Goal: Task Accomplishment & Management: Manage account settings

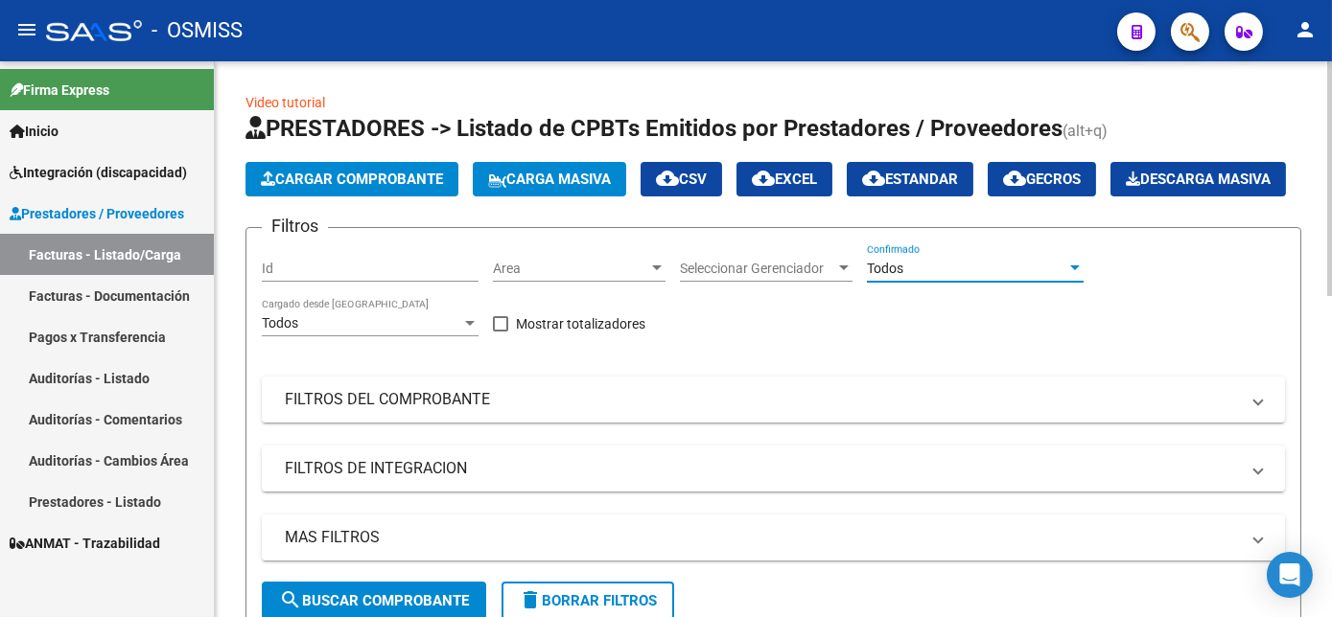
click at [1040, 277] on div "Todos" at bounding box center [966, 269] width 199 height 16
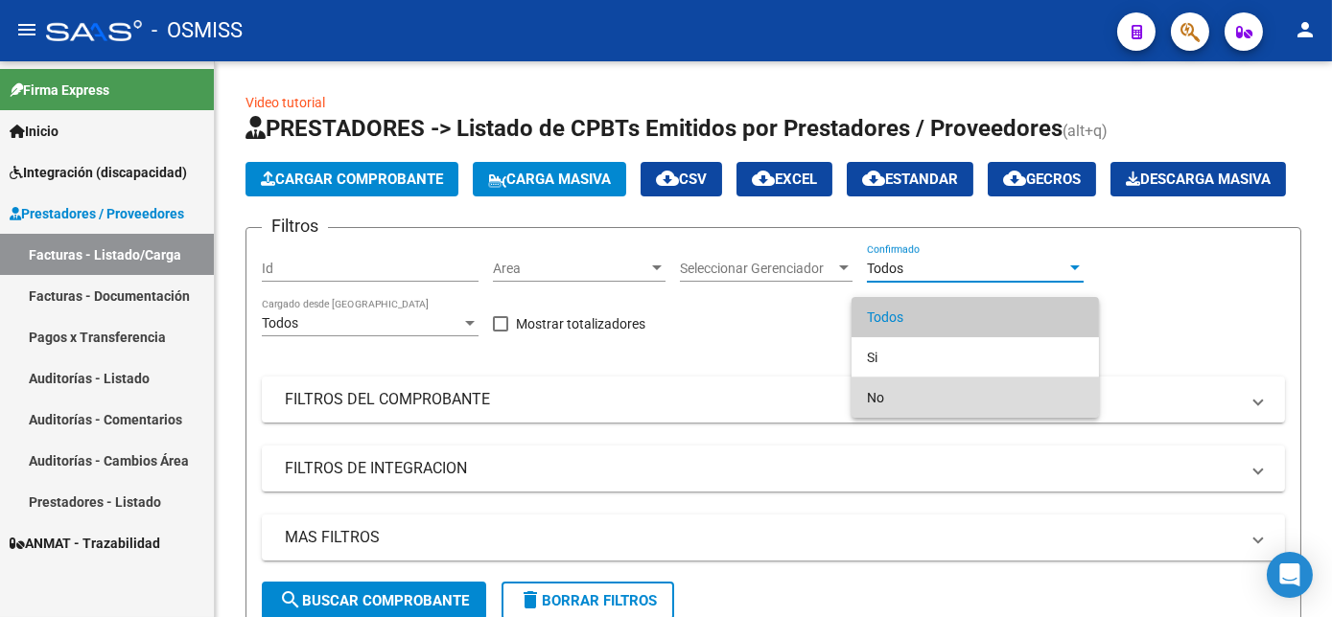
click at [882, 394] on span "No" at bounding box center [975, 398] width 217 height 40
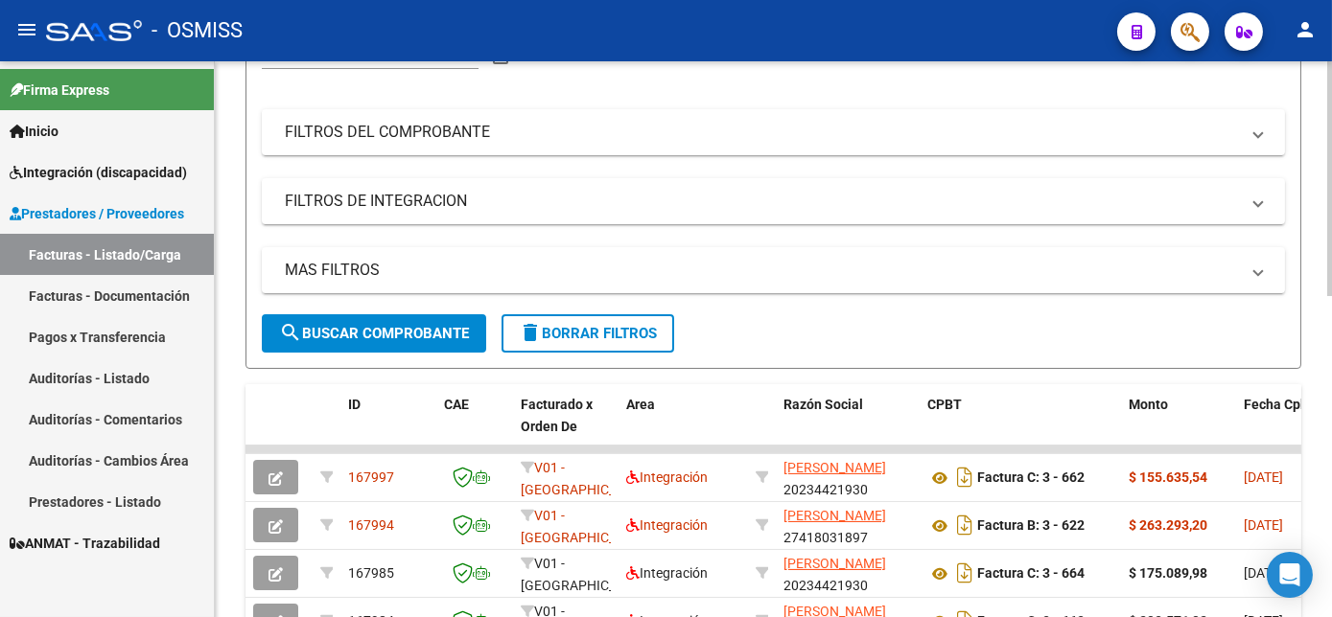
scroll to position [281, 0]
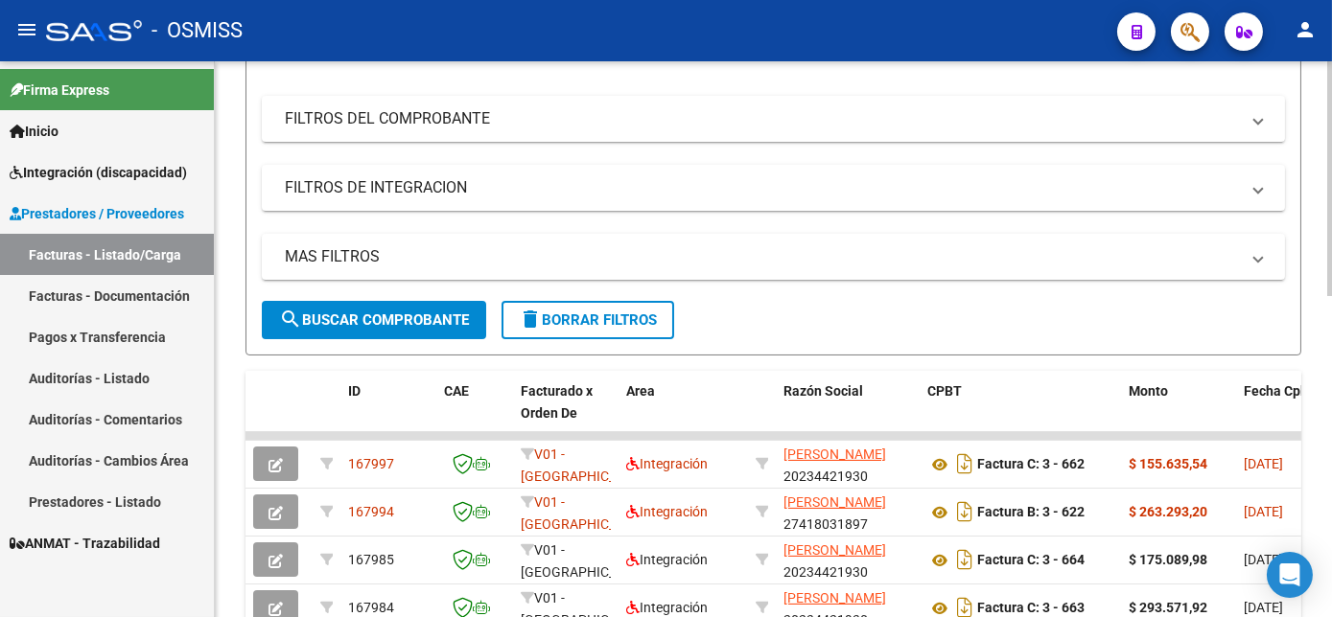
click at [1331, 303] on html "menu - OSMISS person Firma Express Inicio Instructivos Contacto OS Integración …" at bounding box center [666, 308] width 1332 height 617
click at [430, 329] on span "search Buscar Comprobante" at bounding box center [374, 320] width 190 height 17
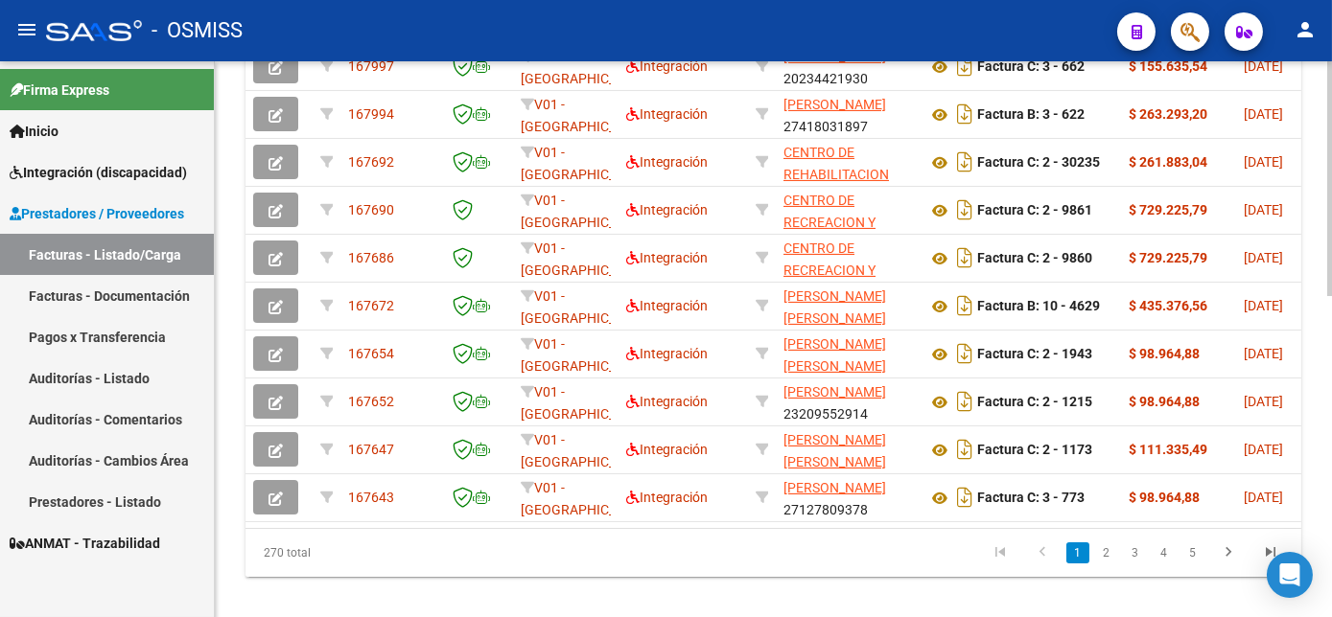
scroll to position [683, 0]
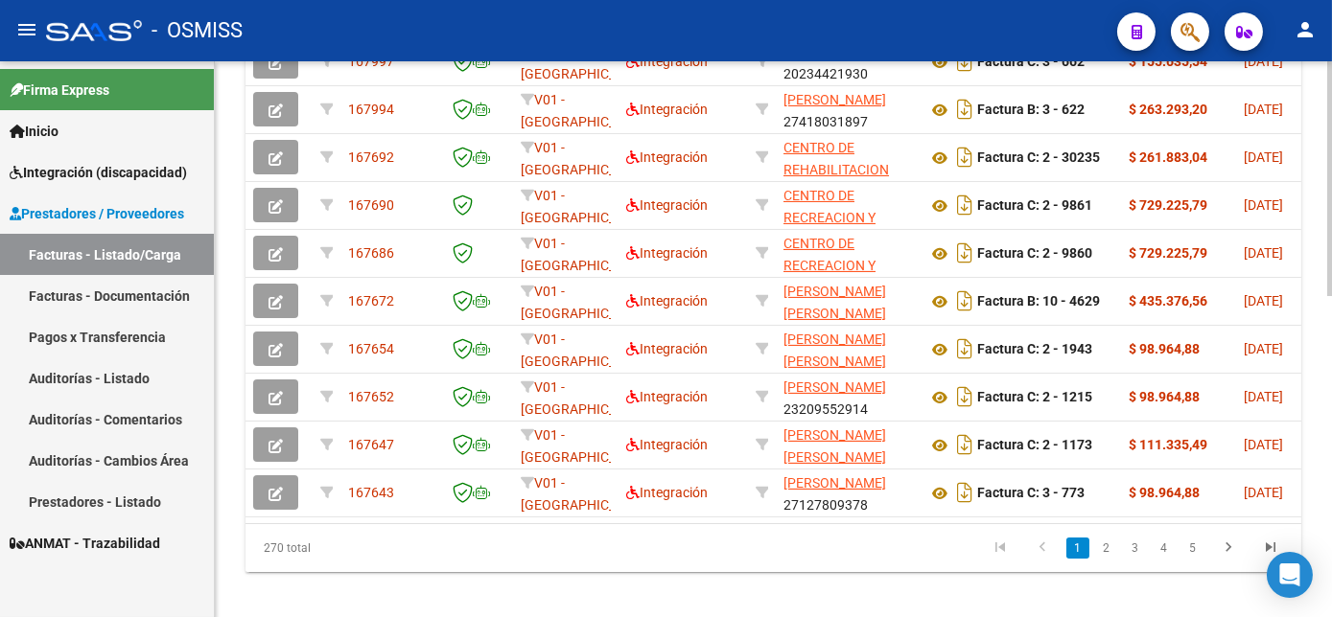
click at [1331, 399] on html "menu - OSMISS person Firma Express Inicio Instructivos Contacto OS Integración …" at bounding box center [666, 308] width 1332 height 617
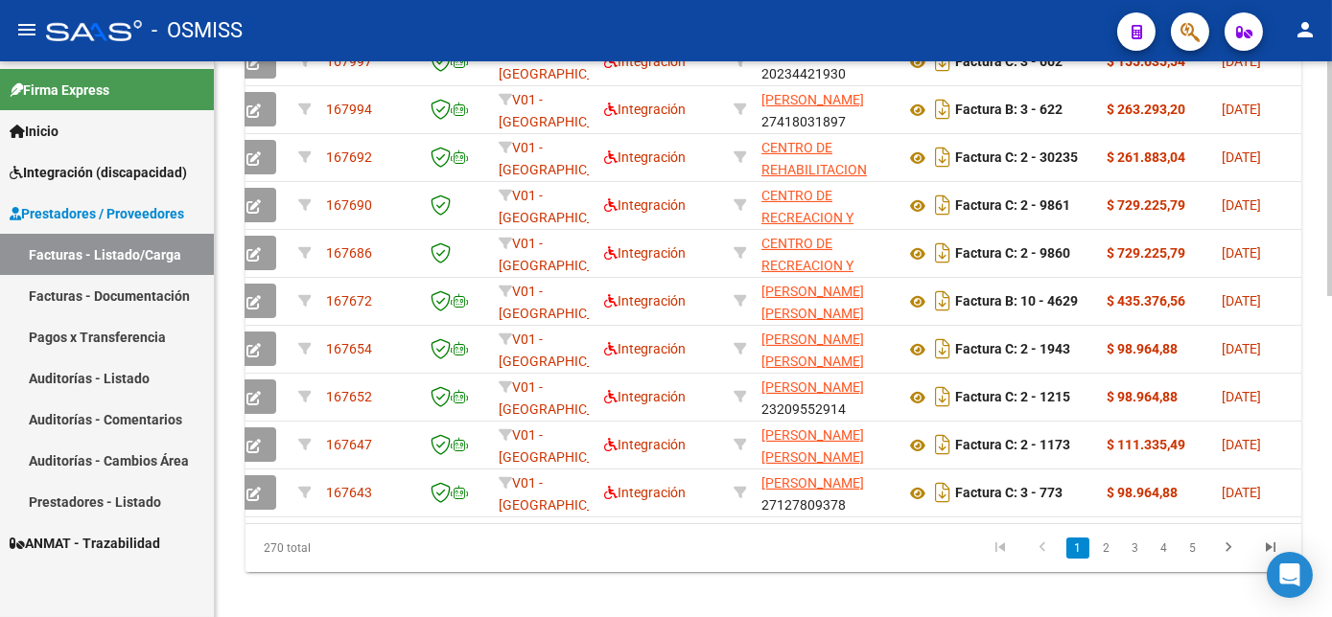
scroll to position [0, 0]
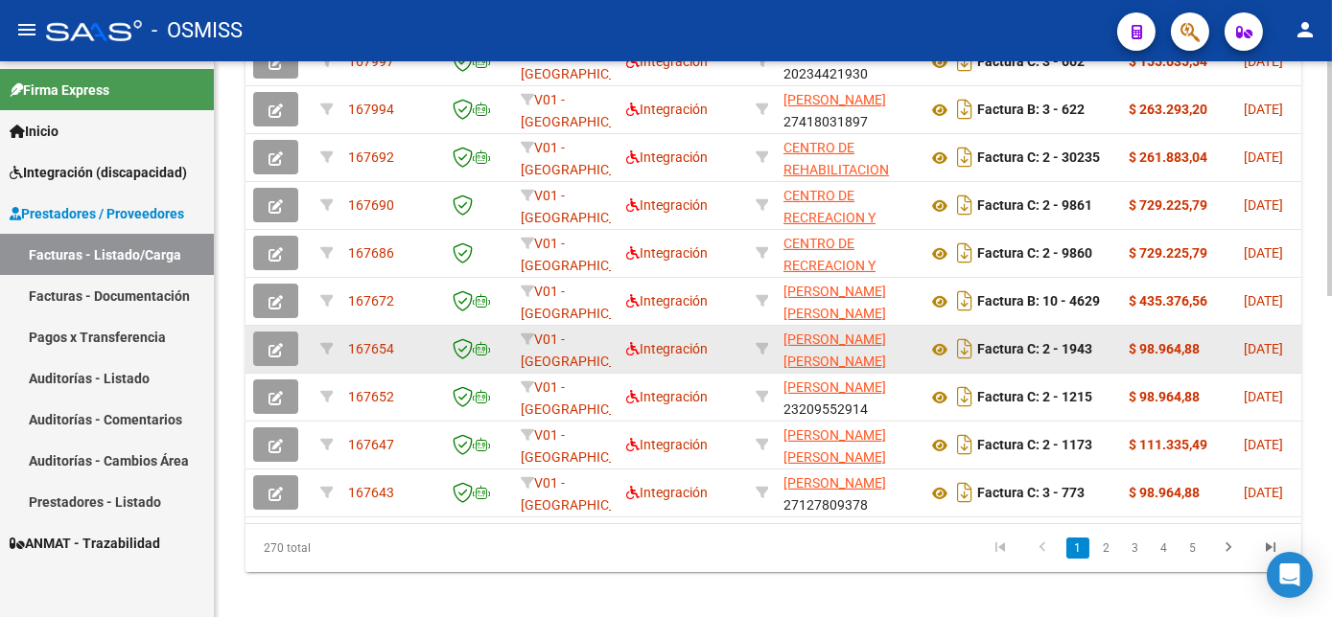
click at [272, 358] on icon "button" at bounding box center [275, 350] width 14 height 14
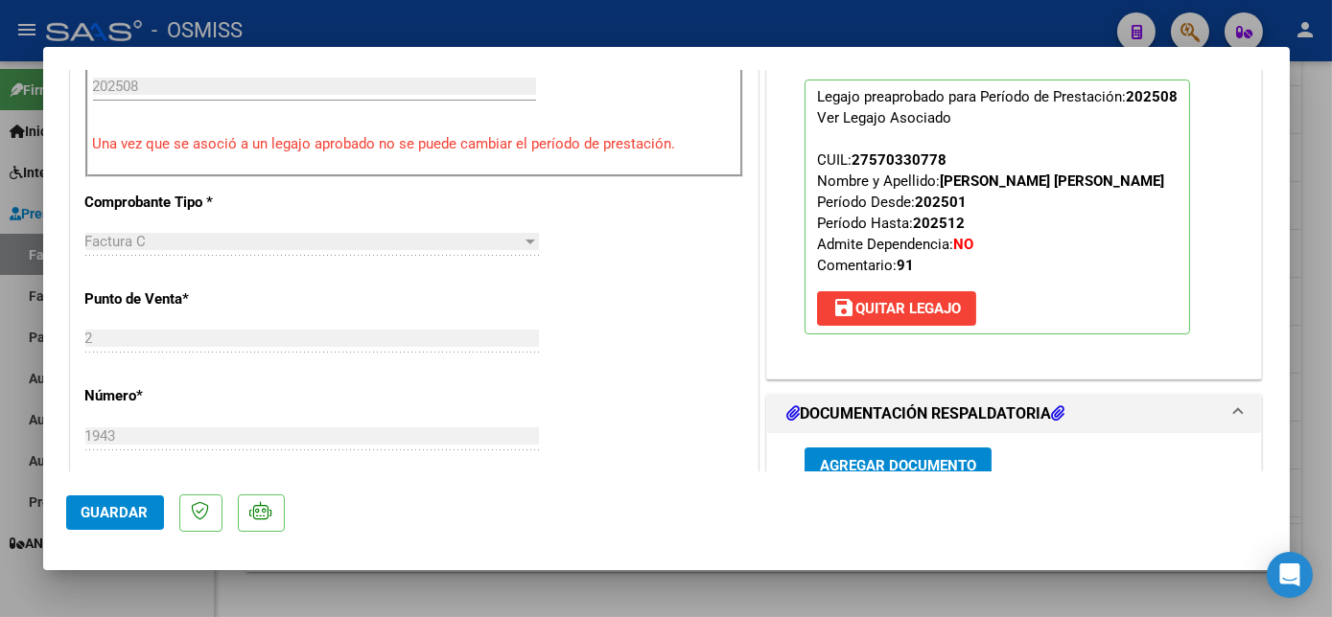
scroll to position [567, 0]
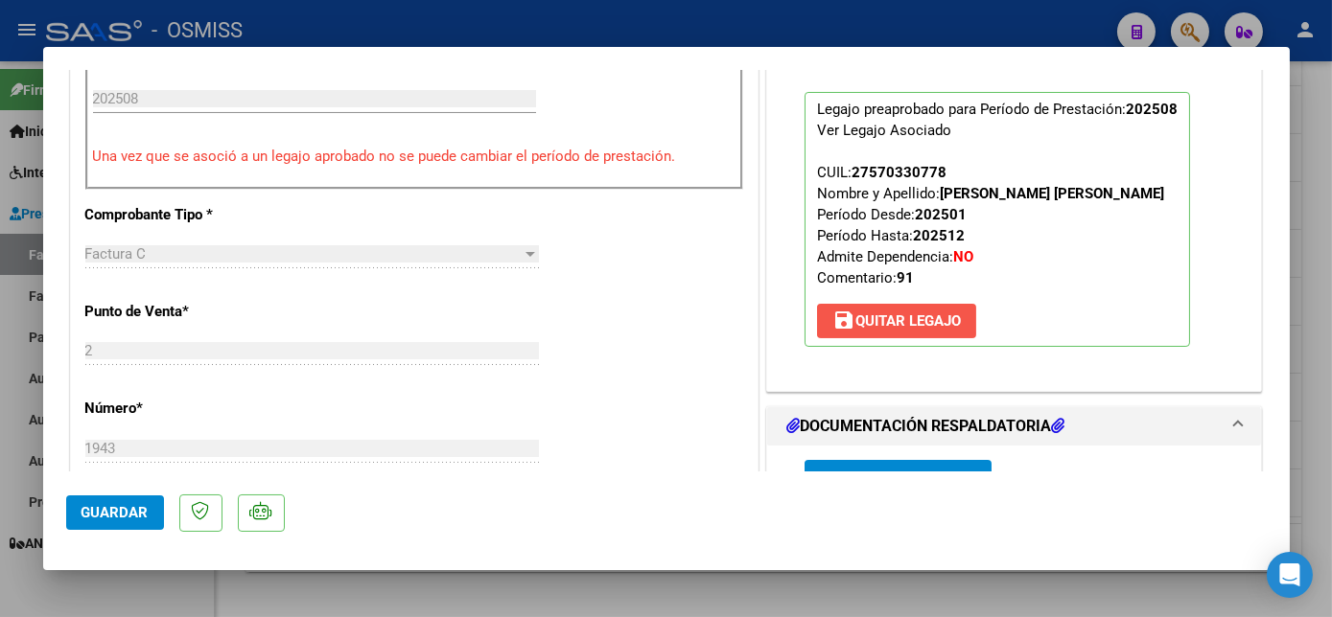
click at [900, 314] on span "save [PERSON_NAME]" at bounding box center [896, 321] width 128 height 17
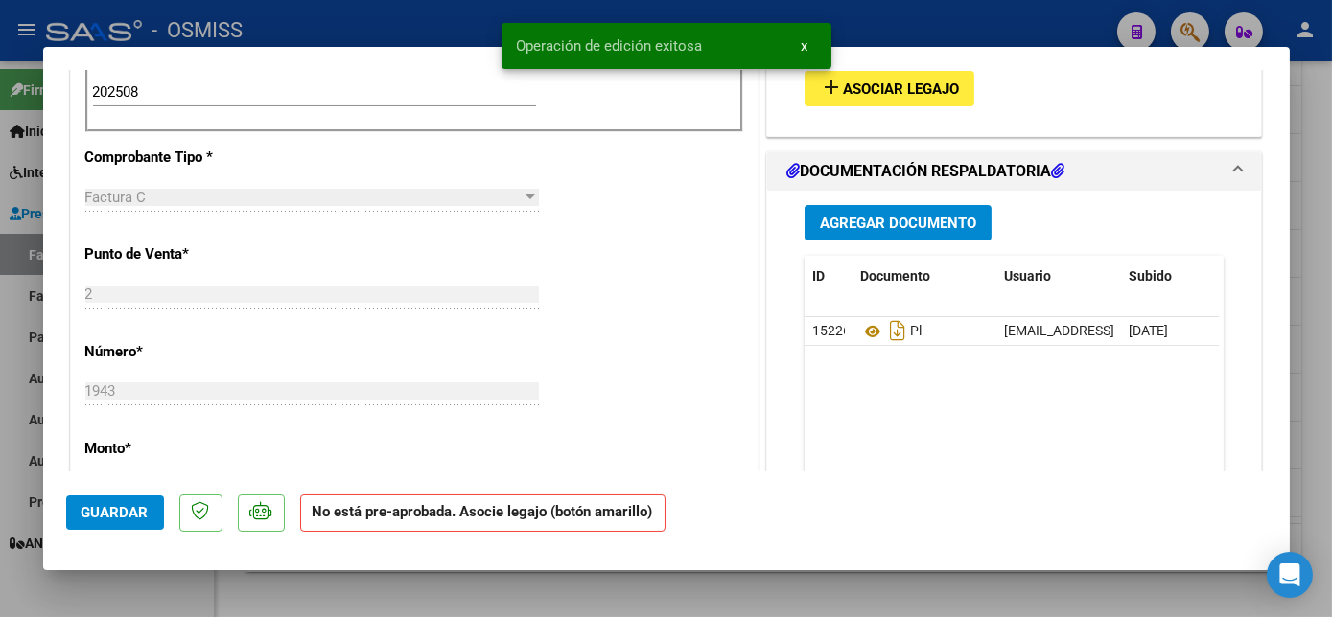
click at [195, 89] on input "202508" at bounding box center [314, 91] width 443 height 17
type input "202507"
click at [915, 83] on span "Asociar Legajo" at bounding box center [901, 89] width 116 height 17
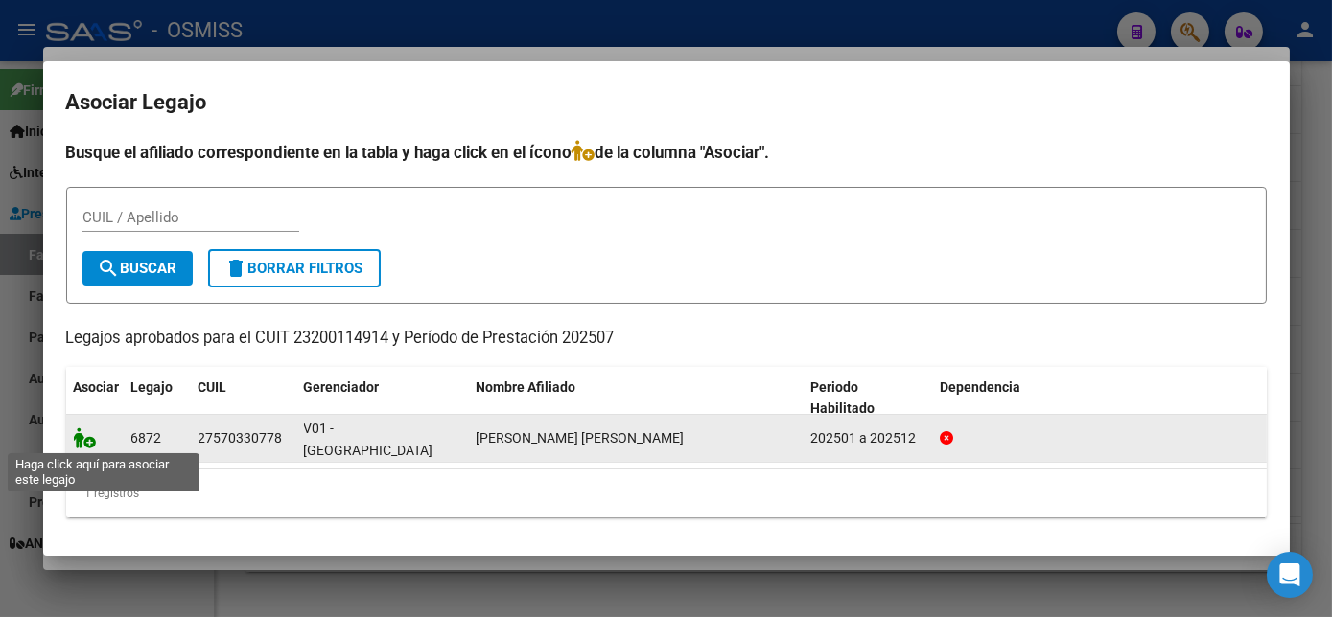
click at [91, 438] on icon at bounding box center [85, 438] width 23 height 21
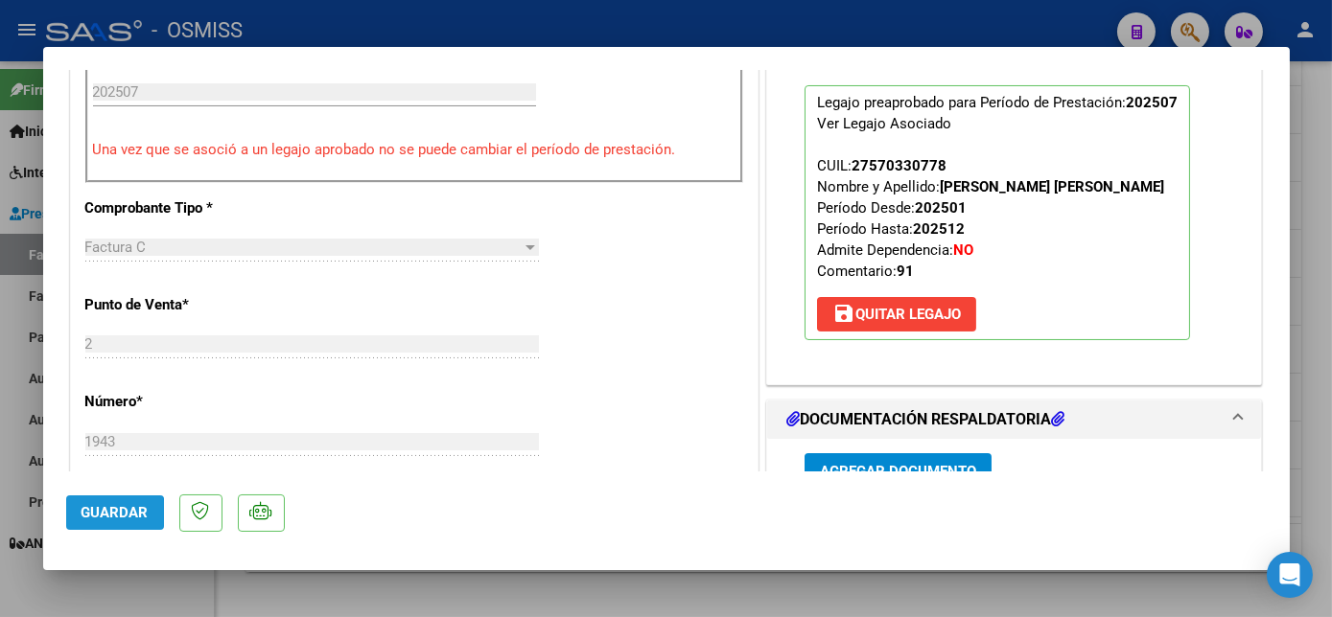
click at [111, 515] on span "Guardar" at bounding box center [114, 512] width 67 height 17
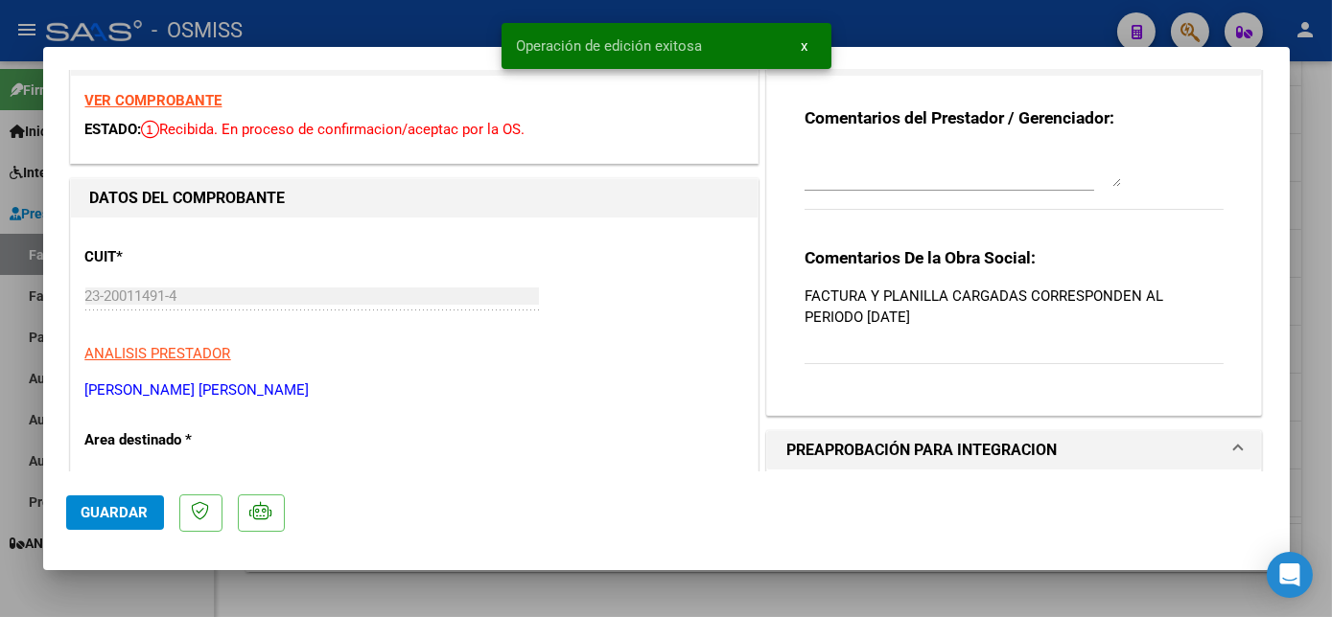
scroll to position [0, 0]
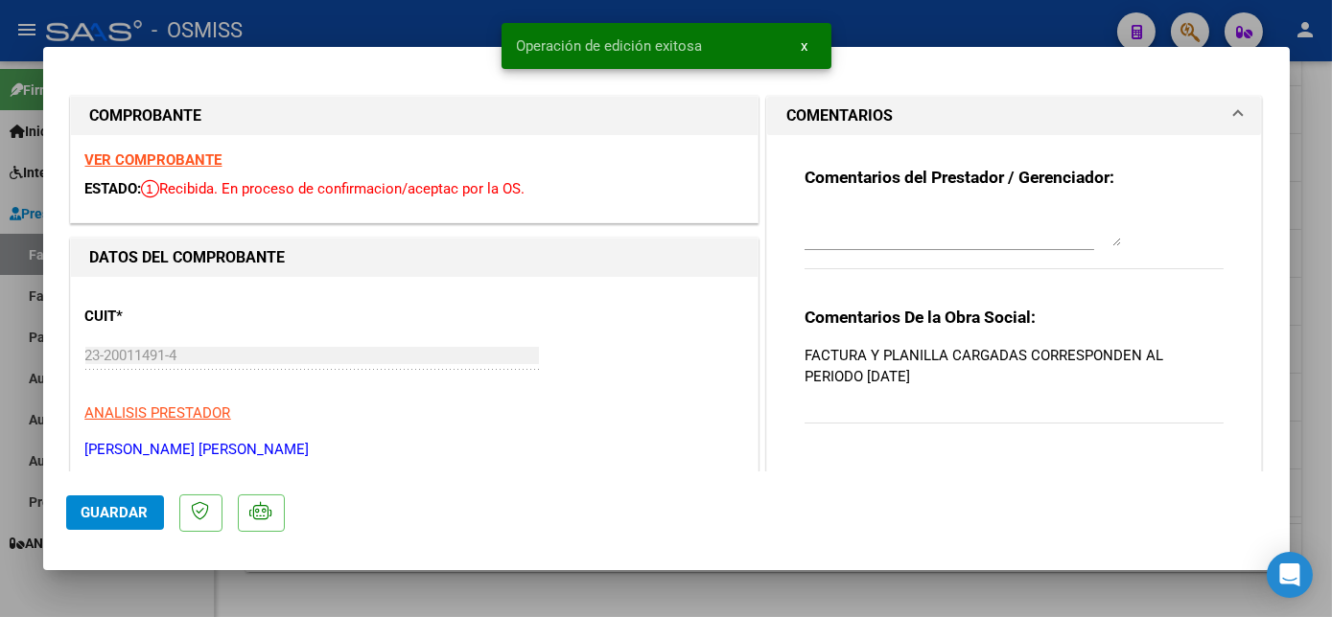
click at [121, 159] on strong "VER COMPROBANTE" at bounding box center [153, 159] width 137 height 17
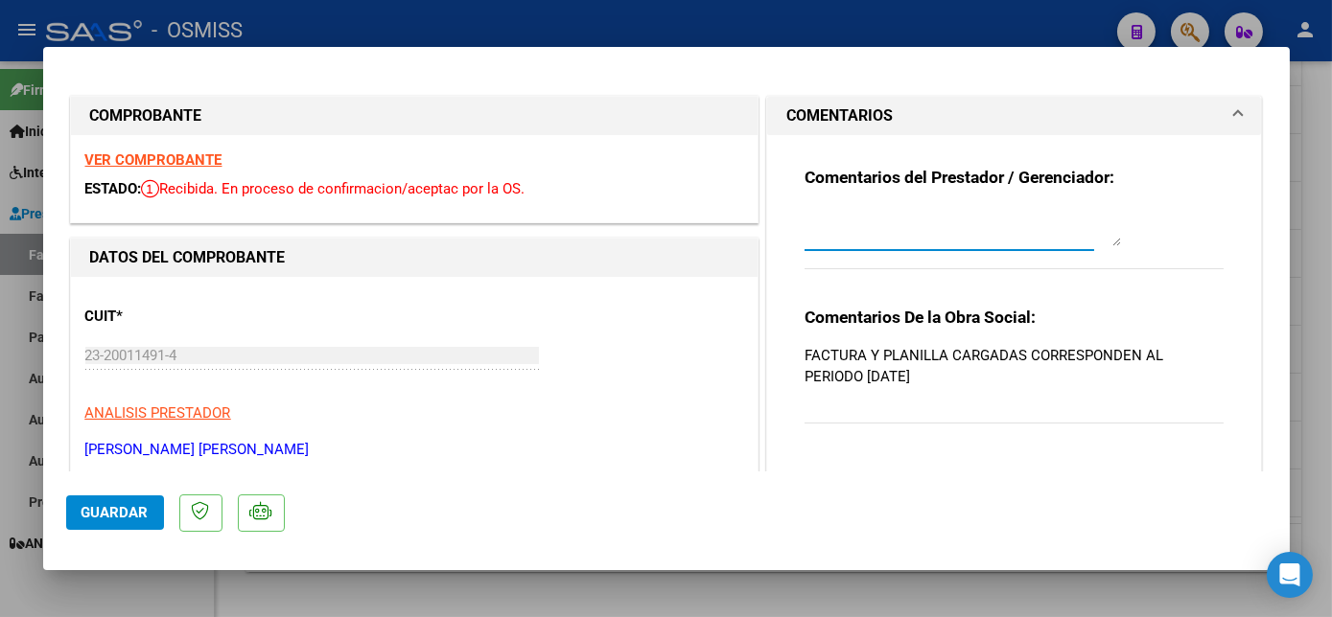
click at [1019, 232] on textarea at bounding box center [962, 227] width 316 height 38
type textarea "c"
type textarea "23/09 CAMBIO PERIODO OK"
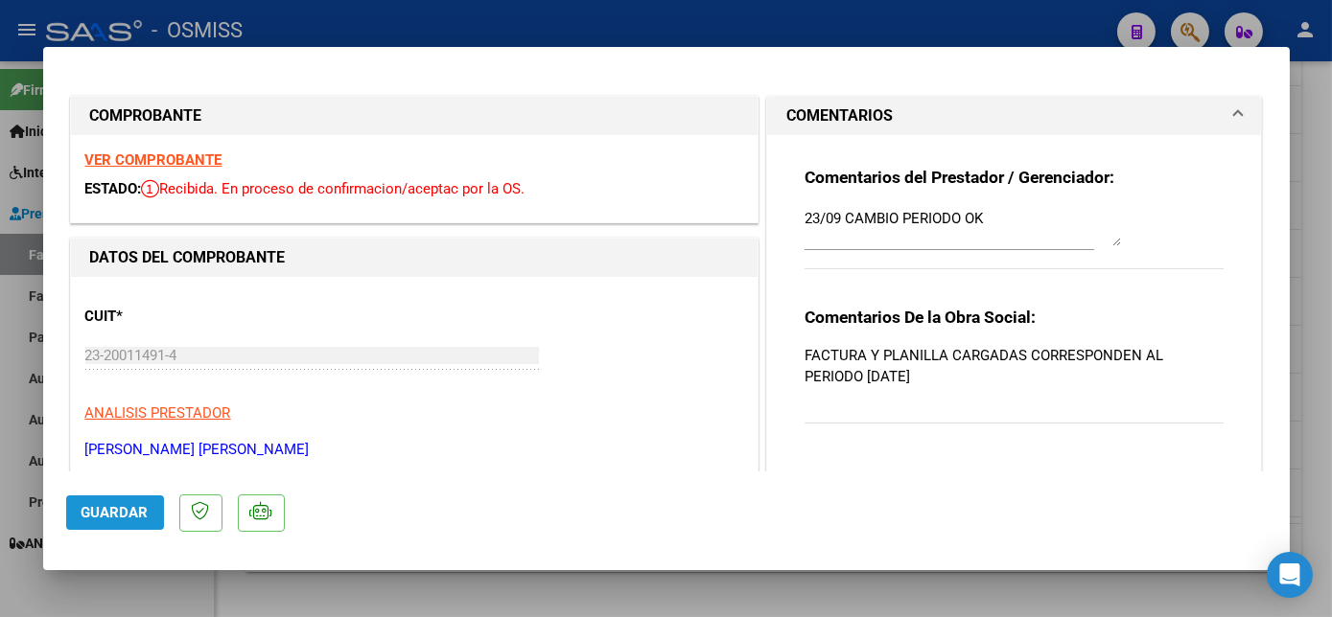
click at [103, 511] on span "Guardar" at bounding box center [114, 512] width 67 height 17
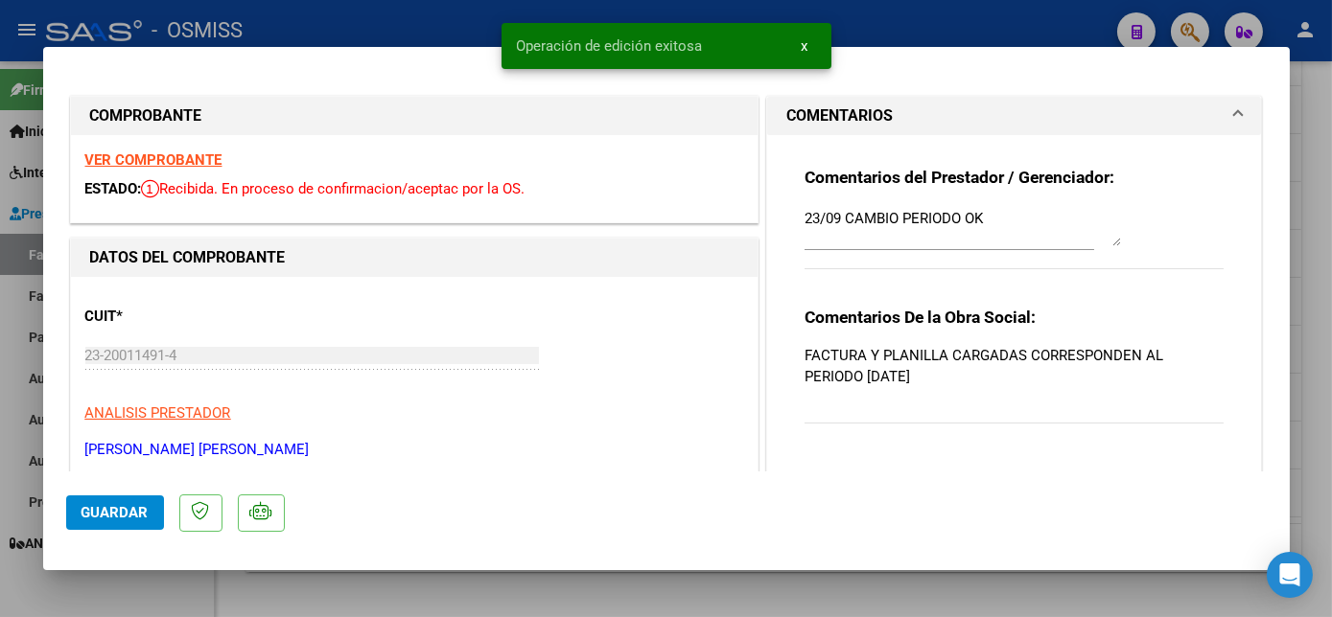
click at [1317, 273] on div at bounding box center [666, 308] width 1332 height 617
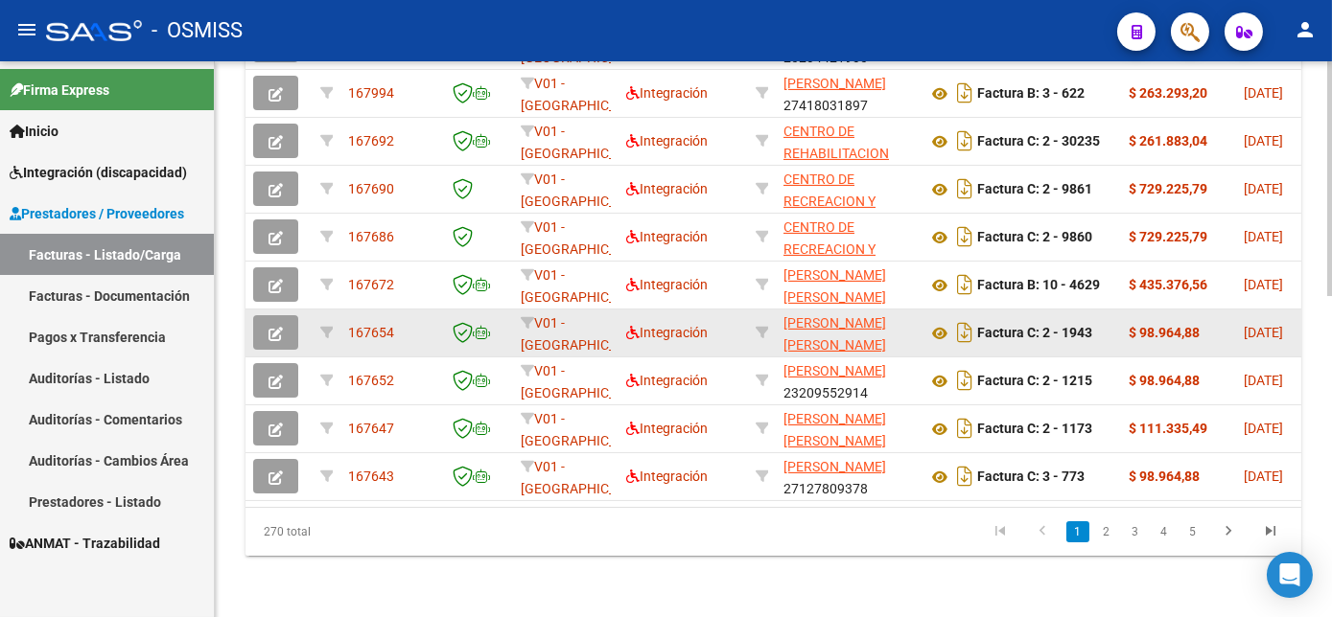
click at [289, 350] on button "button" at bounding box center [275, 332] width 45 height 35
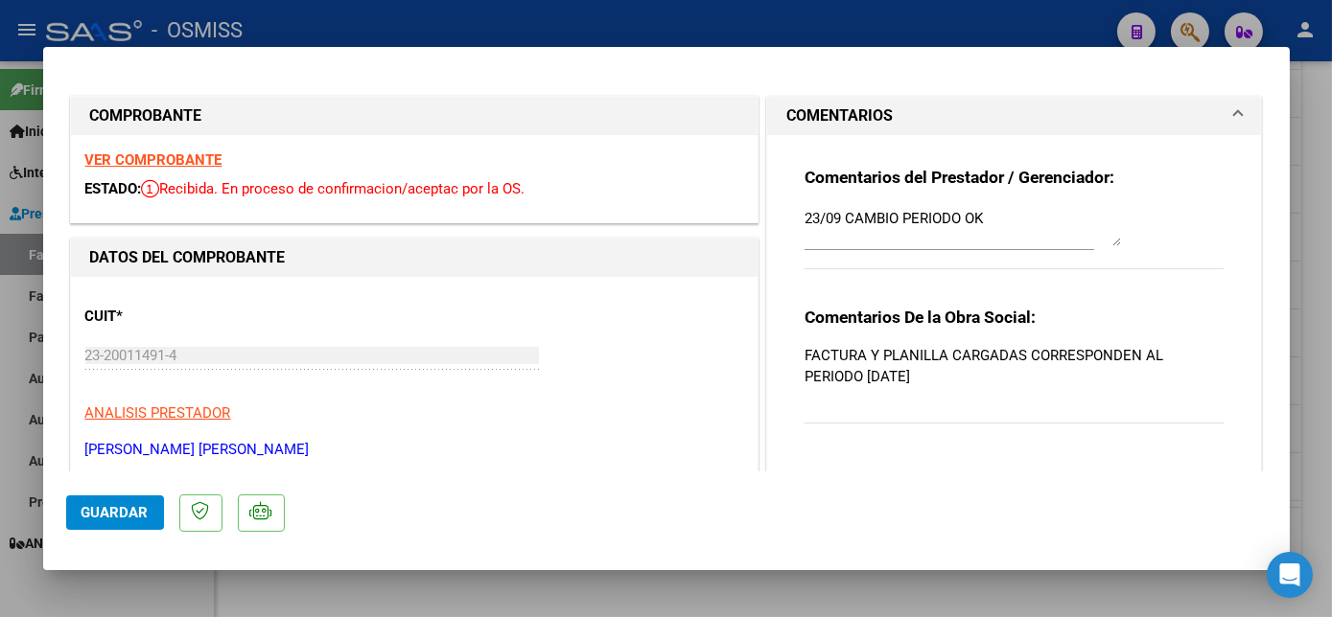
click at [1304, 255] on div at bounding box center [666, 308] width 1332 height 617
type input "$ 0,00"
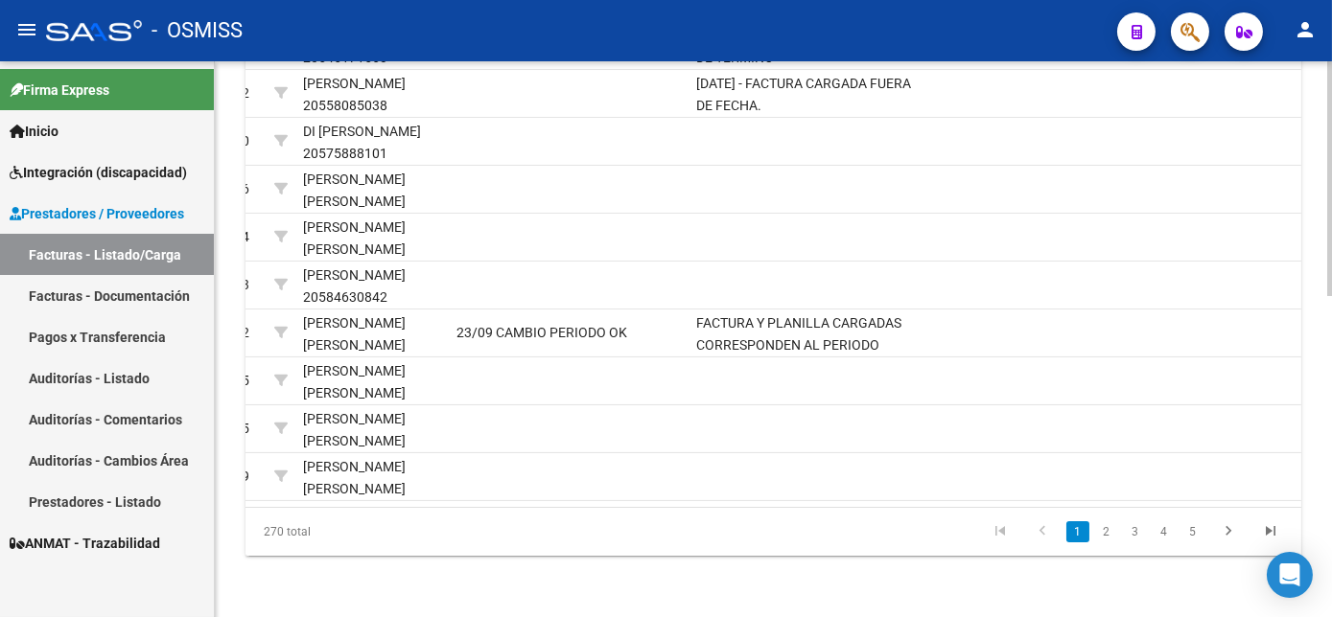
scroll to position [738, 0]
click at [1331, 504] on html "menu - OSMISS person Firma Express Inicio Instructivos Contacto OS Integración …" at bounding box center [666, 308] width 1332 height 617
click at [1102, 543] on link "2" at bounding box center [1106, 531] width 23 height 21
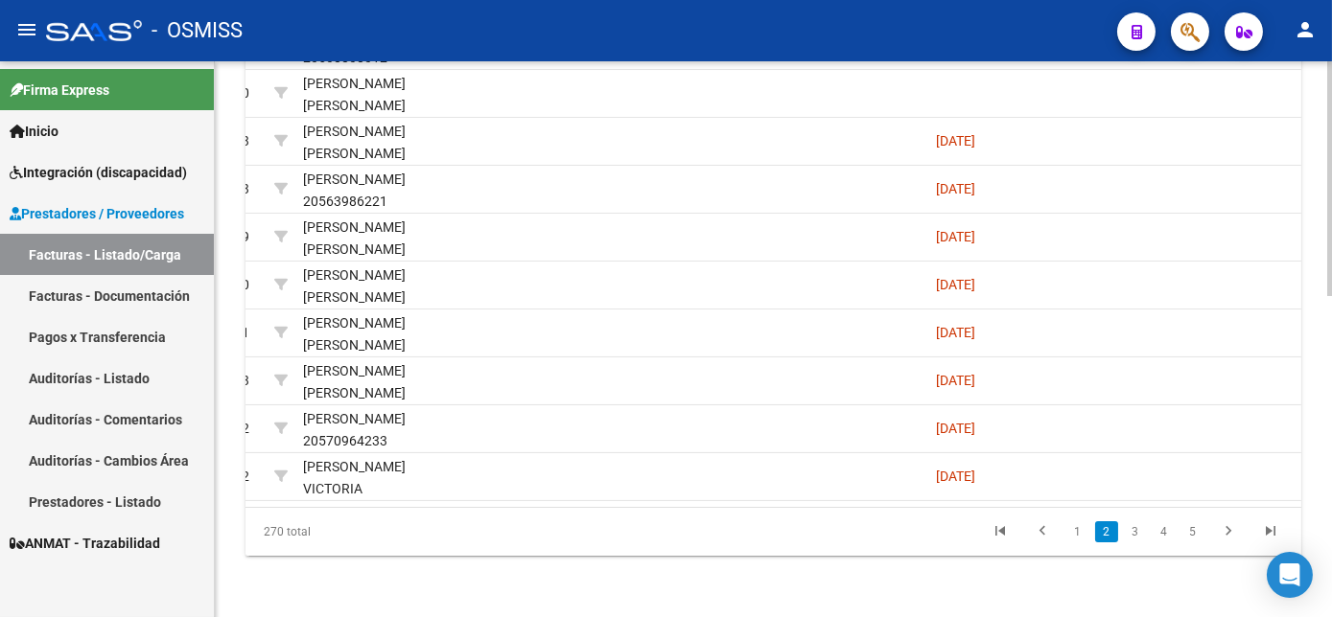
scroll to position [753, 0]
click at [1331, 424] on html "menu - OSMISS person Firma Express Inicio Instructivos Contacto OS Integración …" at bounding box center [666, 308] width 1332 height 617
click at [1135, 535] on link "3" at bounding box center [1135, 531] width 23 height 21
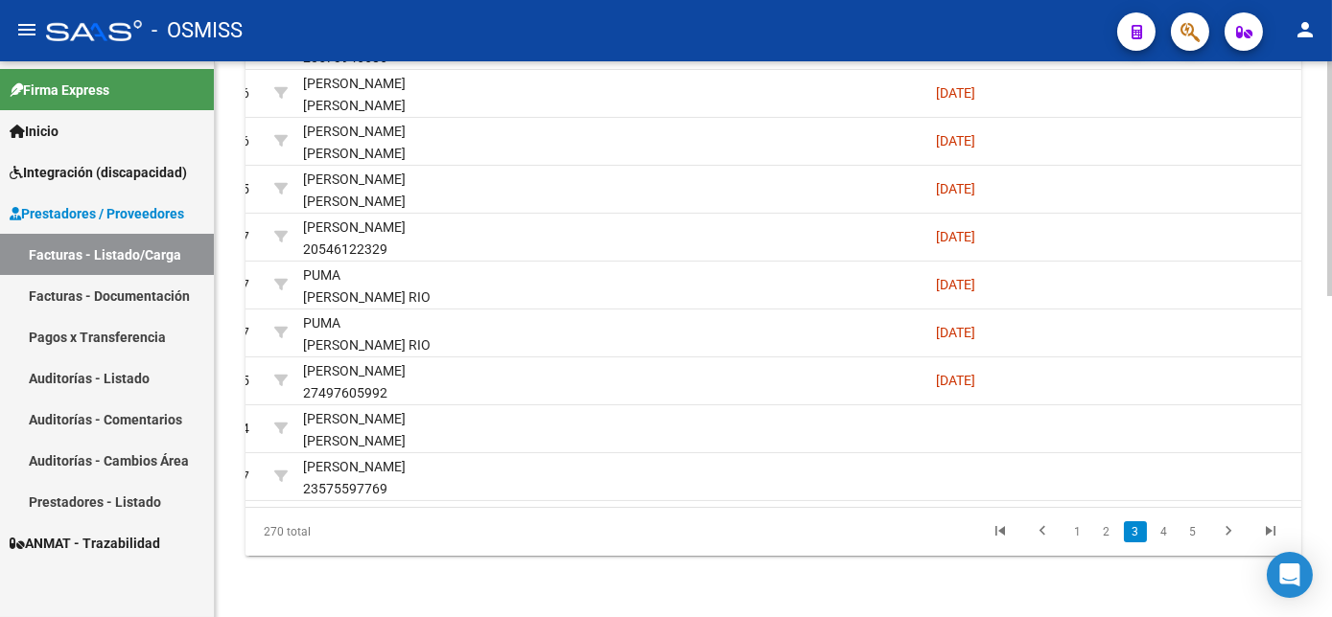
scroll to position [734, 0]
click at [1331, 407] on html "menu - OSMISS person Firma Express Inicio Instructivos Contacto OS Integración …" at bounding box center [666, 308] width 1332 height 617
click at [1170, 543] on link "4" at bounding box center [1163, 531] width 23 height 21
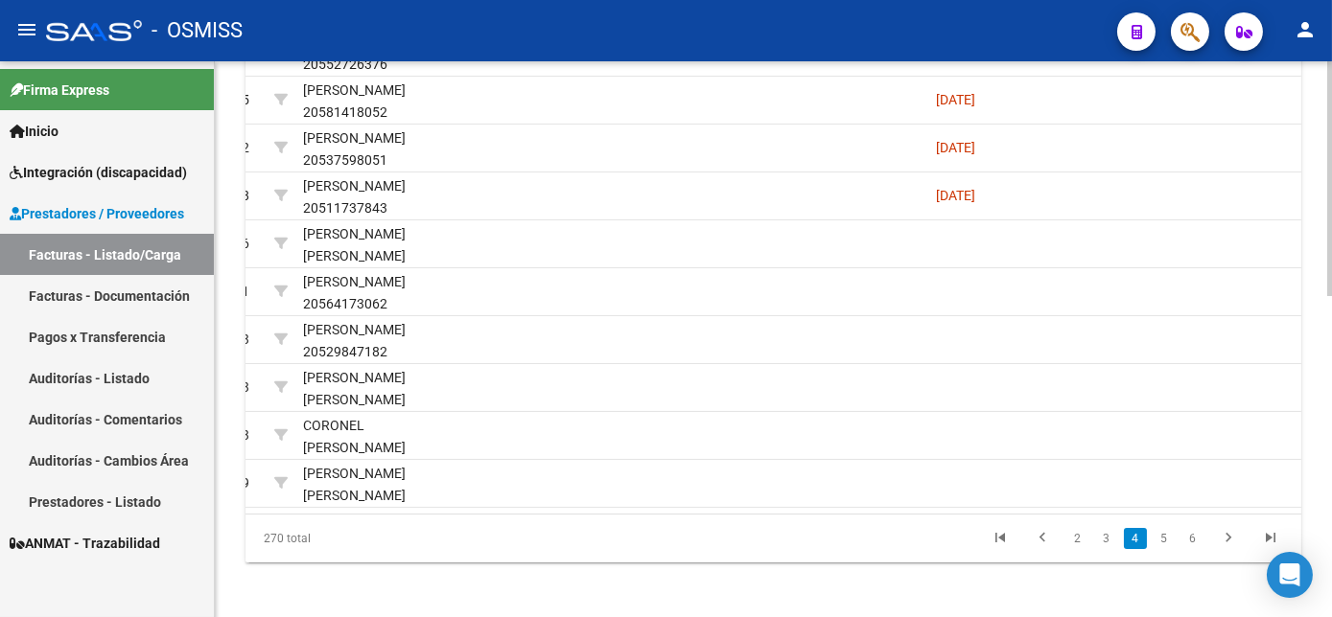
scroll to position [707, 0]
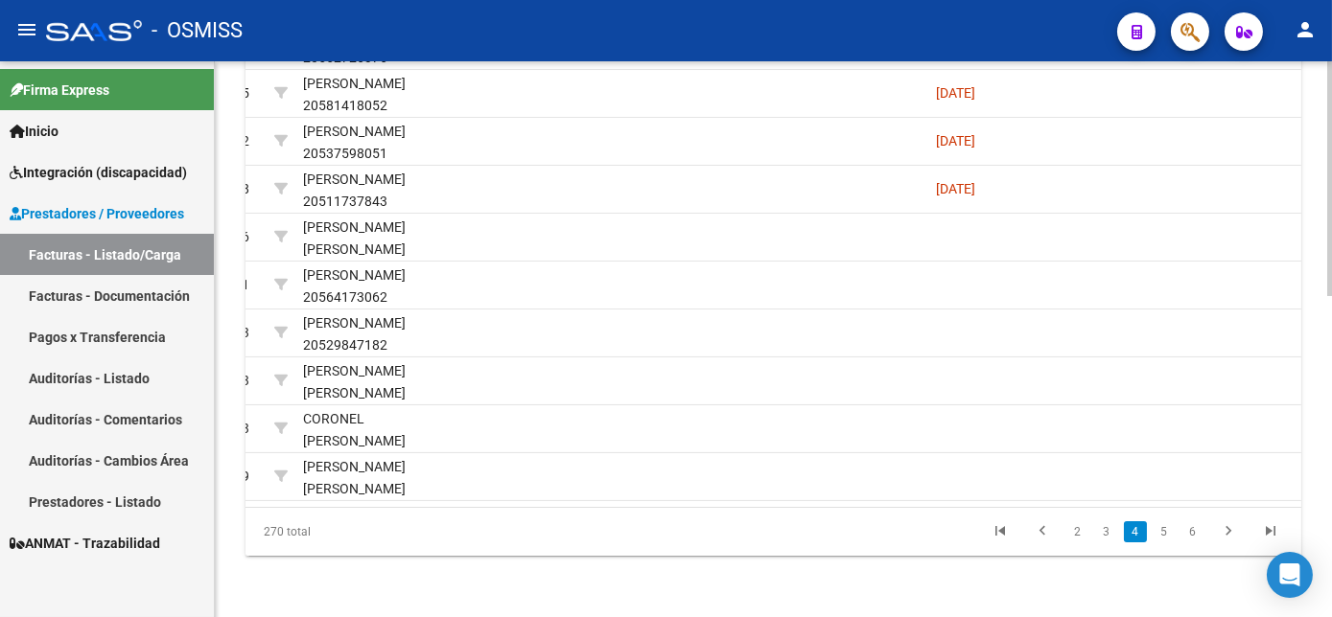
click at [1331, 483] on html "menu - OSMISS person Firma Express Inicio Instructivos Contacto OS Integración …" at bounding box center [666, 308] width 1332 height 617
click at [1161, 543] on link "5" at bounding box center [1163, 531] width 23 height 21
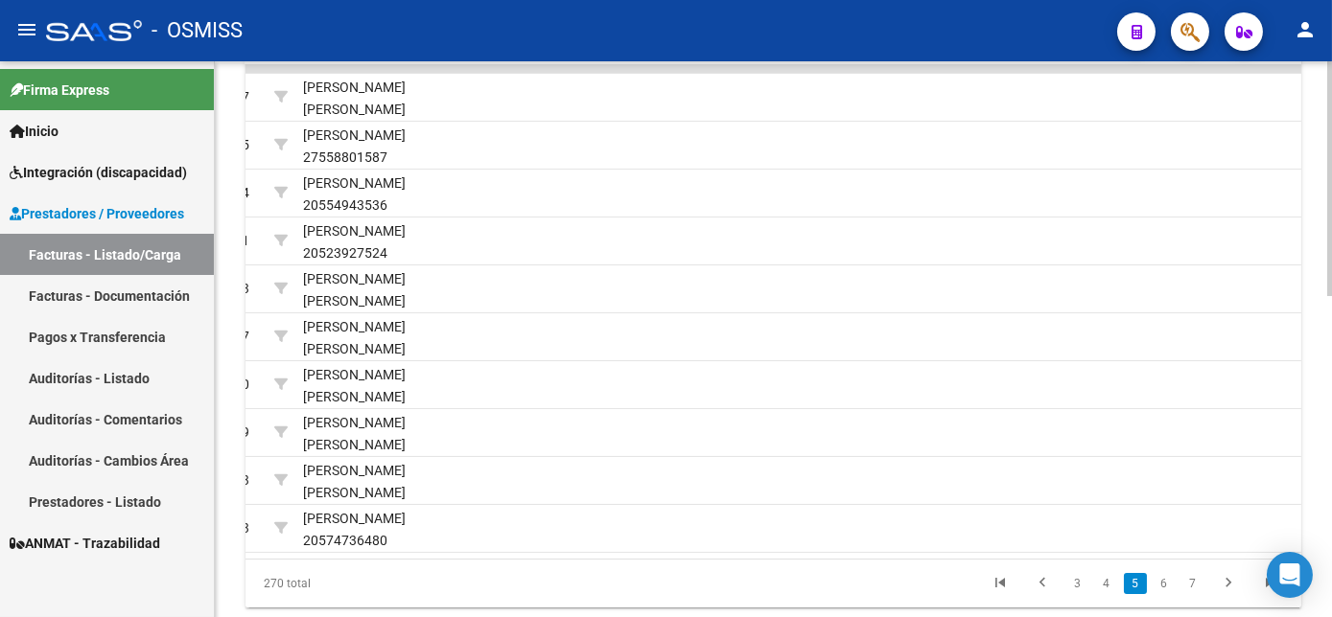
scroll to position [650, 0]
click at [1331, 459] on html "menu - OSMISS person Firma Express Inicio Instructivos Contacto OS Integración …" at bounding box center [666, 308] width 1332 height 617
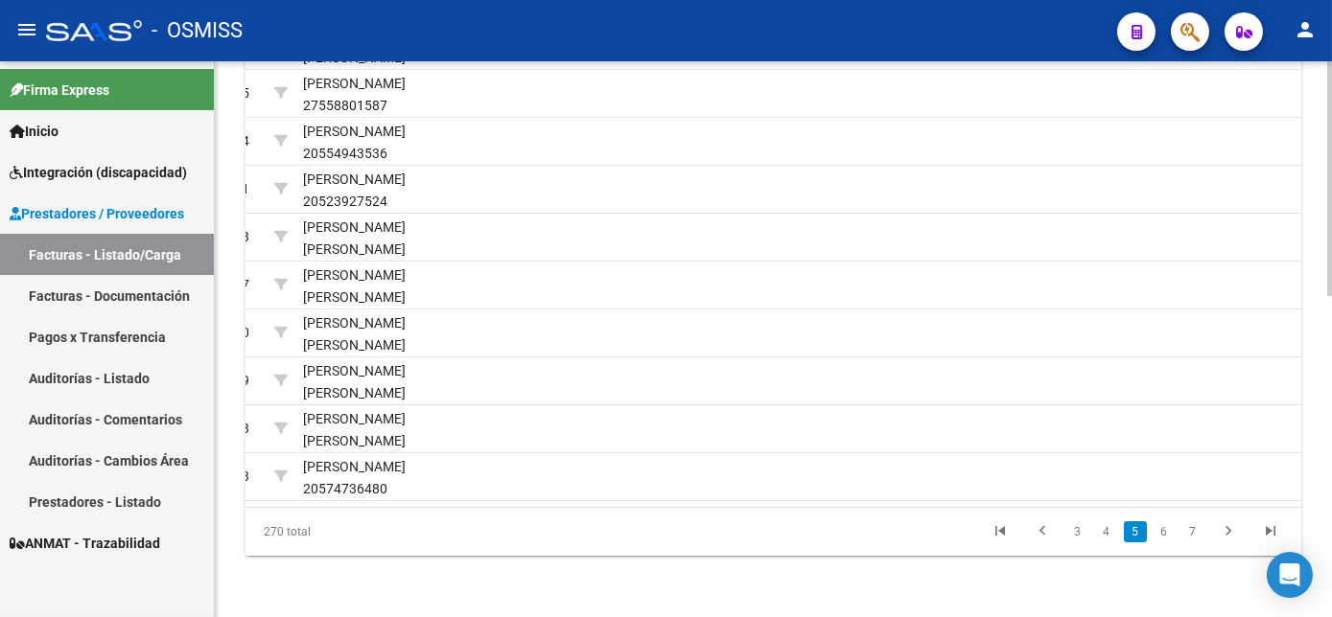
scroll to position [728, 0]
click at [1328, 493] on div at bounding box center [1329, 499] width 5 height 235
click at [1164, 543] on link "6" at bounding box center [1163, 531] width 23 height 21
click at [1164, 543] on link "7" at bounding box center [1163, 531] width 23 height 21
click at [1164, 543] on link "8" at bounding box center [1163, 531] width 23 height 21
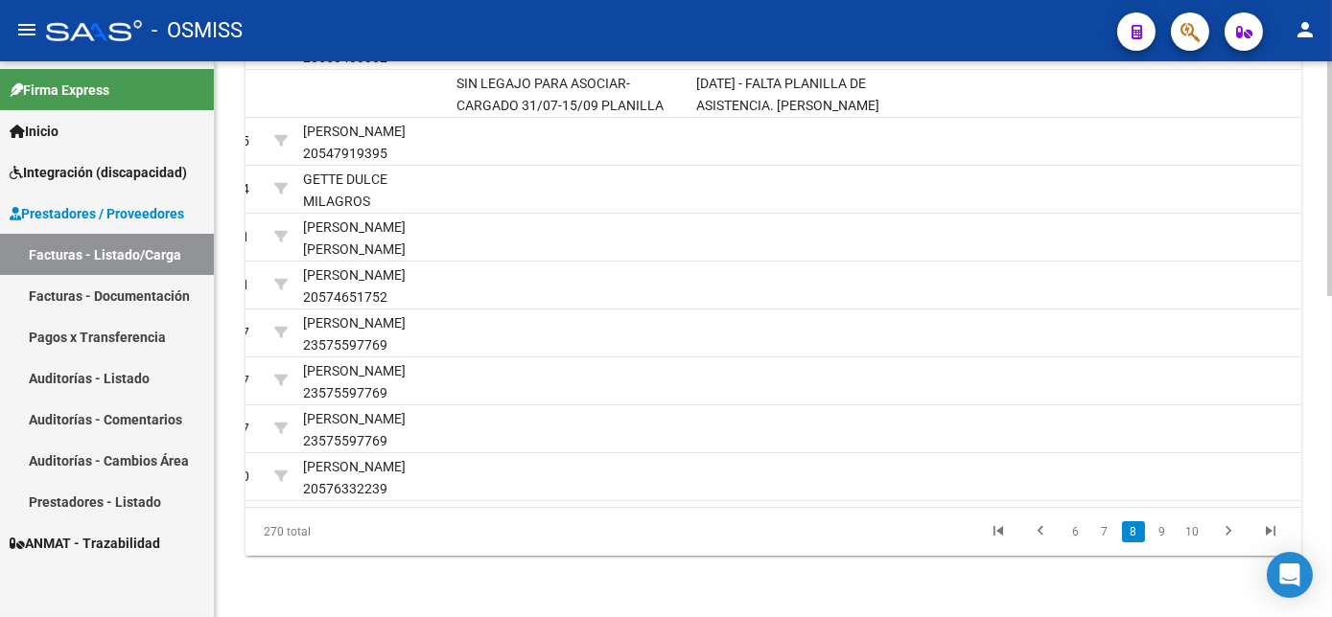
scroll to position [706, 0]
click at [1331, 384] on html "menu - OSMISS person Firma Express Inicio Instructivos Contacto OS Integración …" at bounding box center [666, 308] width 1332 height 617
click at [1168, 543] on link "9" at bounding box center [1161, 531] width 23 height 21
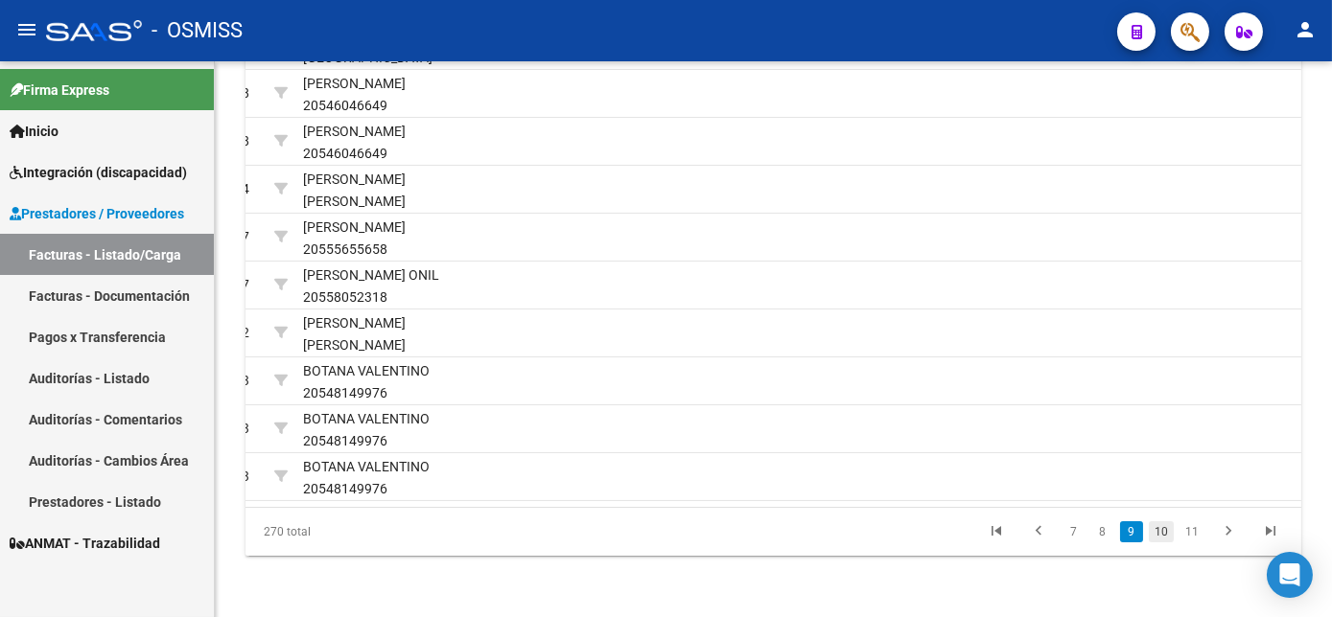
click at [1167, 543] on link "10" at bounding box center [1160, 531] width 25 height 21
click at [1167, 543] on link "11" at bounding box center [1160, 531] width 25 height 21
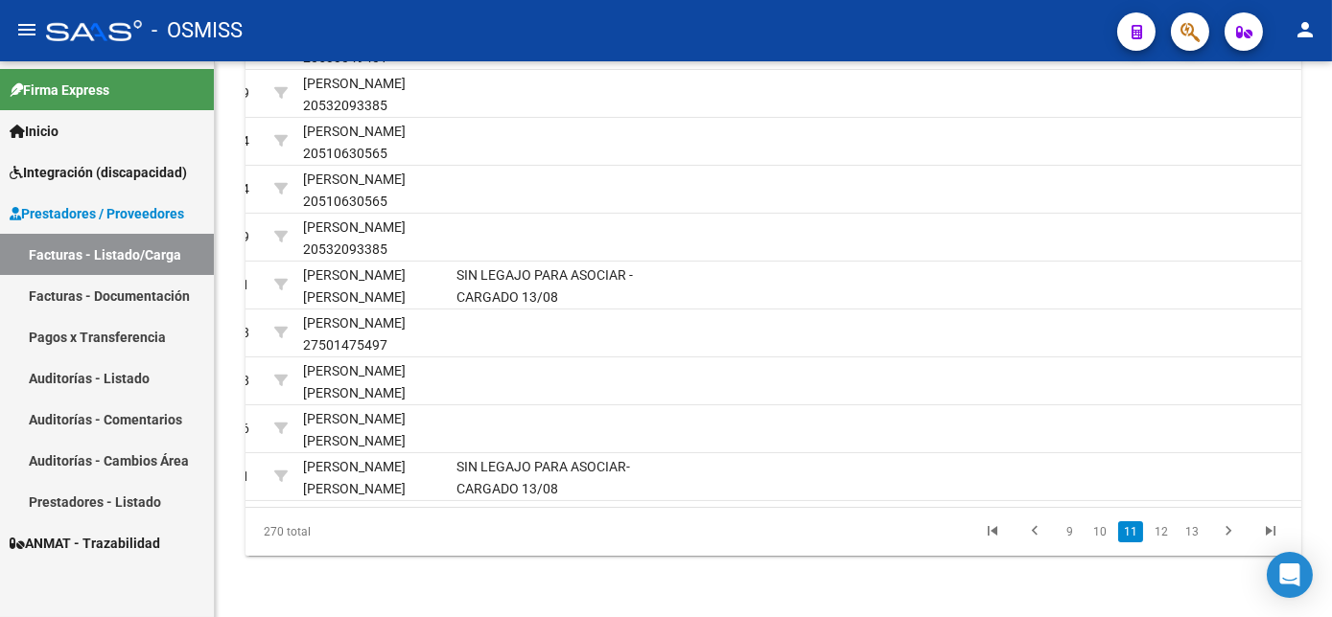
click at [1167, 543] on link "12" at bounding box center [1160, 531] width 25 height 21
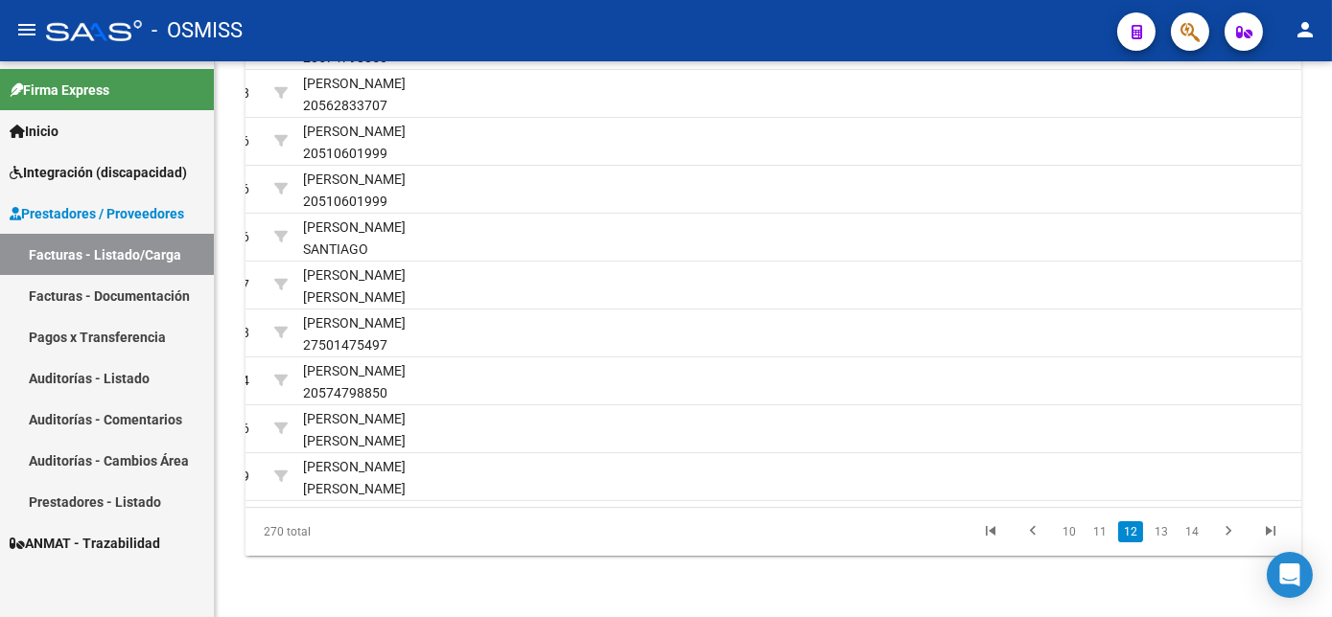
click at [1167, 543] on link "13" at bounding box center [1160, 531] width 25 height 21
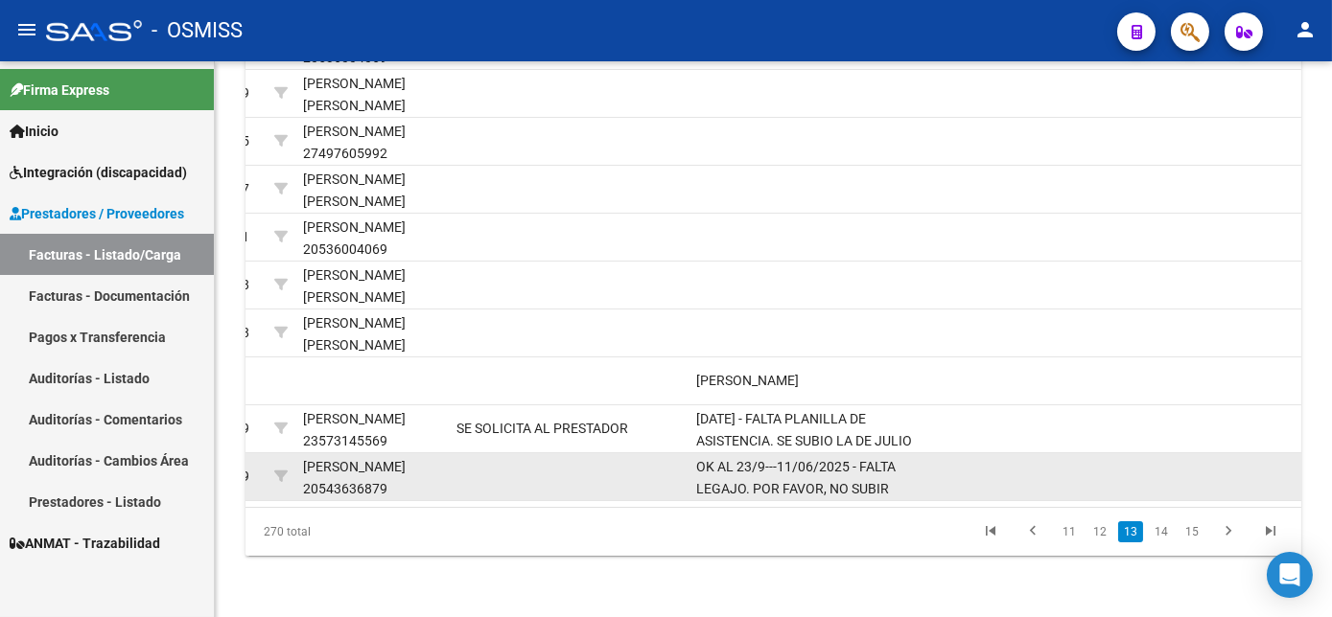
scroll to position [3, 0]
drag, startPoint x: 354, startPoint y: 526, endPoint x: 449, endPoint y: 535, distance: 95.3
copy div "20543636879"
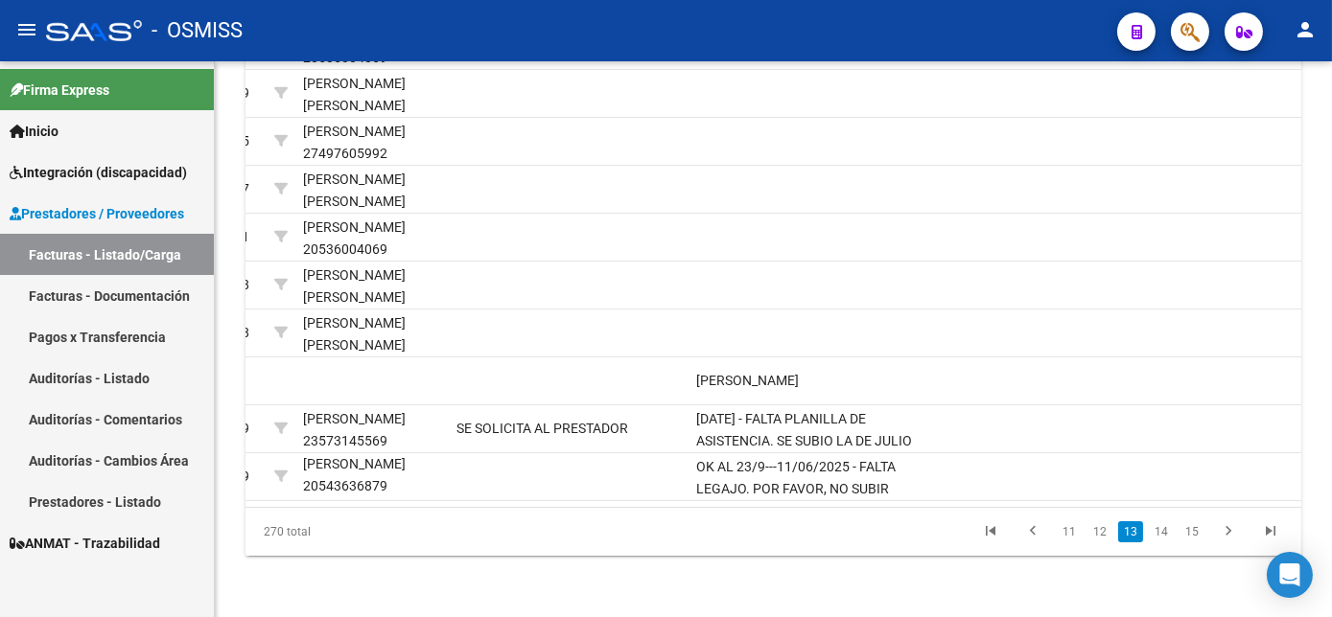
click at [84, 169] on span "Integración (discapacidad)" at bounding box center [98, 172] width 177 height 21
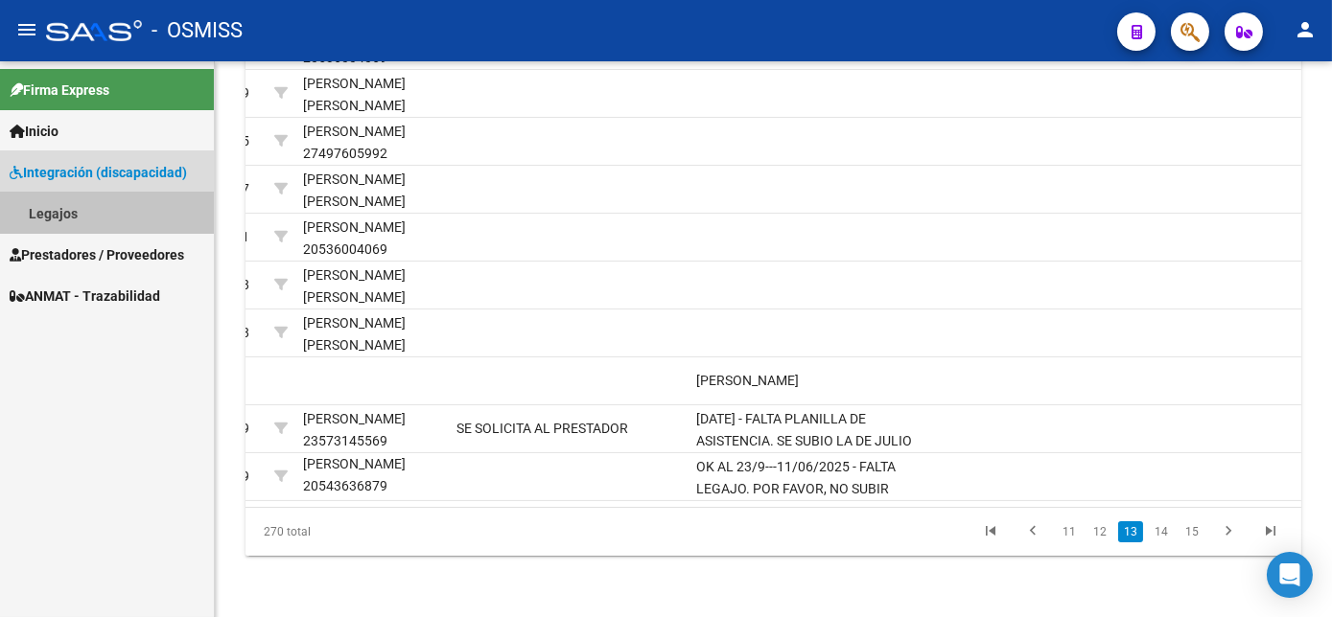
click at [48, 207] on link "Legajos" at bounding box center [107, 213] width 214 height 41
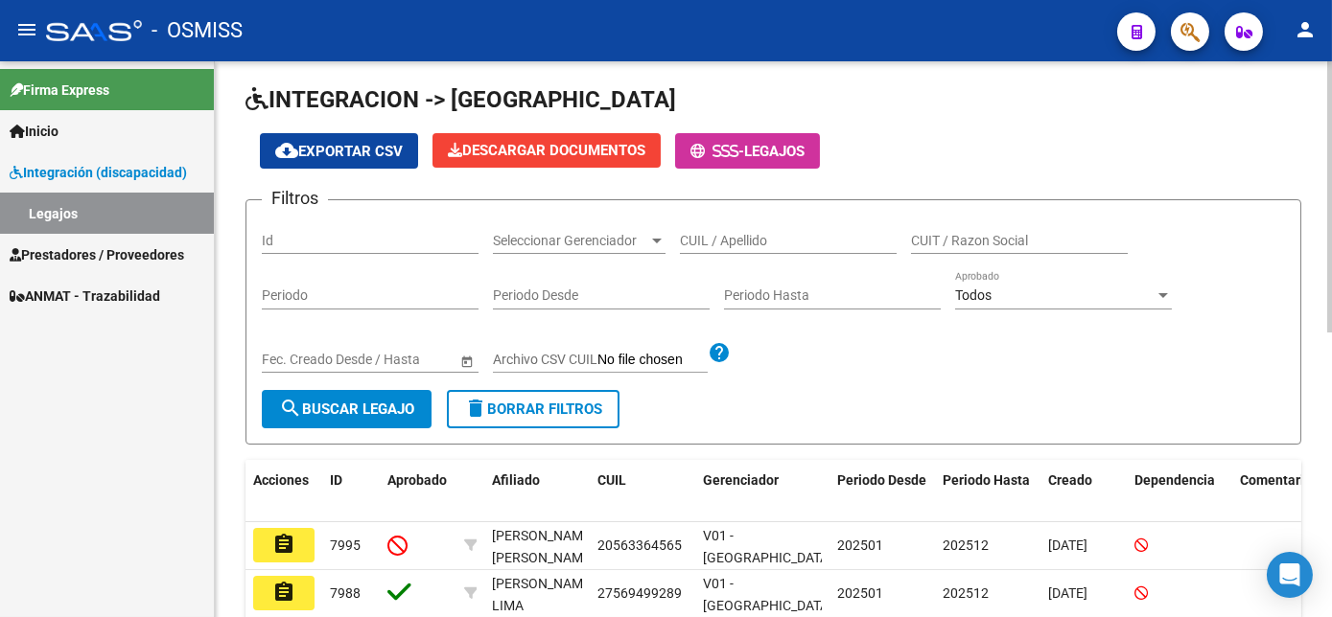
scroll to position [64, 0]
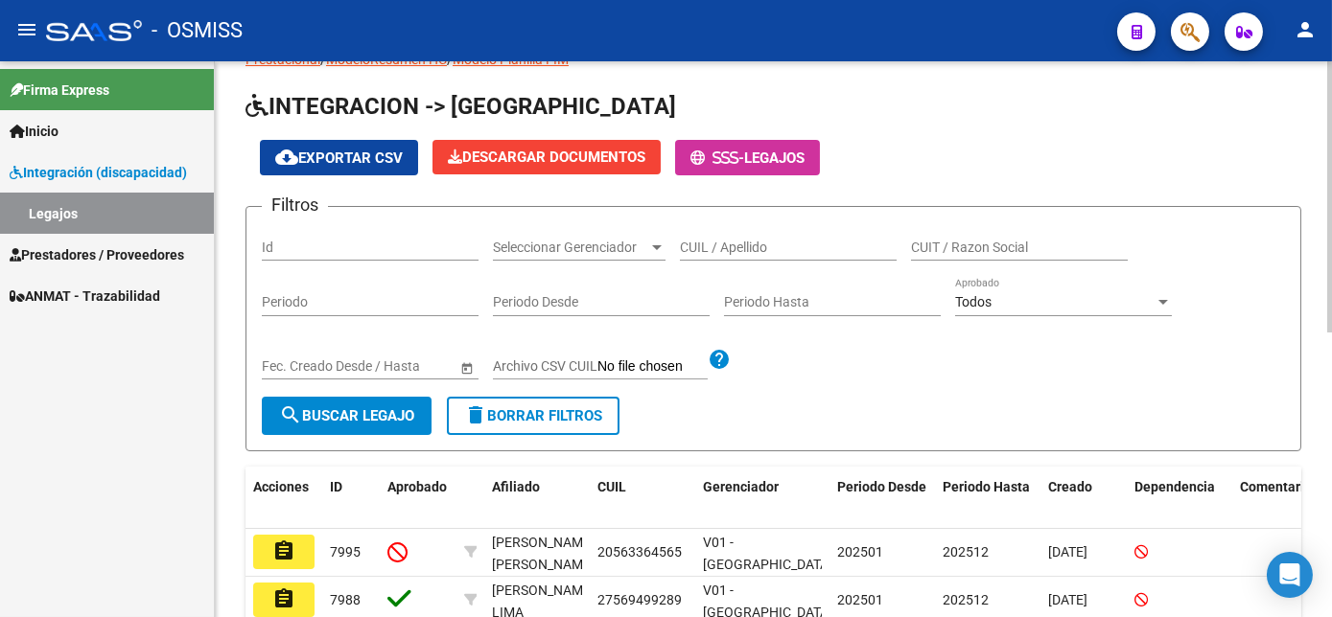
click at [1301, 104] on div "Modelo Formulario DDJJ para Transporte / Modelo Conformidad Transporte / Modelo…" at bounding box center [776, 560] width 1122 height 1127
click at [696, 255] on div "CUIL / Apellido" at bounding box center [788, 241] width 217 height 38
paste input "20543636879"
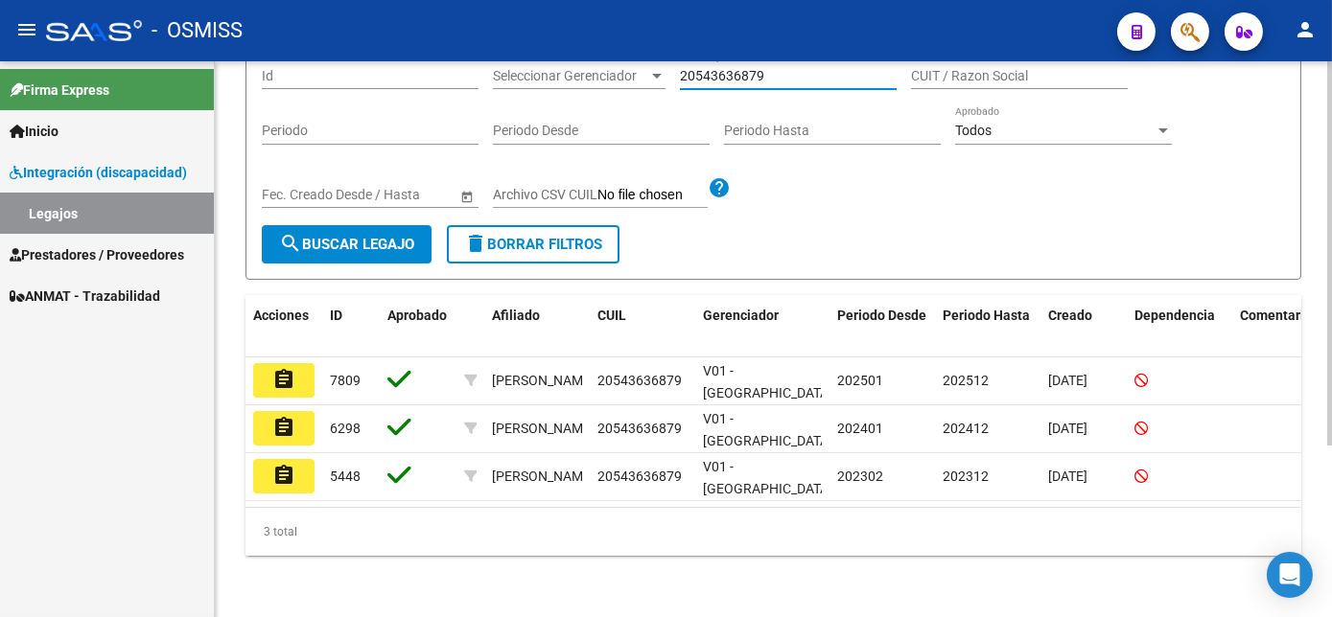
scroll to position [245, 0]
click at [1331, 453] on html "menu - OSMISS person Firma Express Inicio Instructivos Contacto OS Integración …" at bounding box center [666, 308] width 1332 height 617
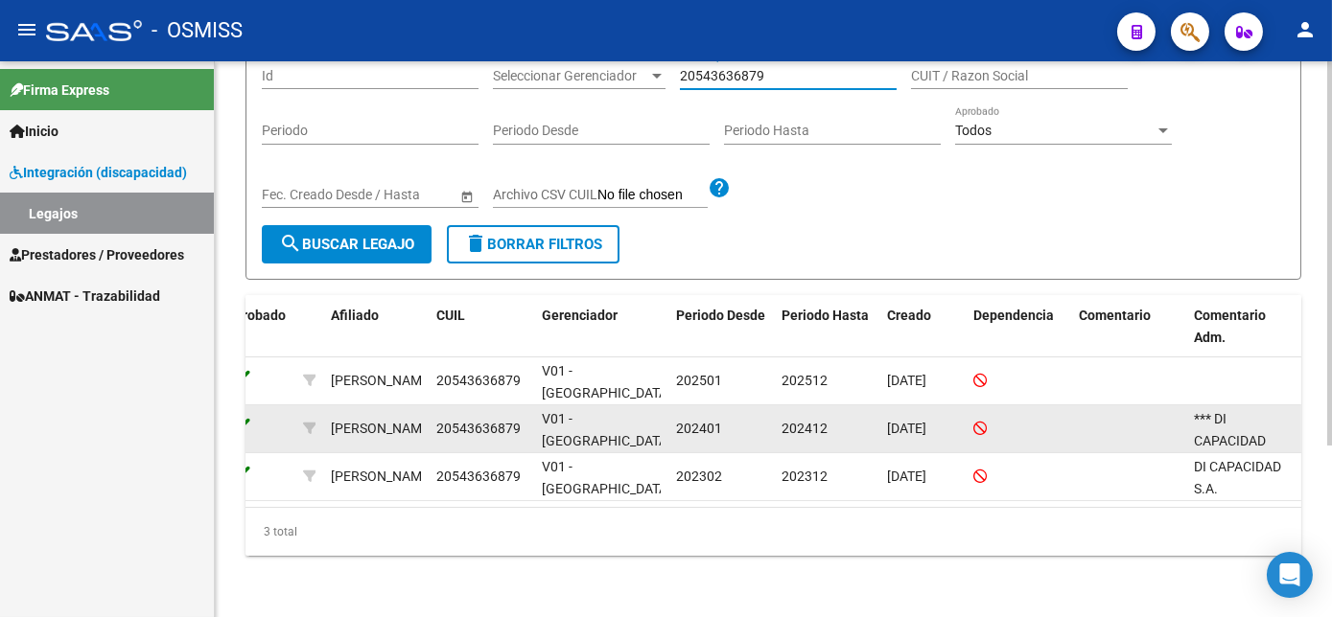
type input "20543636879"
click at [1235, 419] on div "*** DI CAPACIDAD SOLO FACTURO MARZO, LUEGO PIDEN CAMBIO DE PRESTADOR A PARTIR D…" at bounding box center [1243, 428] width 100 height 40
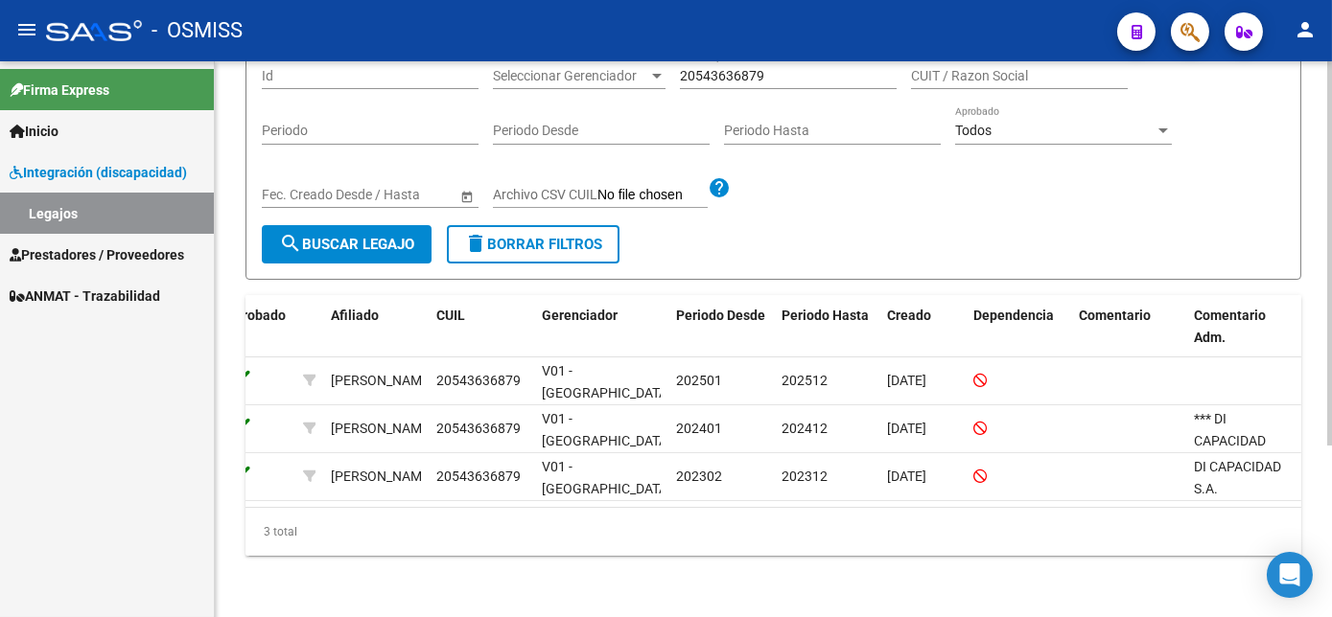
scroll to position [0, 0]
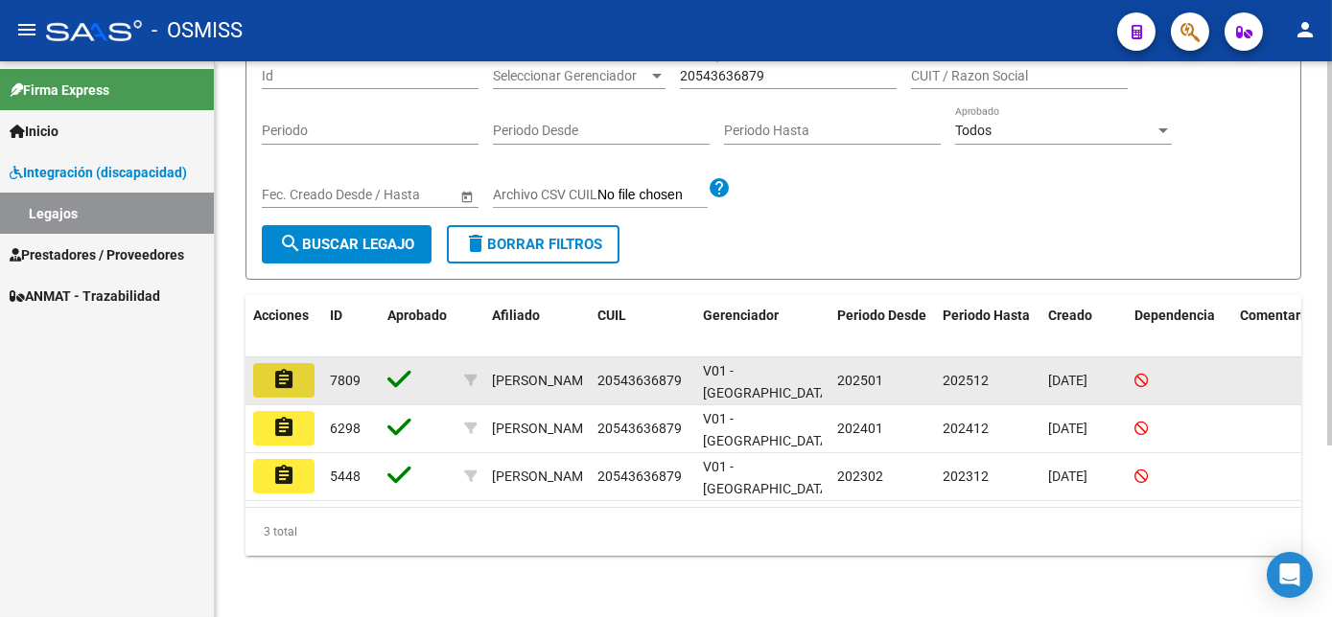
click at [272, 374] on mat-icon "assignment" at bounding box center [283, 379] width 23 height 23
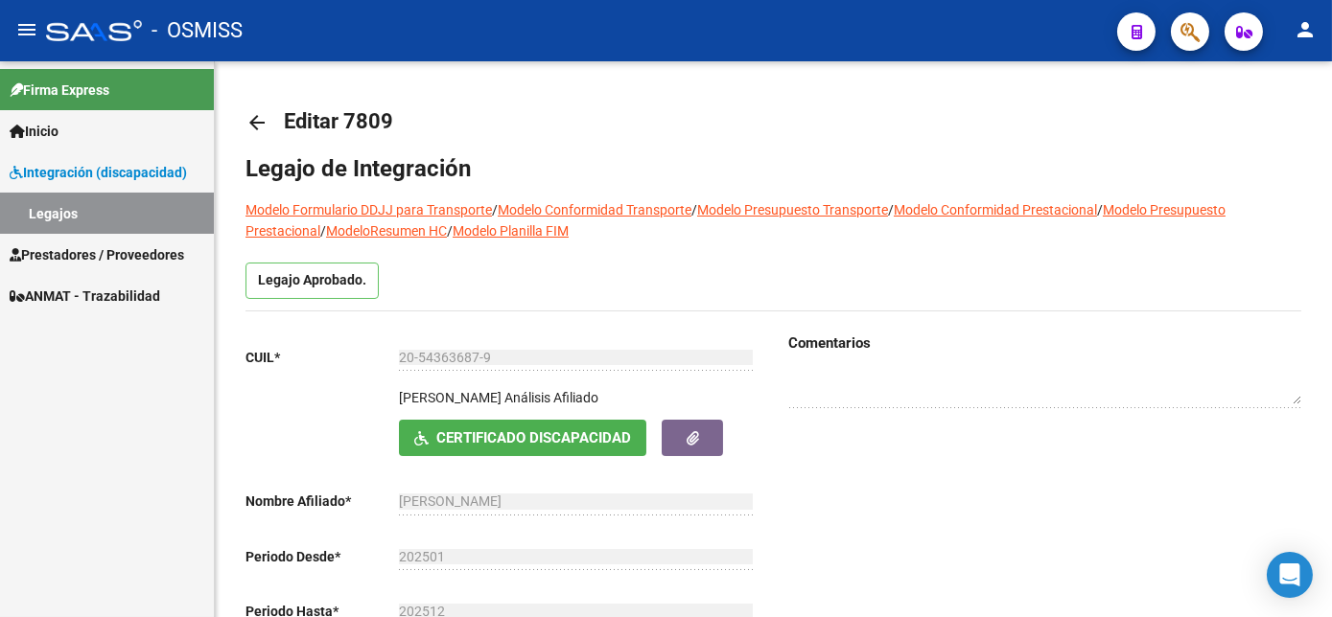
drag, startPoint x: 1326, startPoint y: 229, endPoint x: 1334, endPoint y: 338, distance: 109.6
click at [1331, 338] on html "menu - OSMISS person Firma Express Inicio Instructivos Contacto OS Integración …" at bounding box center [666, 308] width 1332 height 617
drag, startPoint x: 1334, startPoint y: 338, endPoint x: 1293, endPoint y: 113, distance: 229.0
click at [1293, 113] on mat-toolbar-row at bounding box center [1202, 122] width 224 height 61
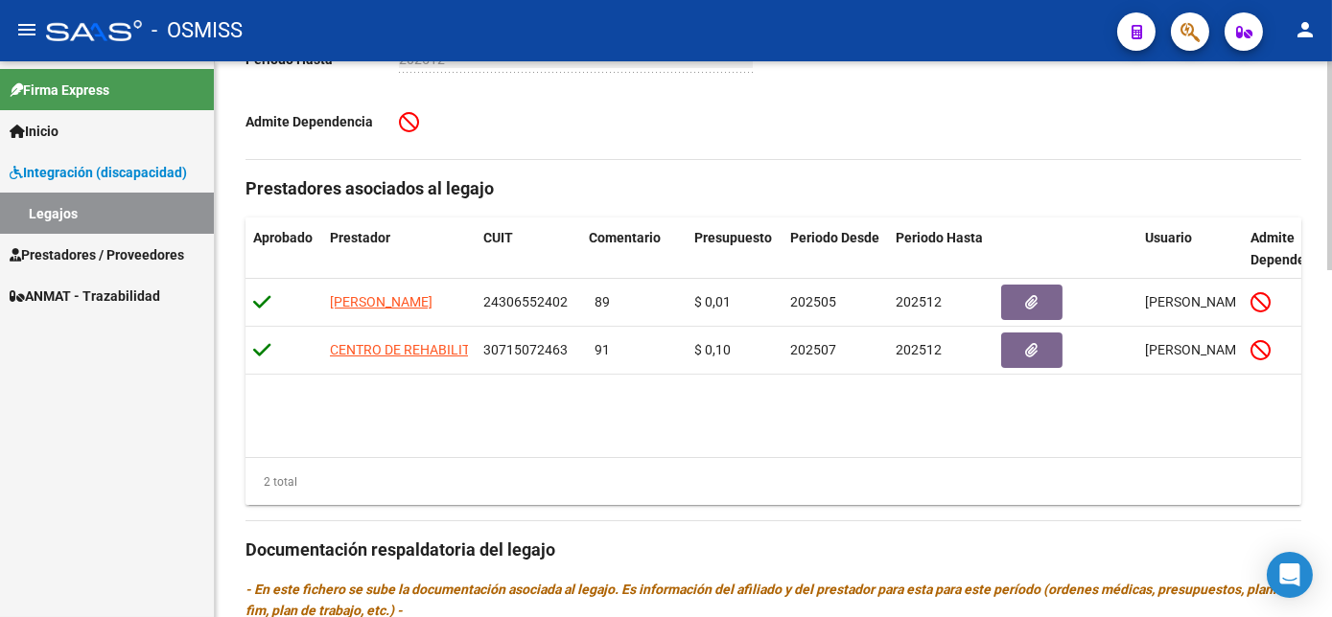
scroll to position [487, 0]
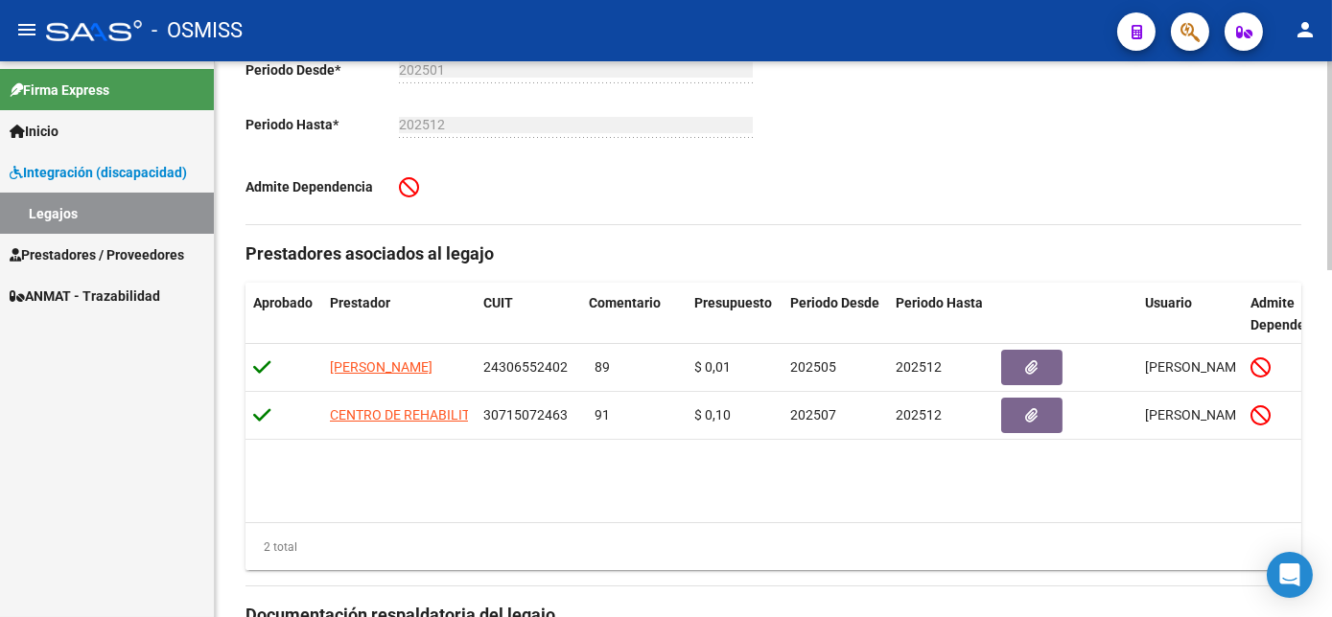
click at [1331, 430] on html "menu - OSMISS person Firma Express Inicio Instructivos Contacto OS Integración …" at bounding box center [666, 308] width 1332 height 617
click at [115, 175] on span "Integración (discapacidad)" at bounding box center [98, 172] width 177 height 21
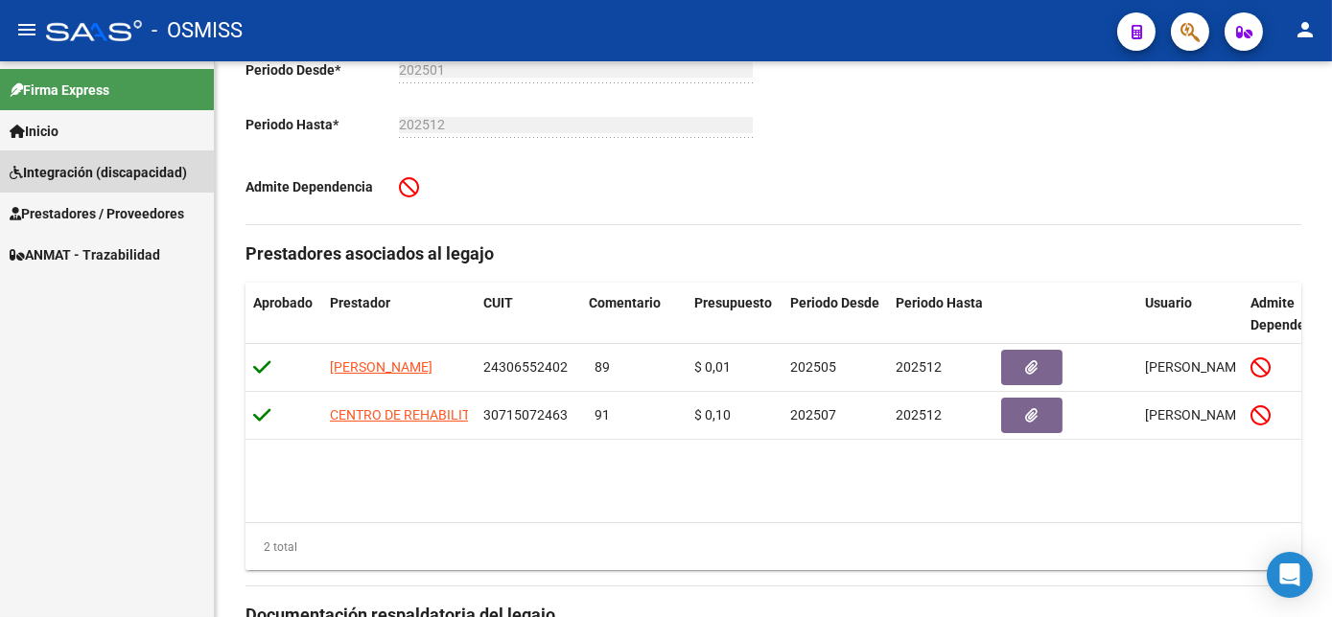
click at [157, 168] on span "Integración (discapacidad)" at bounding box center [98, 172] width 177 height 21
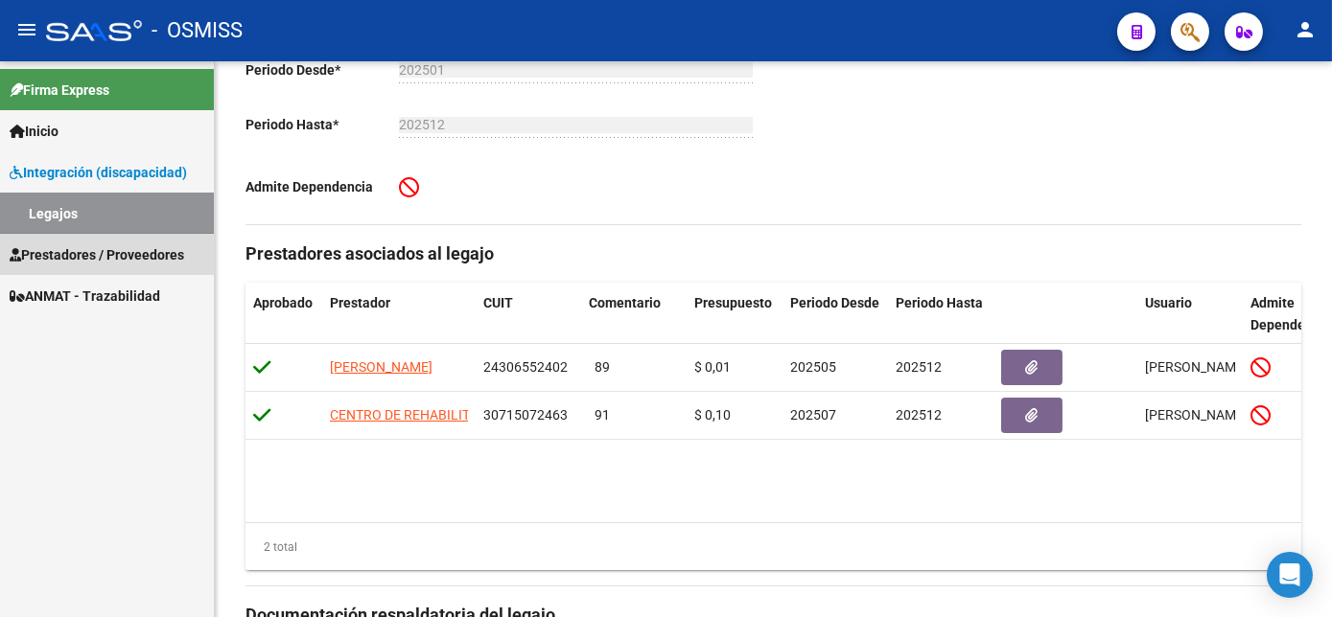
click at [70, 251] on span "Prestadores / Proveedores" at bounding box center [97, 254] width 174 height 21
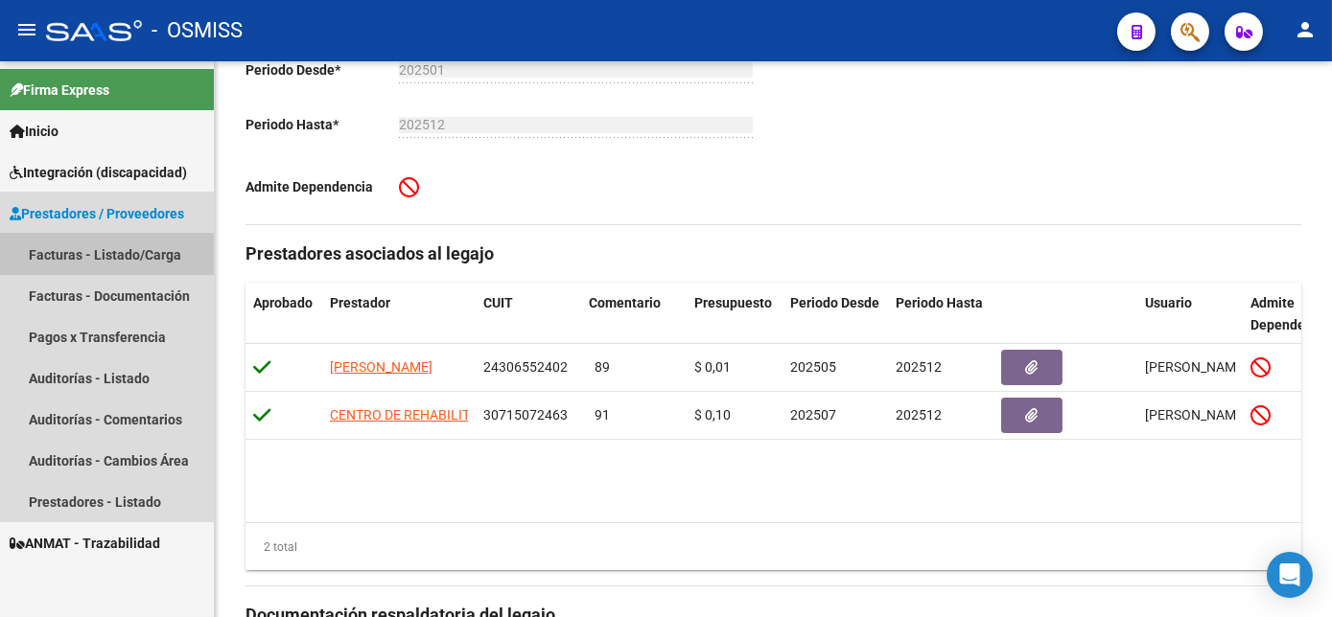
click at [95, 261] on link "Facturas - Listado/Carga" at bounding box center [107, 254] width 214 height 41
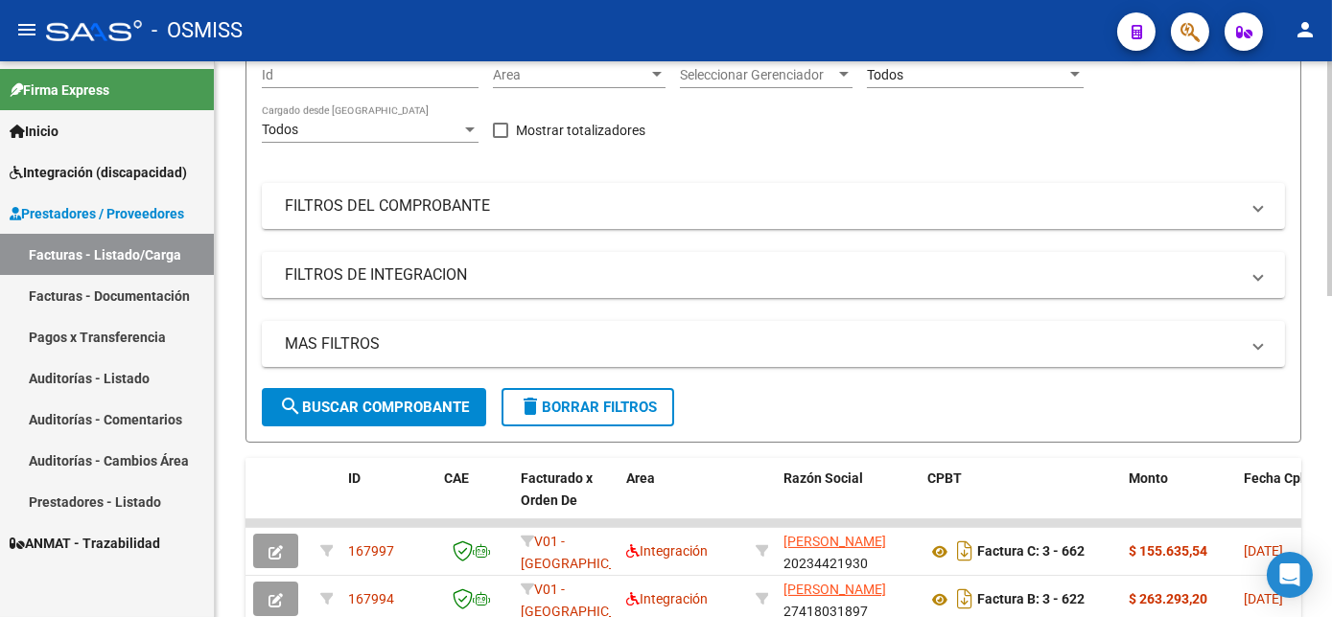
scroll to position [180, 0]
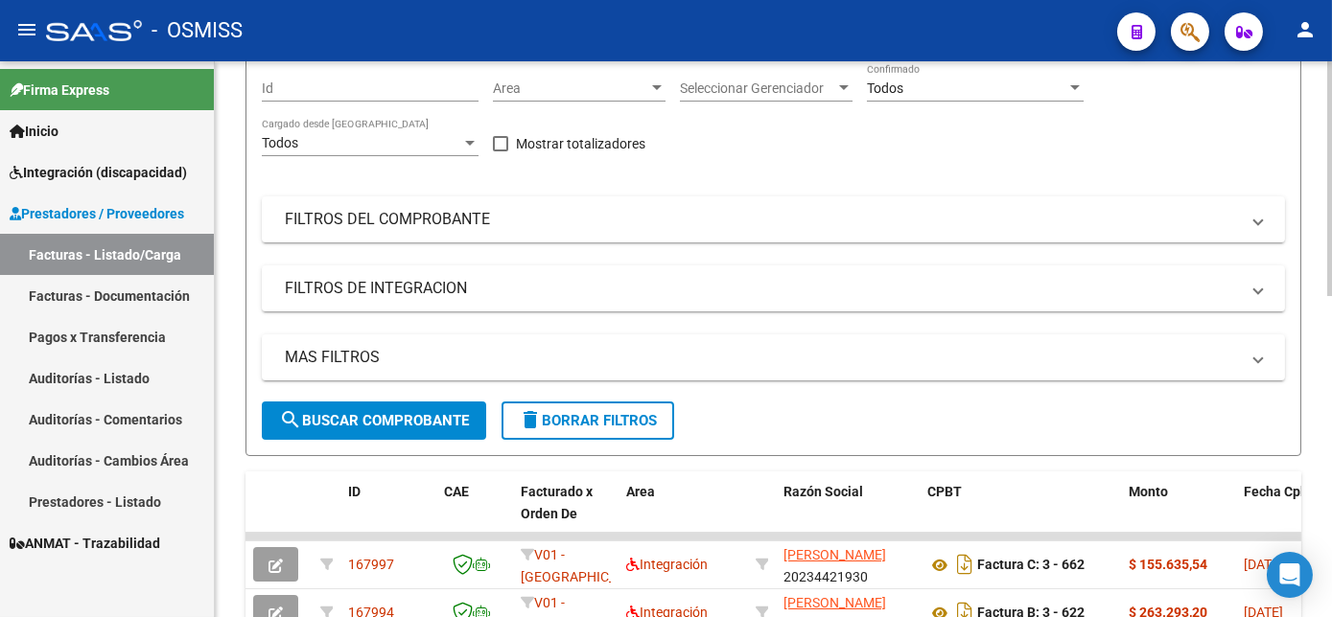
click at [1301, 235] on div "Video tutorial PRESTADORES -> Listado de CPBTs Emitidos por Prestadores / Prove…" at bounding box center [776, 509] width 1122 height 1256
click at [733, 299] on mat-panel-title "FILTROS DE INTEGRACION" at bounding box center [762, 288] width 954 height 21
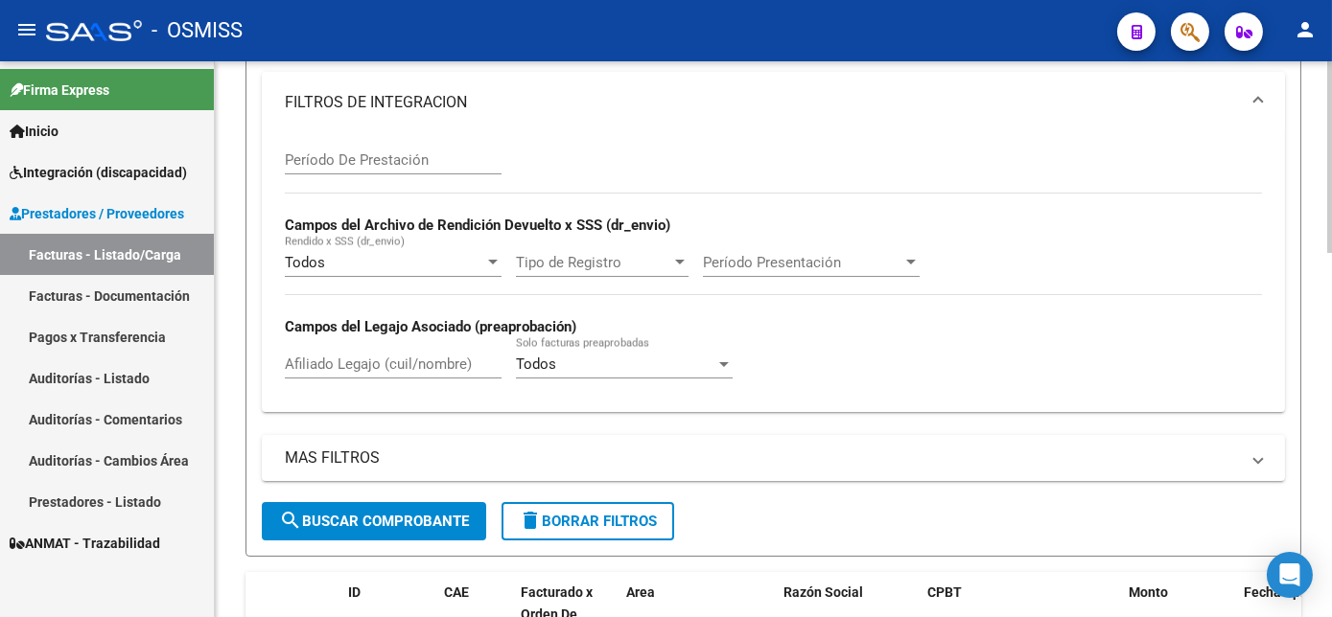
scroll to position [392, 0]
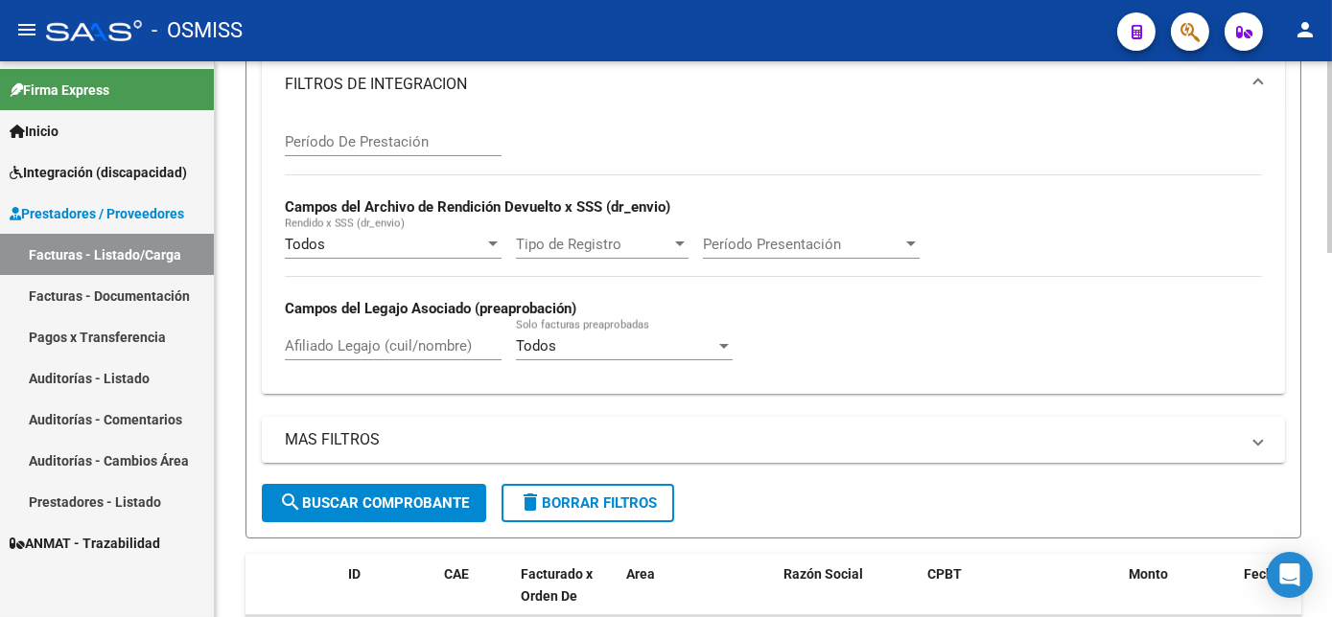
click at [1331, 375] on html "menu - OSMISS person Firma Express Inicio Instructivos Contacto OS Integración …" at bounding box center [666, 308] width 1332 height 617
click at [324, 355] on input "Afiliado Legajo (cuil/nombre)" at bounding box center [393, 345] width 217 height 17
paste input "20543636879"
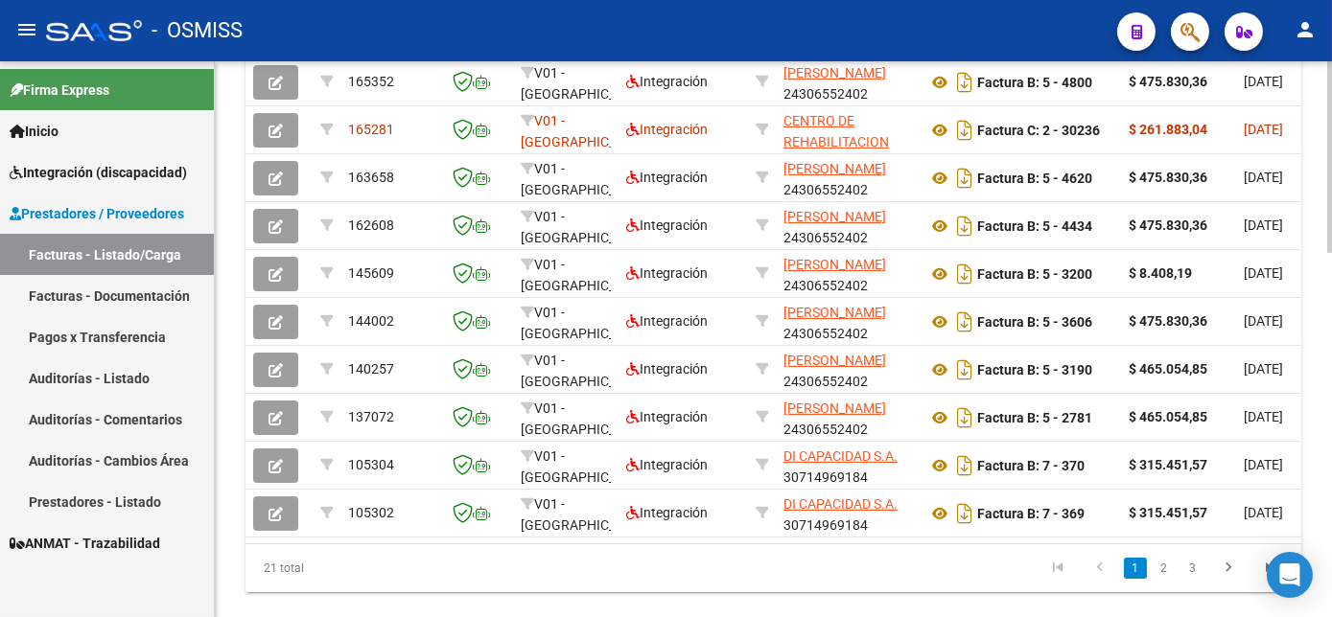
scroll to position [960, 0]
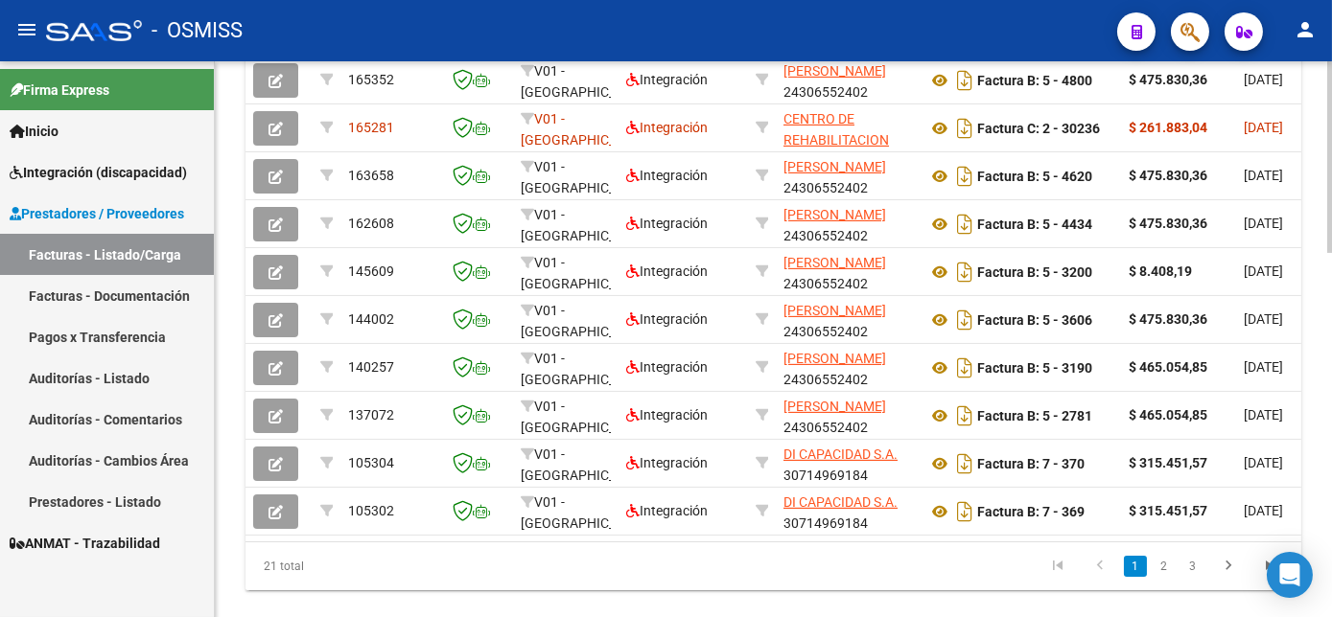
click at [1331, 449] on html "menu - OSMISS person Firma Express Inicio Instructivos Contacto OS Integración …" at bounding box center [666, 308] width 1332 height 617
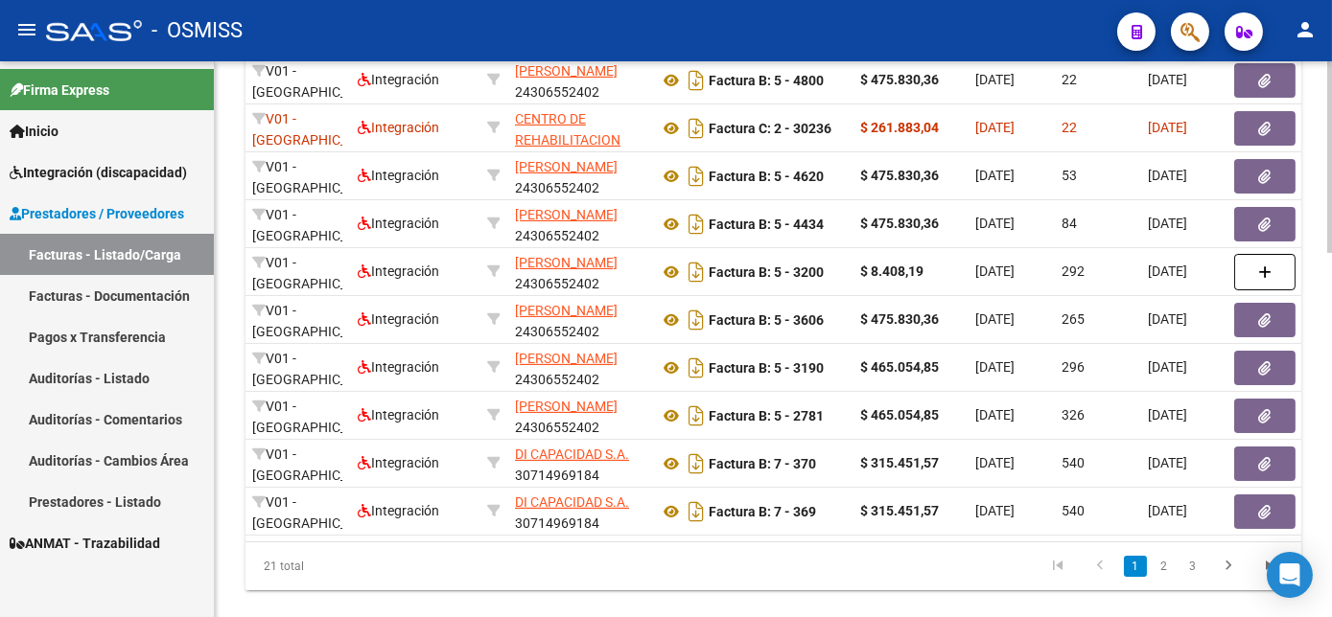
scroll to position [0, 0]
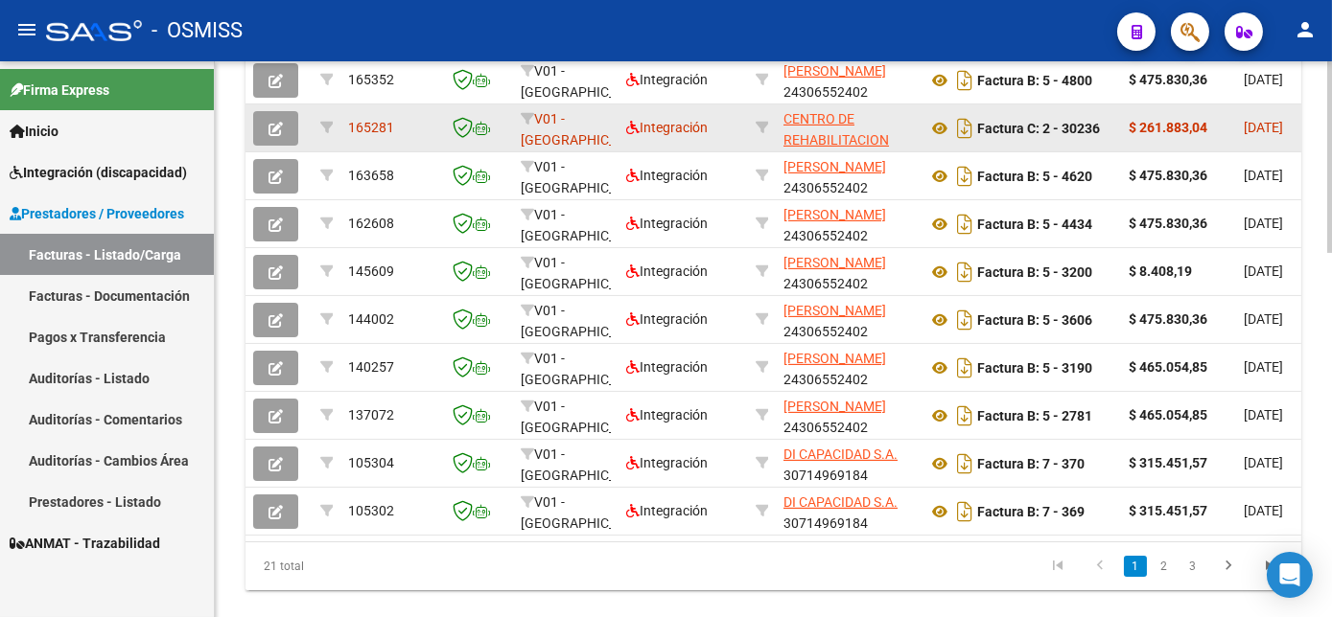
type input "20543636879"
click at [279, 136] on icon "button" at bounding box center [275, 129] width 14 height 14
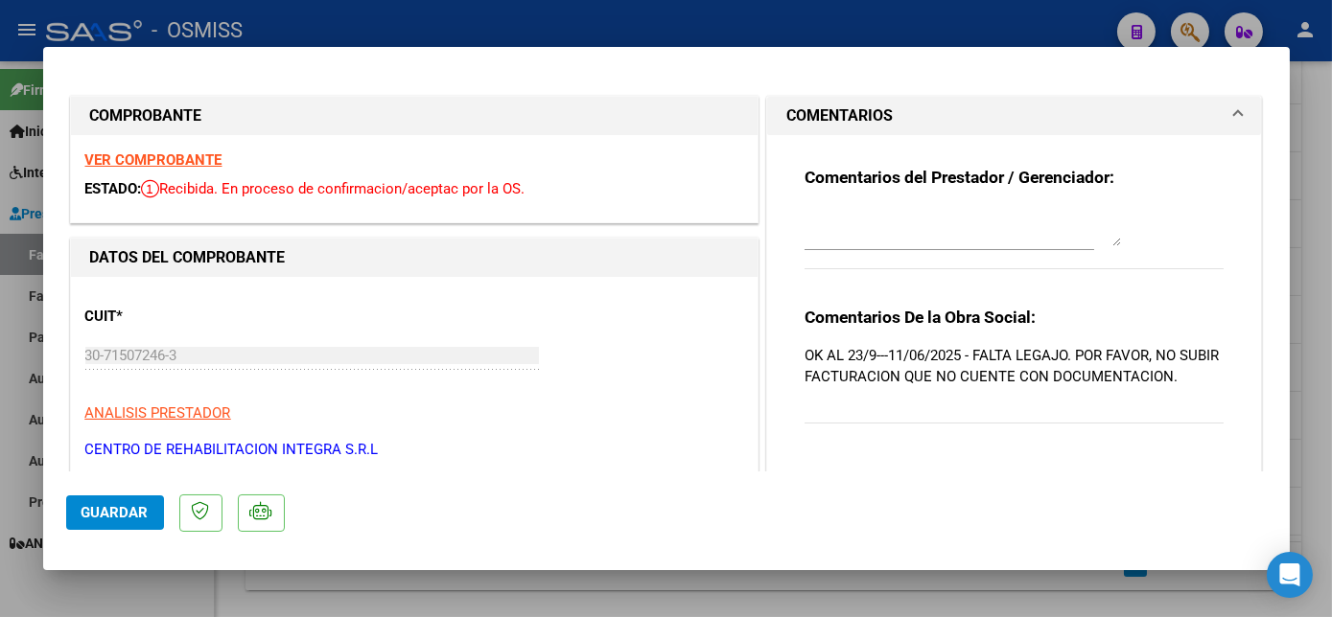
click at [626, 589] on div at bounding box center [666, 308] width 1332 height 617
type input "$ 0,00"
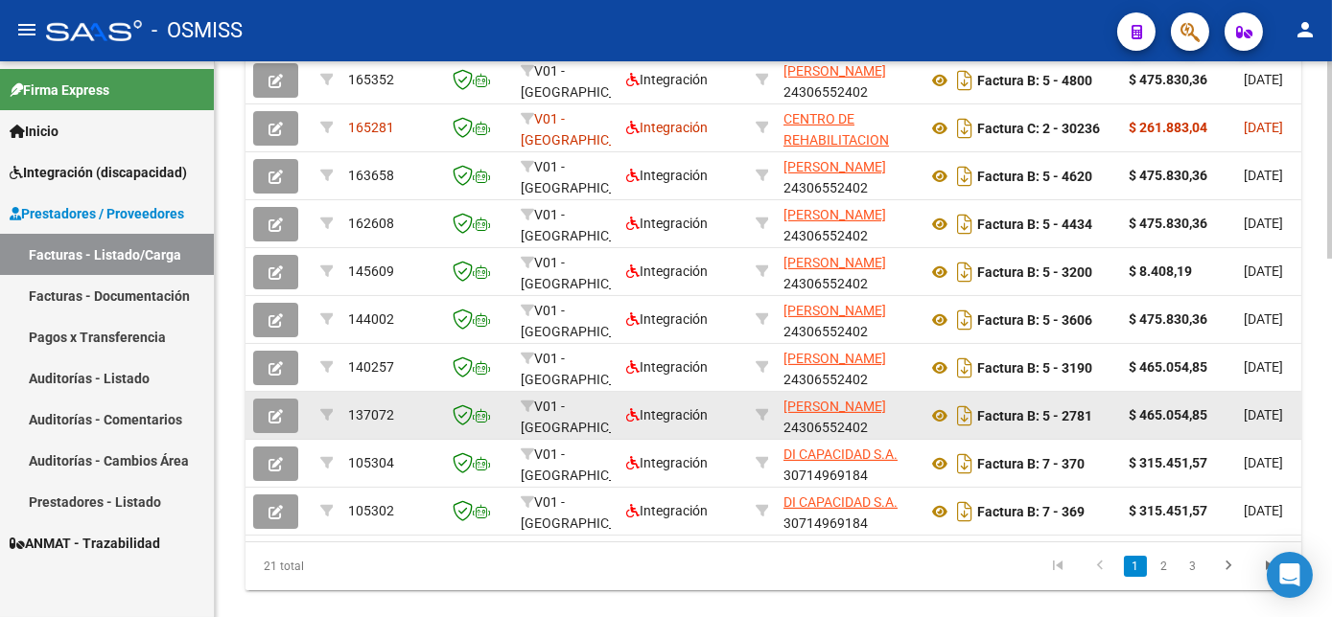
scroll to position [1008, 0]
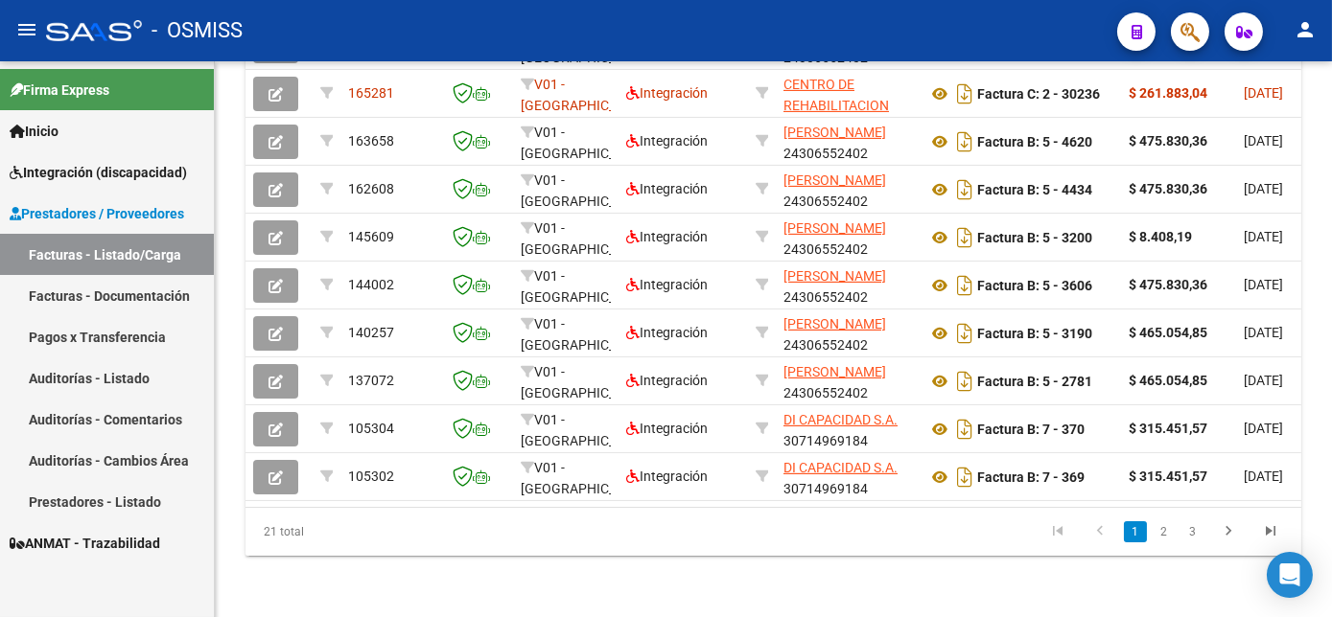
click at [146, 163] on span "Integración (discapacidad)" at bounding box center [98, 172] width 177 height 21
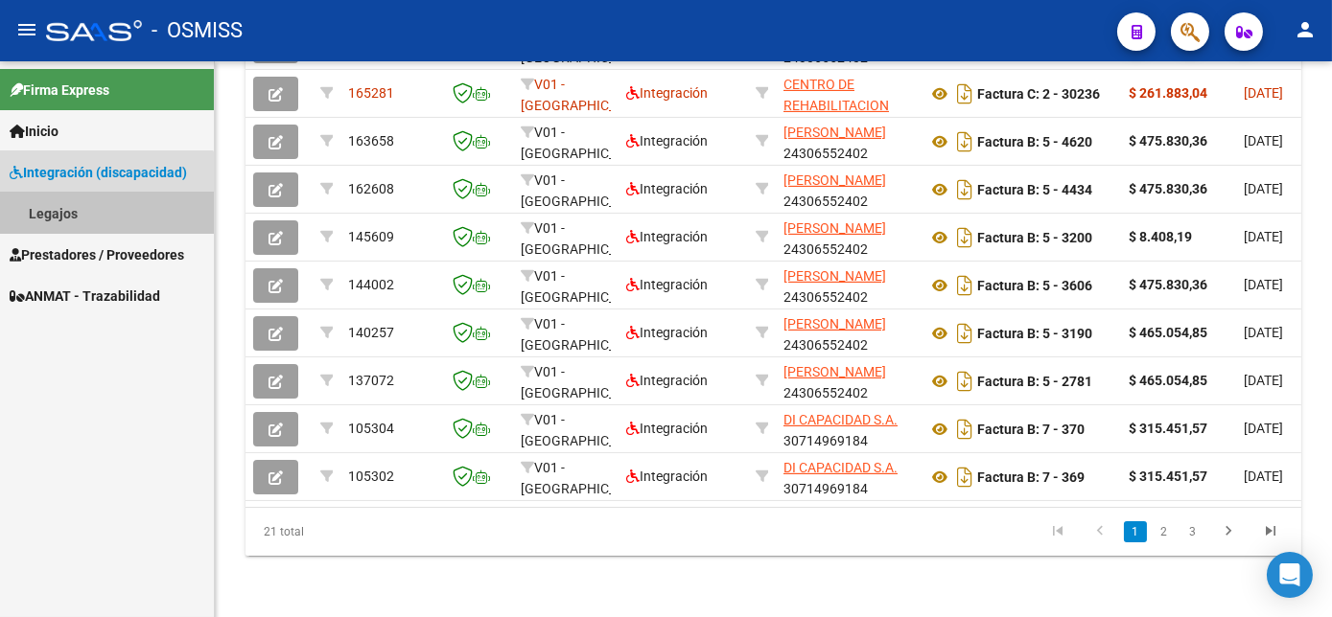
click at [69, 208] on link "Legajos" at bounding box center [107, 213] width 214 height 41
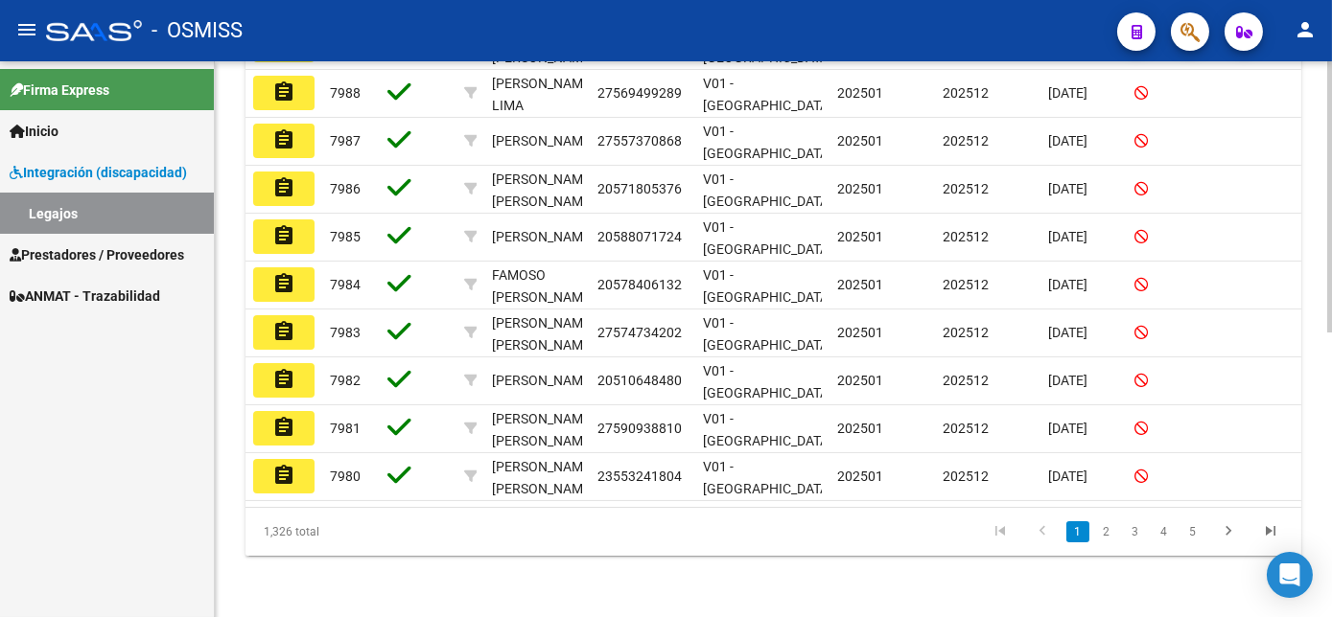
scroll to position [127, 0]
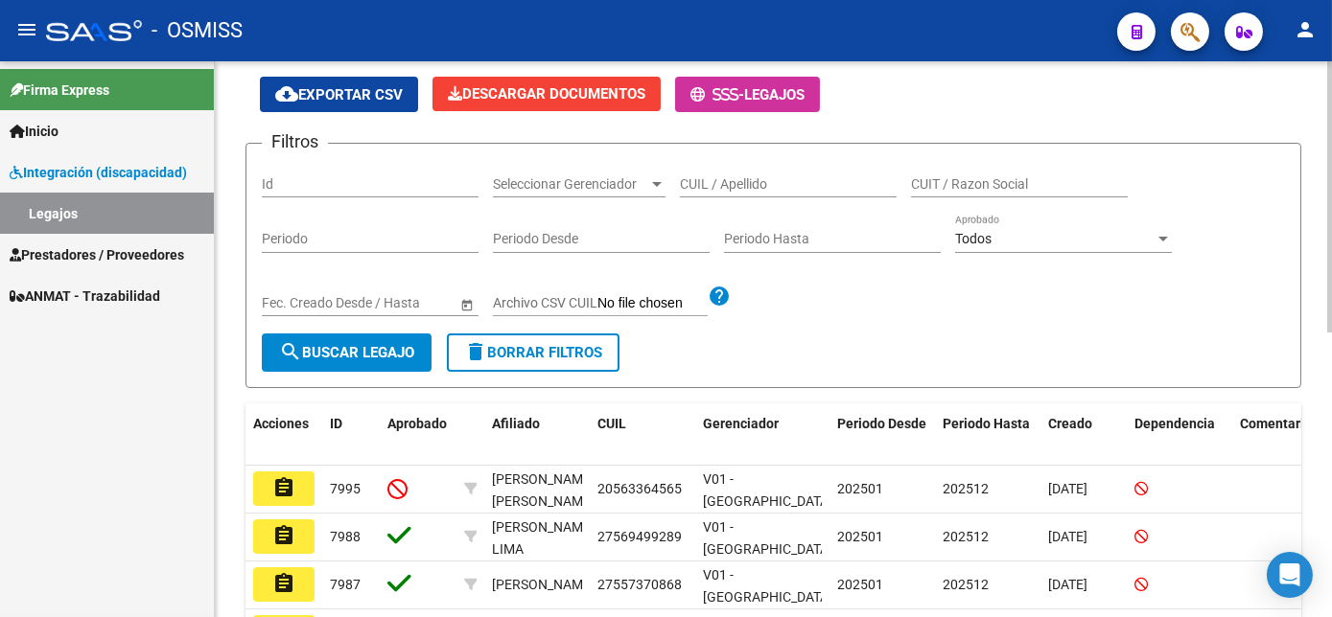
click at [1331, 178] on html "menu - OSMISS person Firma Express Inicio Instructivos Contacto OS Integración …" at bounding box center [666, 308] width 1332 height 617
click at [723, 189] on input "CUIL / Apellido" at bounding box center [788, 184] width 217 height 16
paste input "20543636879"
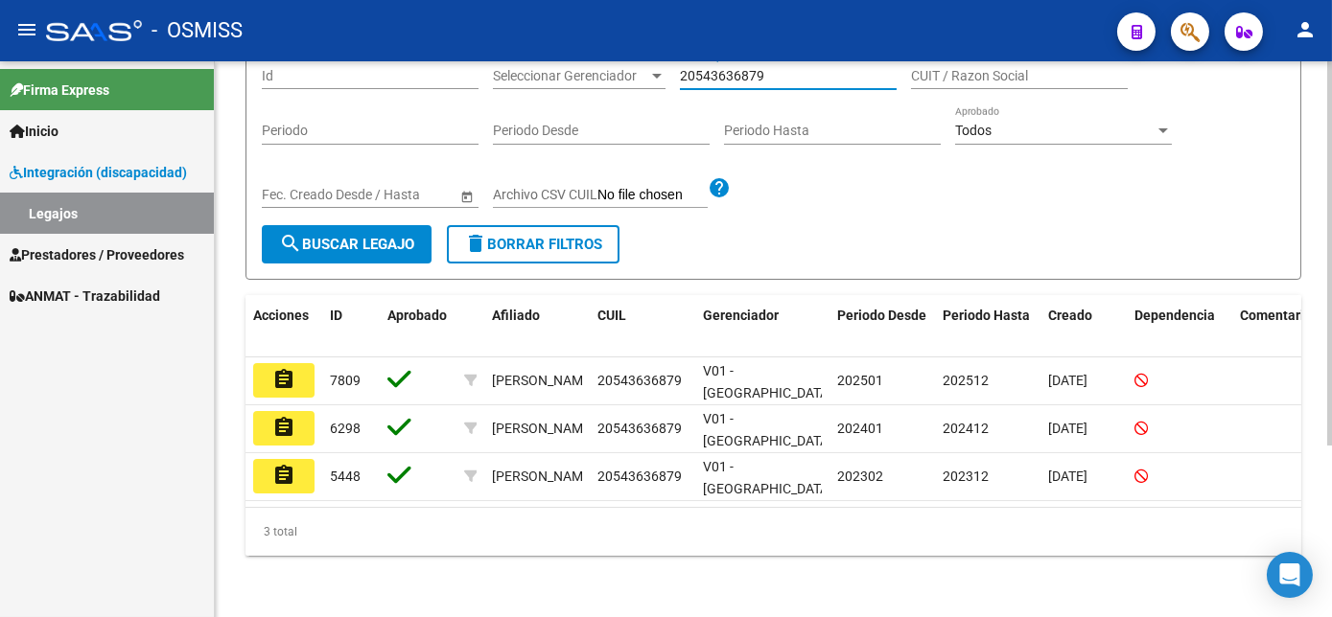
scroll to position [248, 0]
click at [1331, 316] on html "menu - OSMISS person Firma Express Inicio Instructivos Contacto OS Integración …" at bounding box center [666, 308] width 1332 height 617
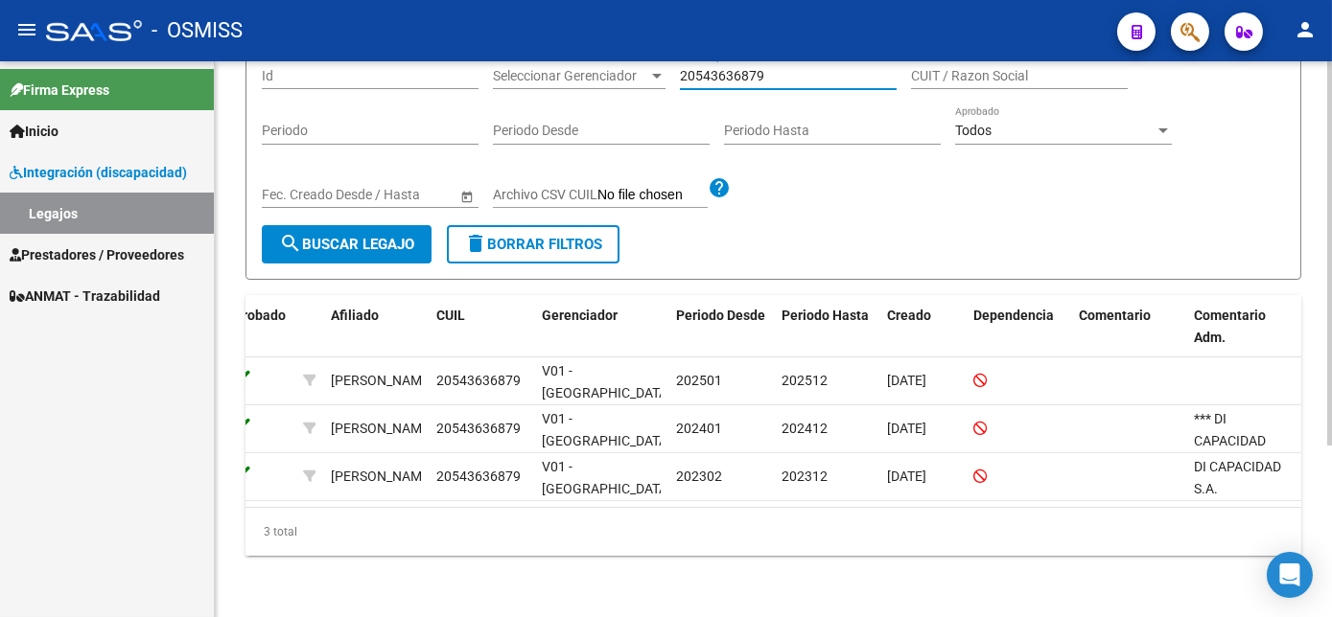
scroll to position [0, 0]
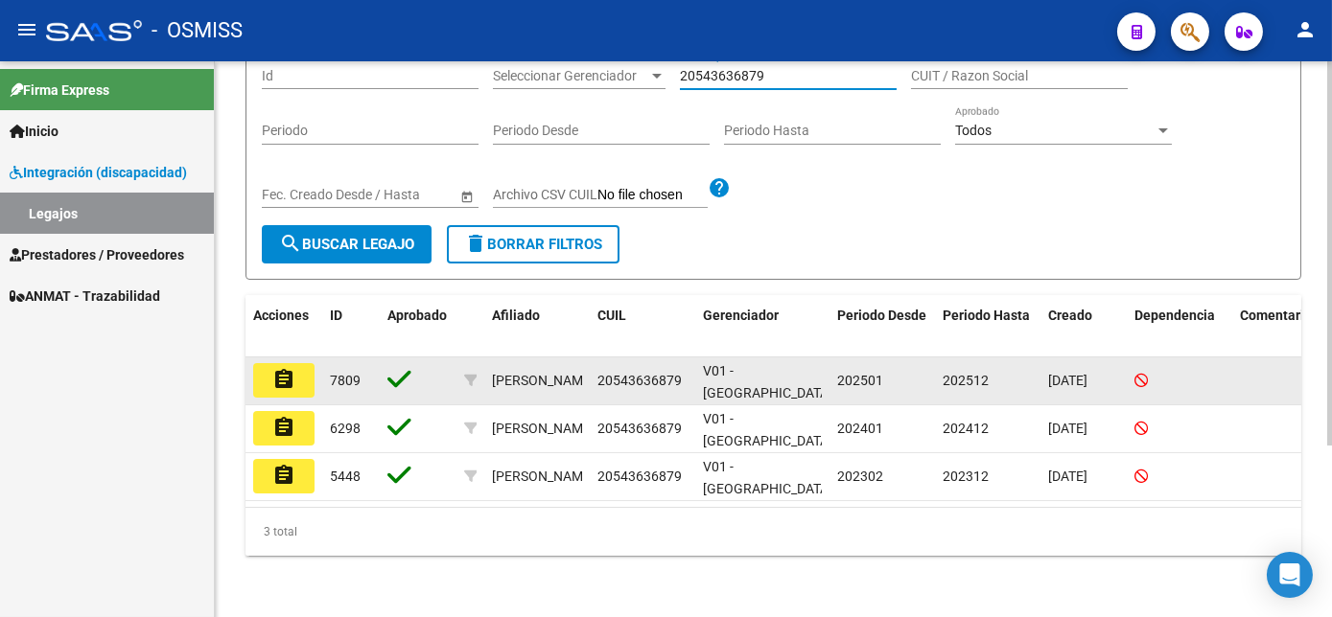
type input "20543636879"
click at [301, 363] on button "assignment" at bounding box center [283, 380] width 61 height 35
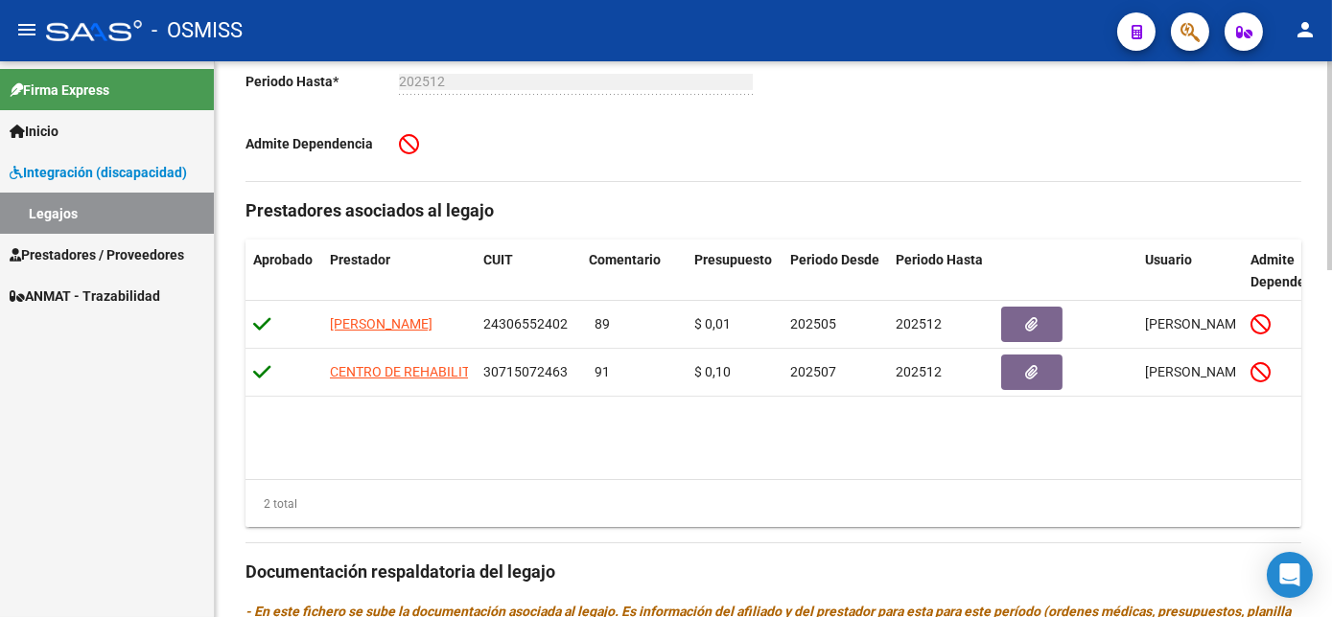
scroll to position [532, 0]
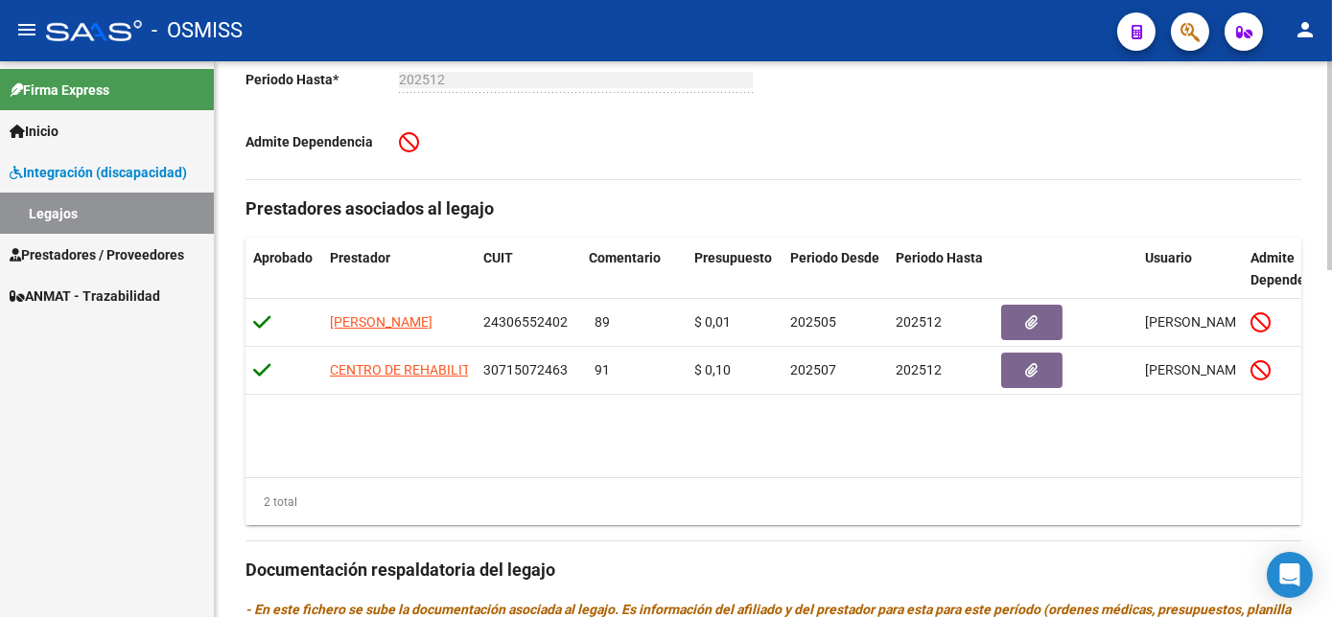
click at [1331, 407] on html "menu - OSMISS person Firma Express Inicio Instructivos Contacto OS Integración …" at bounding box center [666, 308] width 1332 height 617
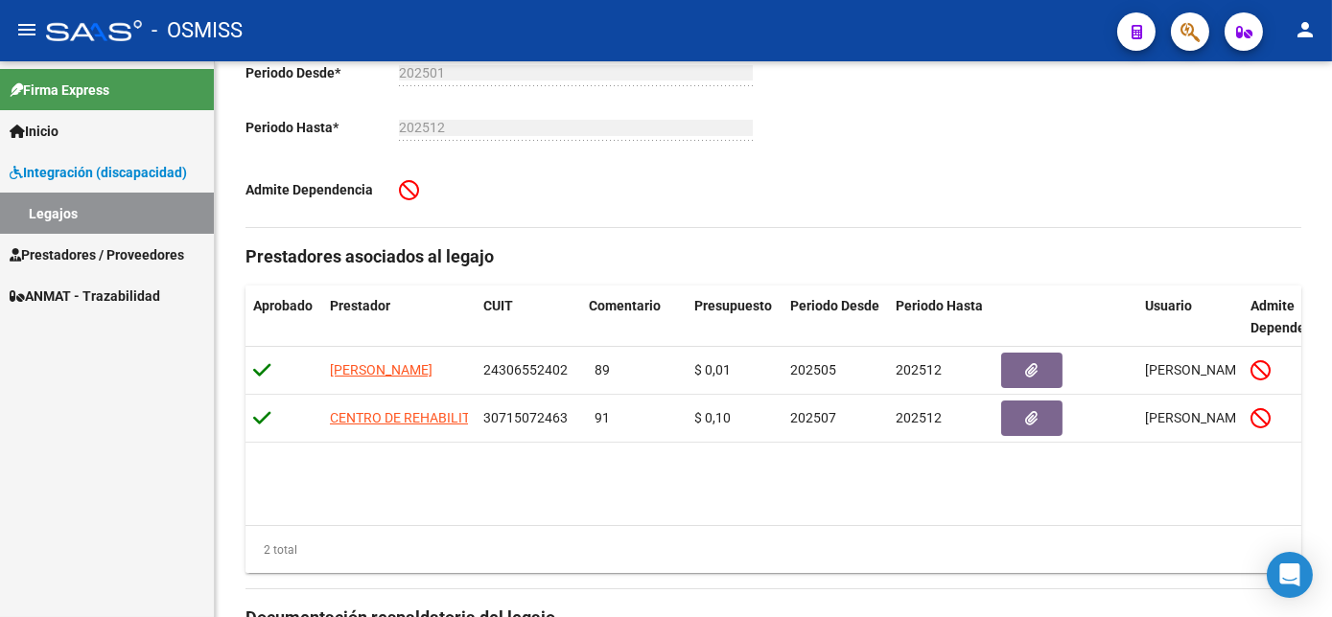
scroll to position [497, 0]
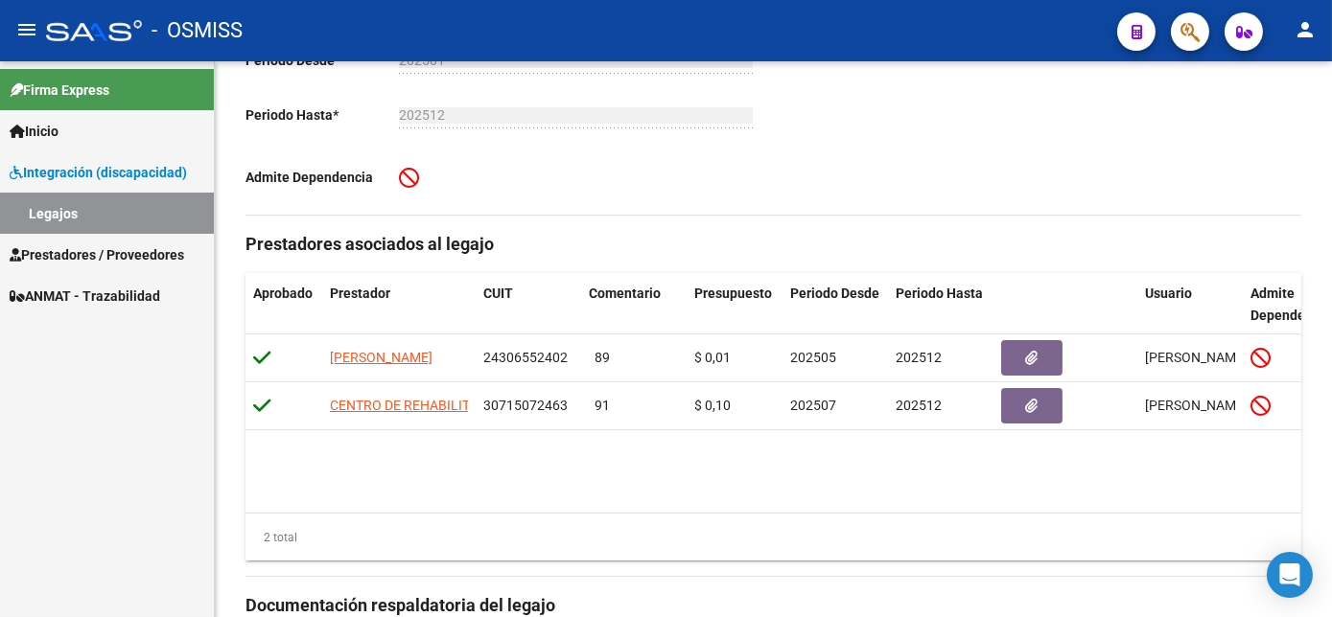
click at [1331, 410] on html "menu - OSMISS person Firma Express Inicio Instructivos Contacto OS Integración …" at bounding box center [666, 308] width 1332 height 617
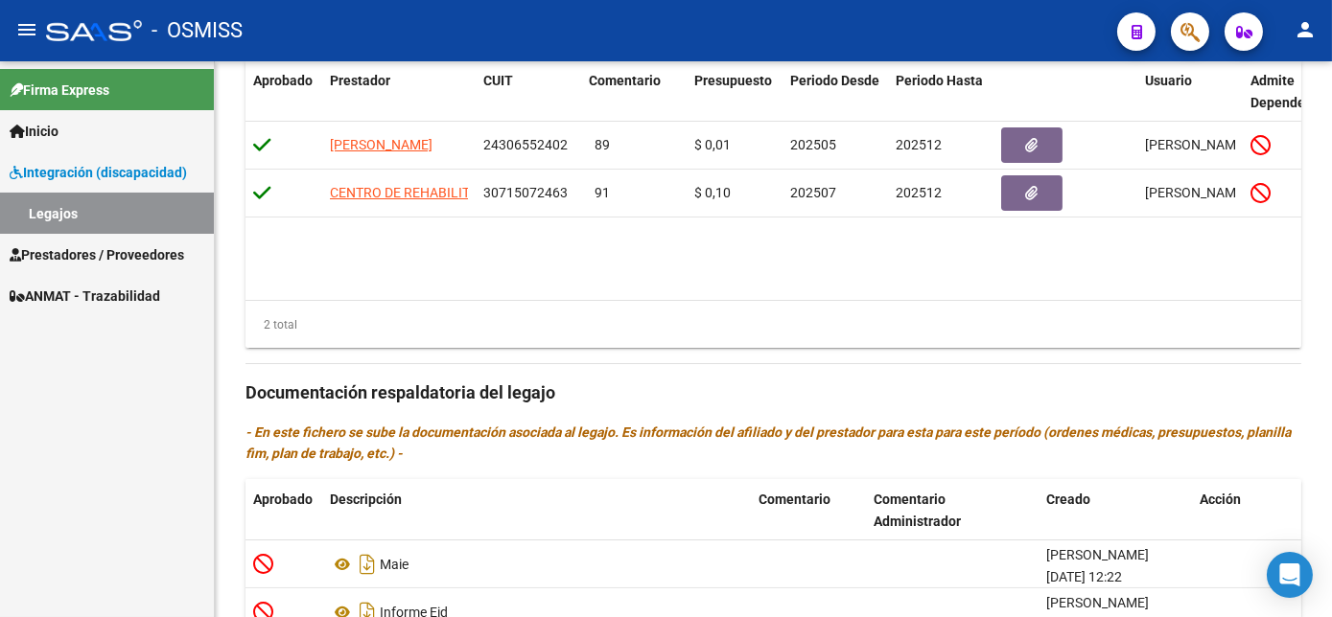
scroll to position [921, 0]
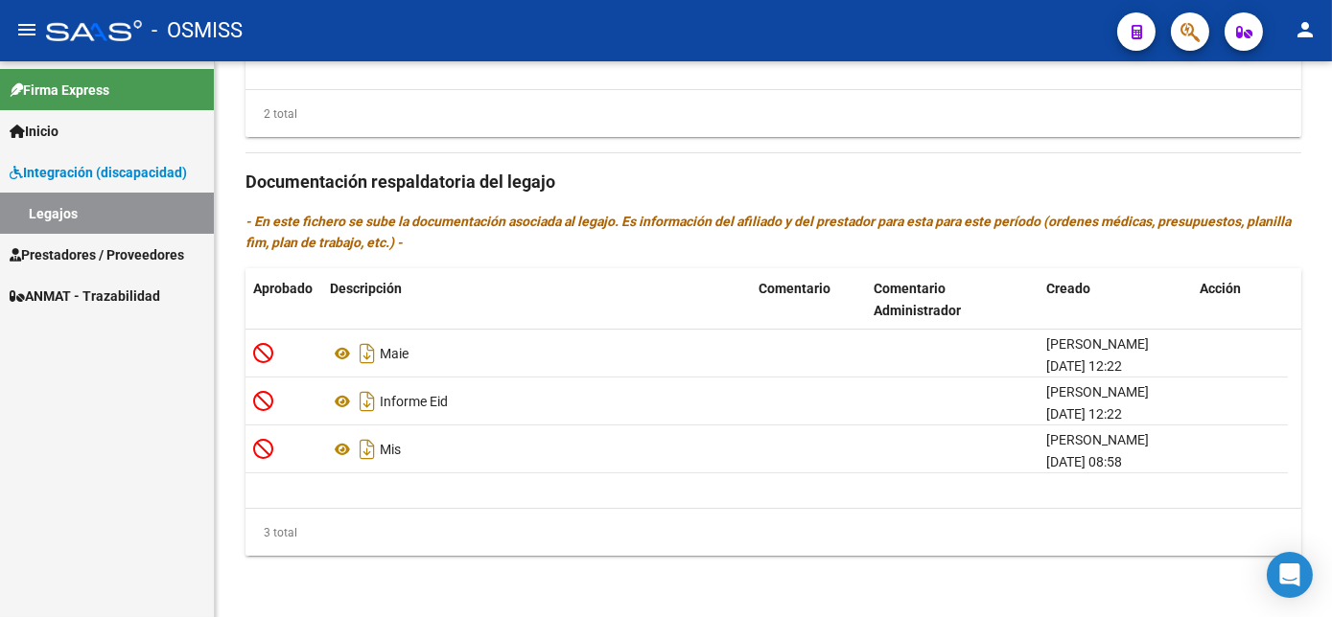
click at [1331, 572] on html "menu - OSMISS person Firma Express Inicio Instructivos Contacto OS Integración …" at bounding box center [666, 308] width 1332 height 617
click at [59, 170] on span "Integración (discapacidad)" at bounding box center [98, 172] width 177 height 21
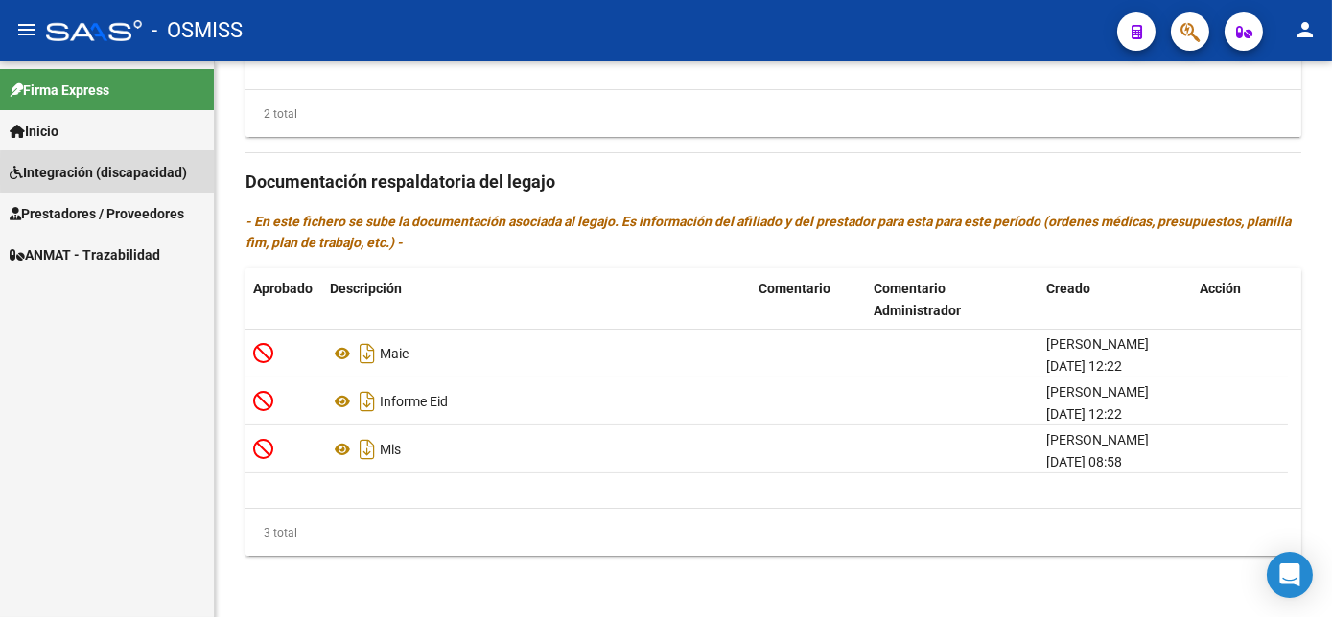
click at [112, 172] on span "Integración (discapacidad)" at bounding box center [98, 172] width 177 height 21
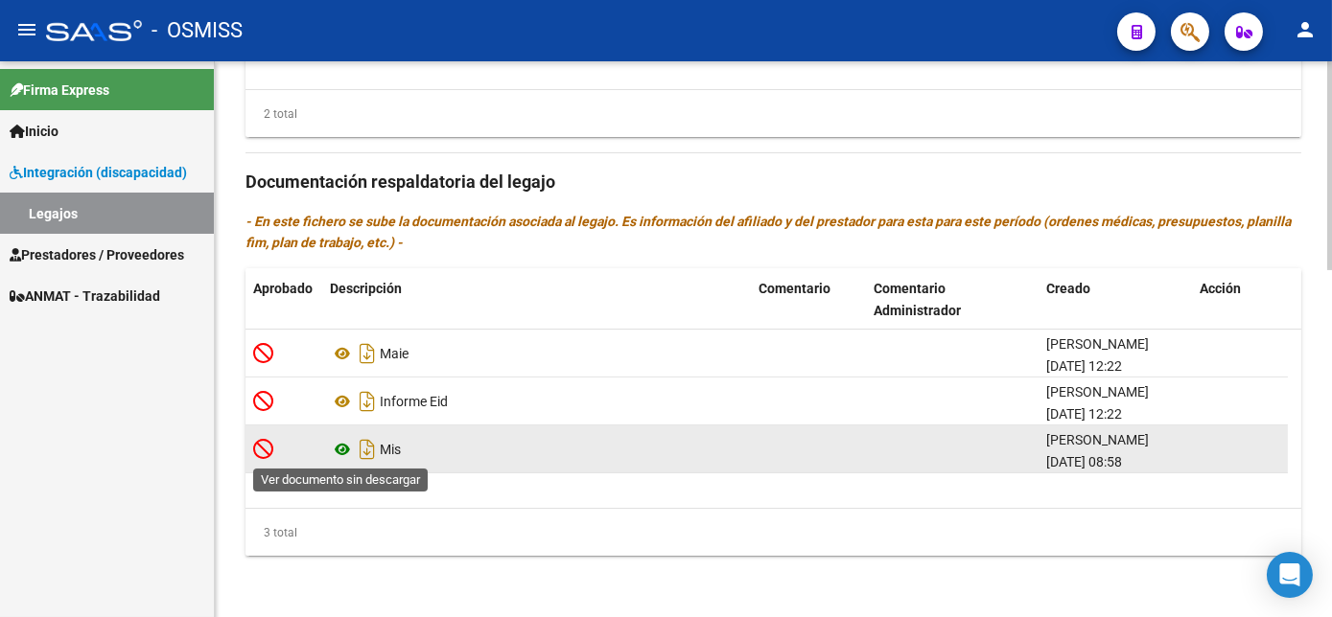
click at [339, 452] on icon at bounding box center [342, 449] width 25 height 23
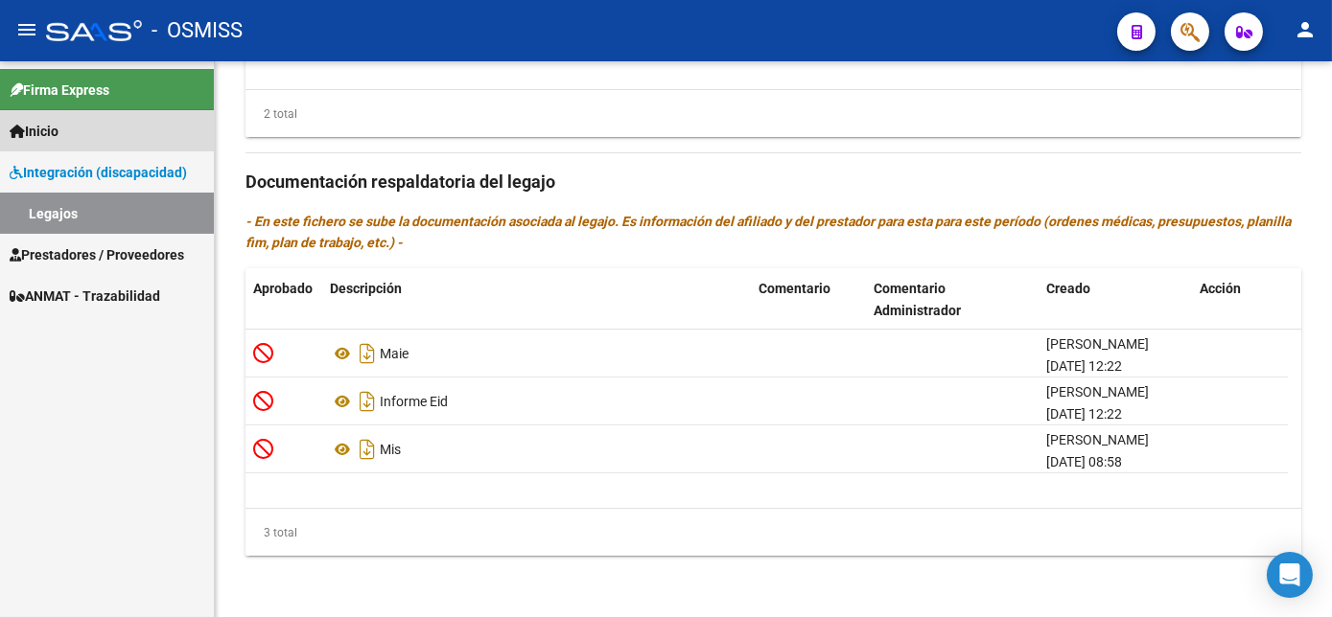
click at [39, 131] on span "Inicio" at bounding box center [34, 131] width 49 height 21
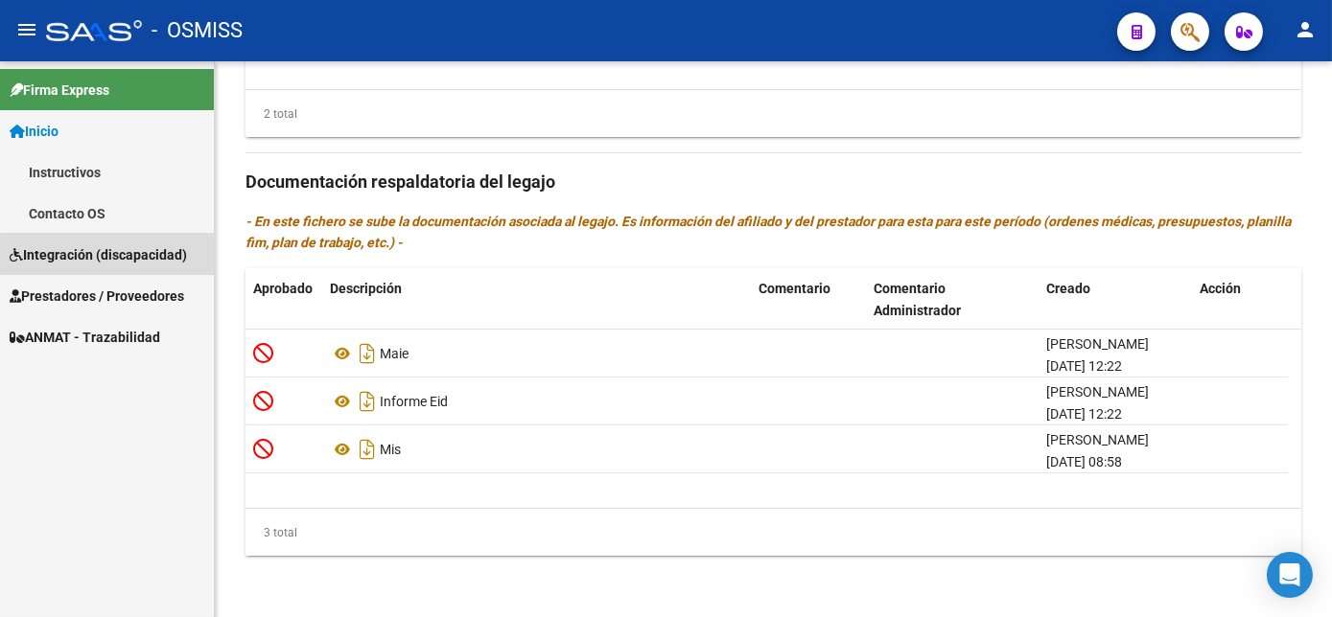
click at [113, 256] on span "Integración (discapacidad)" at bounding box center [98, 254] width 177 height 21
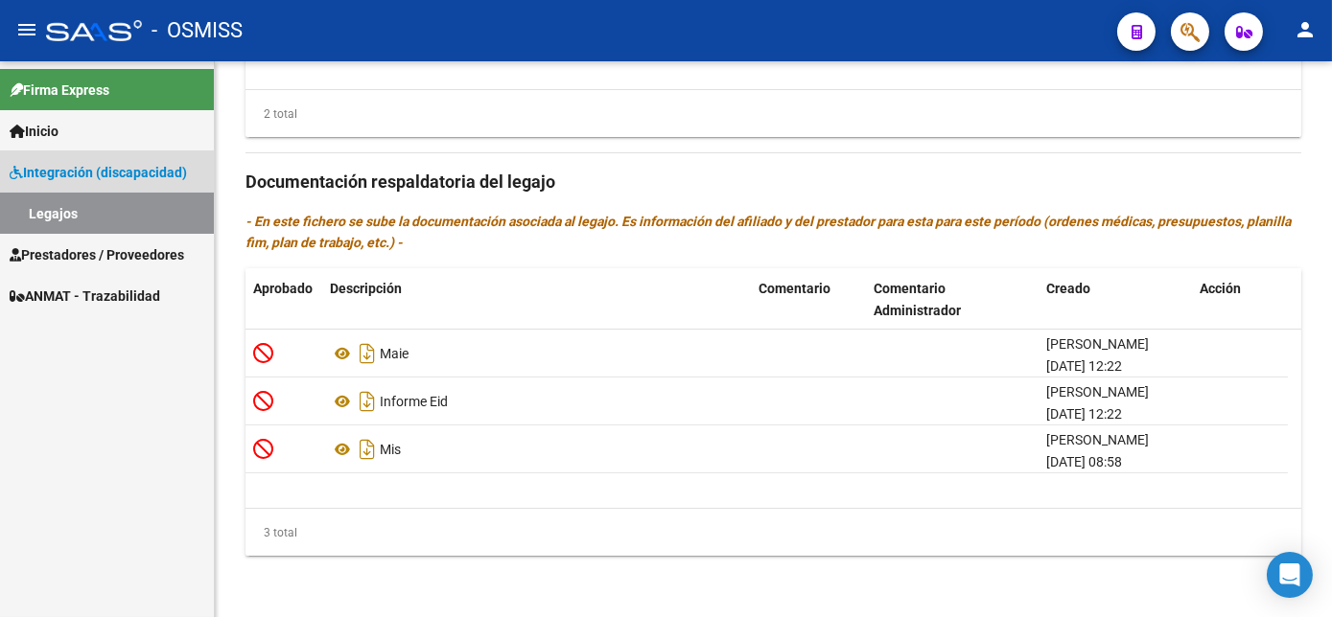
click at [96, 172] on span "Integración (discapacidad)" at bounding box center [98, 172] width 177 height 21
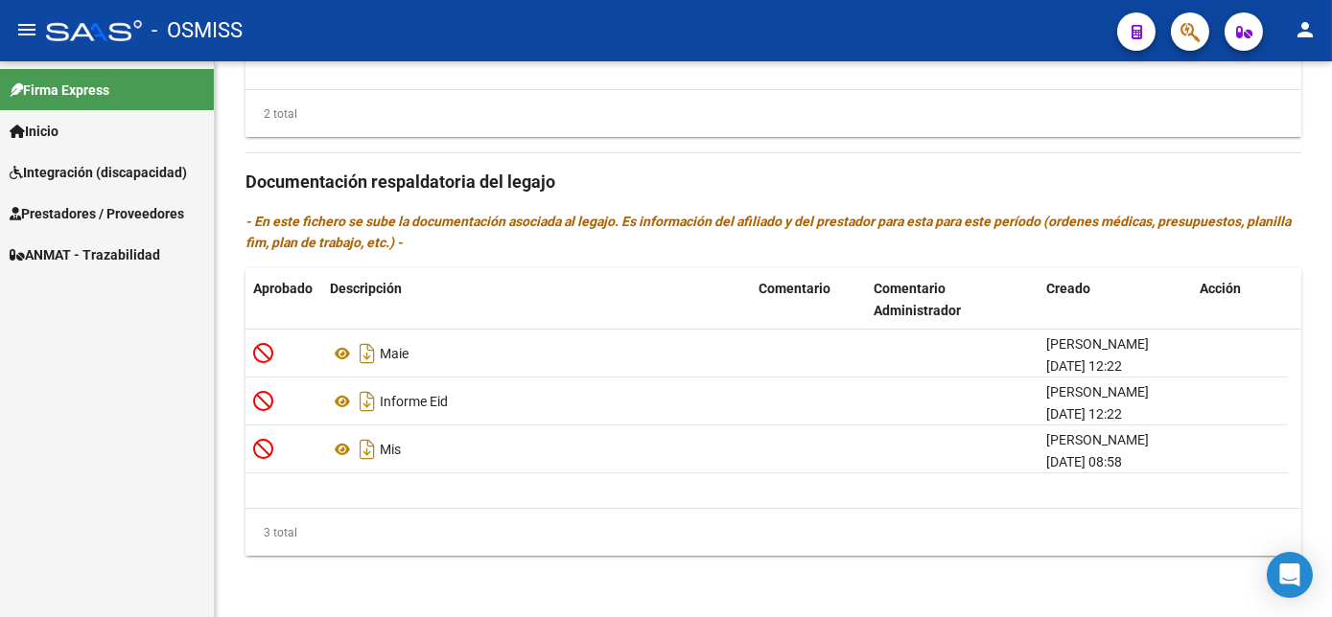
click at [148, 169] on span "Integración (discapacidad)" at bounding box center [98, 172] width 177 height 21
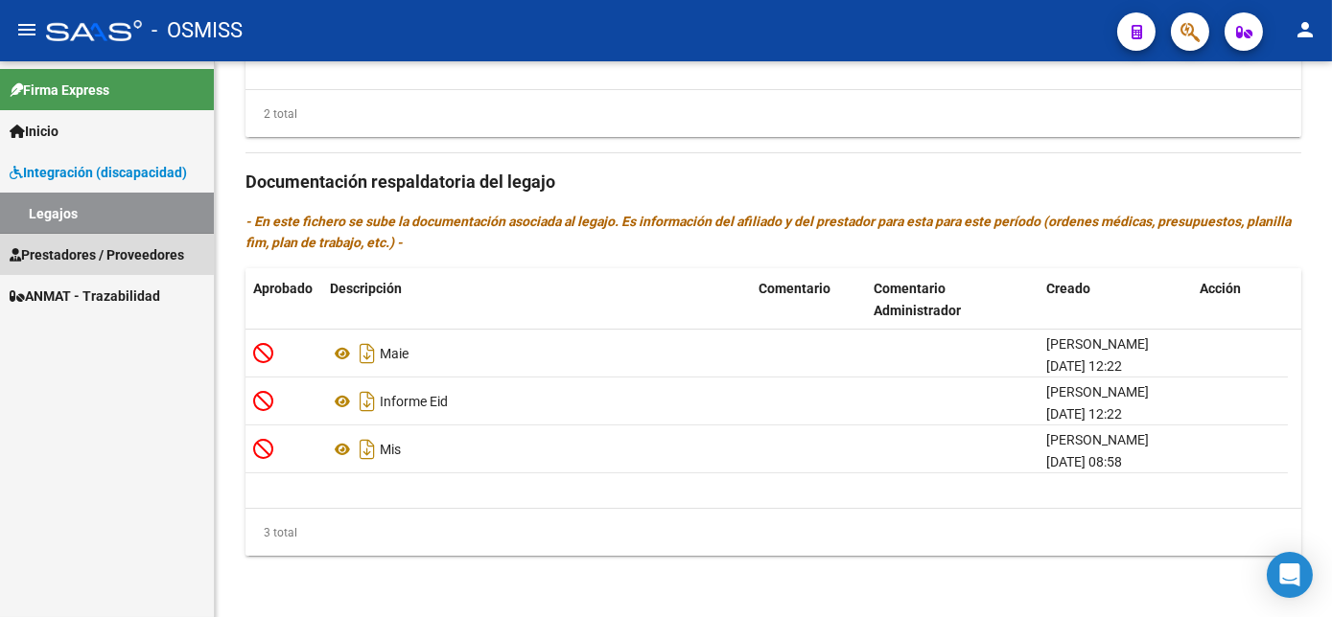
click at [92, 253] on span "Prestadores / Proveedores" at bounding box center [97, 254] width 174 height 21
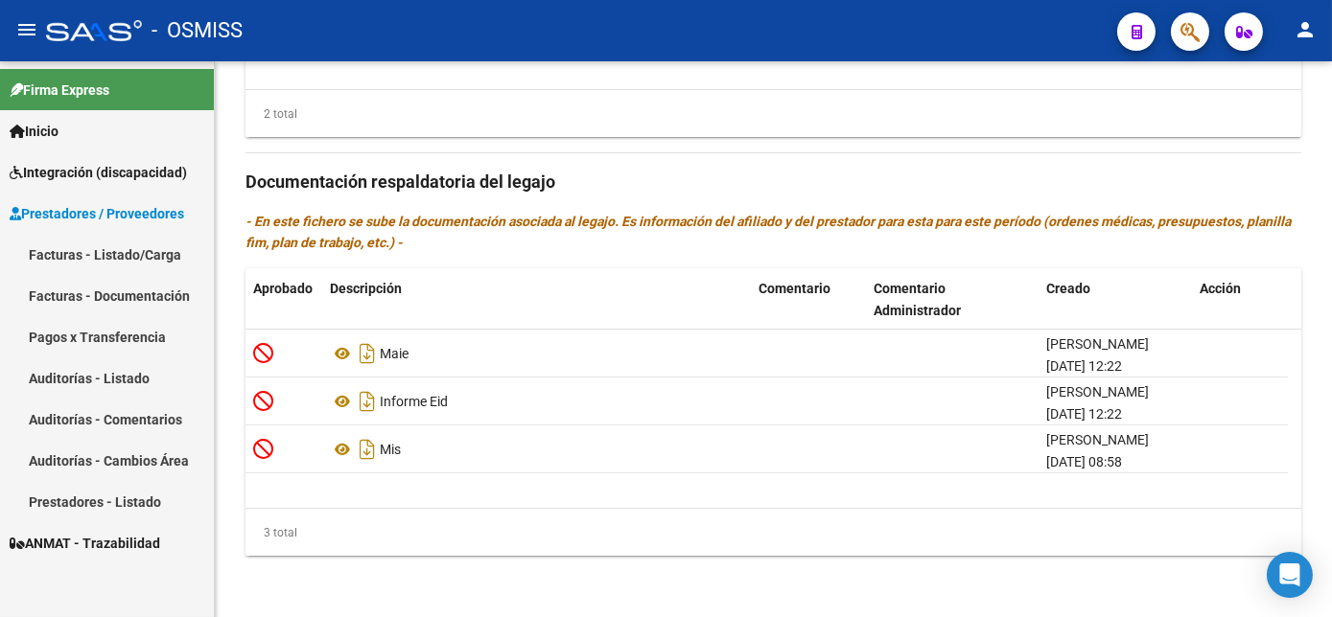
click at [132, 254] on link "Facturas - Listado/Carga" at bounding box center [107, 254] width 214 height 41
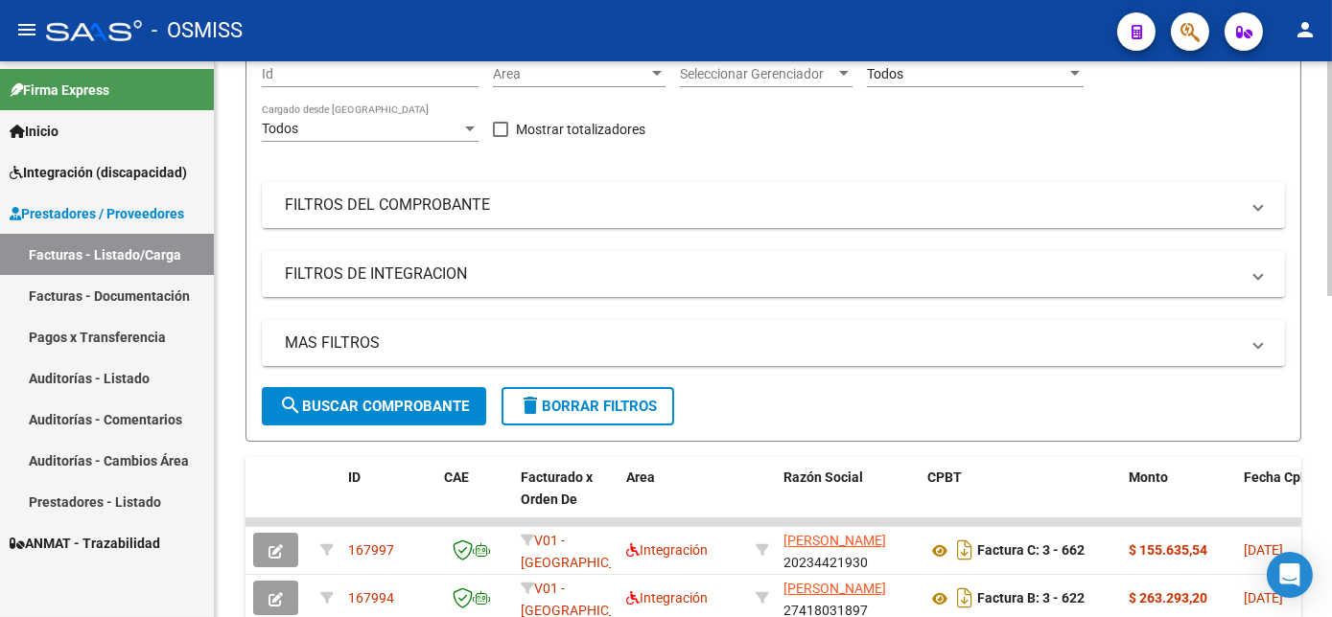
scroll to position [202, 0]
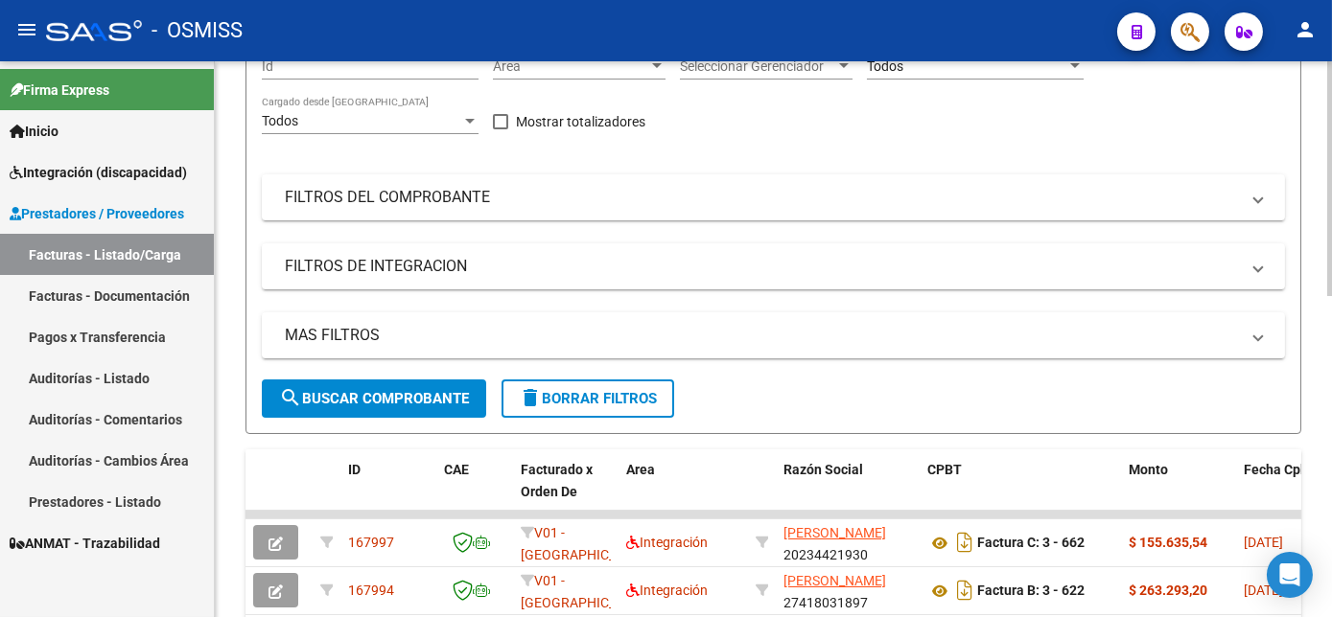
click at [1331, 368] on html "menu - OSMISS person Firma Express Inicio Instructivos Contacto OS Integración …" at bounding box center [666, 308] width 1332 height 617
click at [790, 277] on mat-panel-title "FILTROS DE INTEGRACION" at bounding box center [762, 266] width 954 height 21
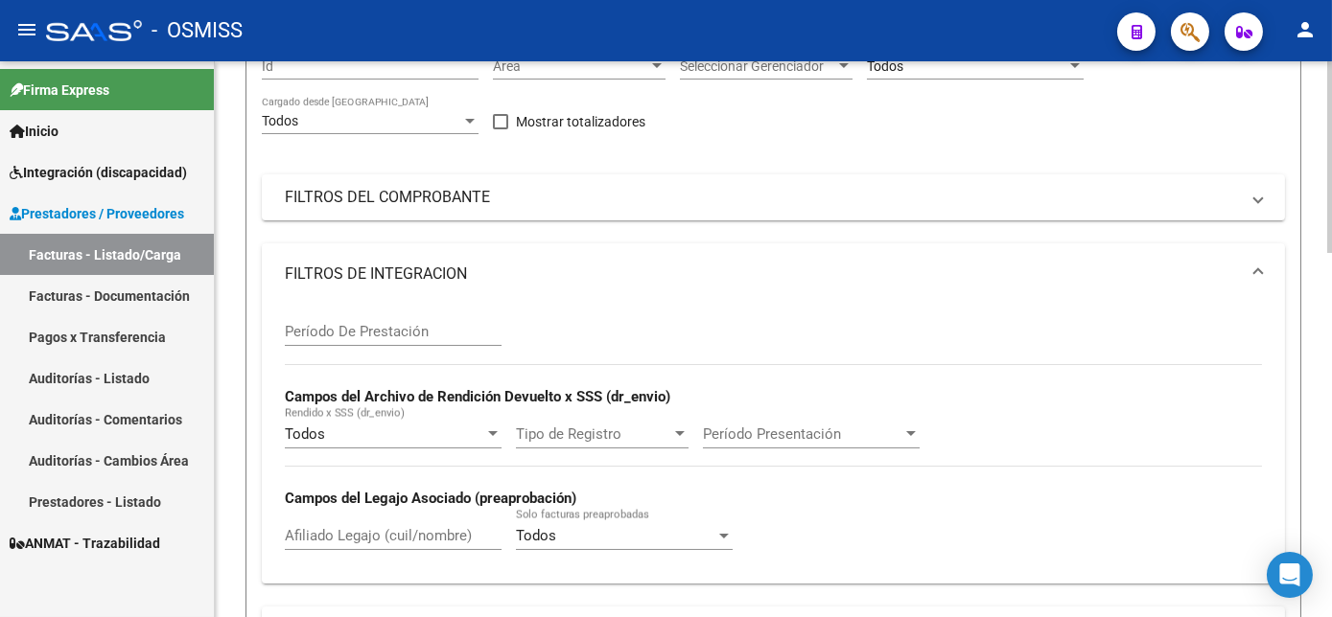
click at [332, 544] on input "Afiliado Legajo (cuil/nombre)" at bounding box center [393, 535] width 217 height 17
paste input "20543636879"
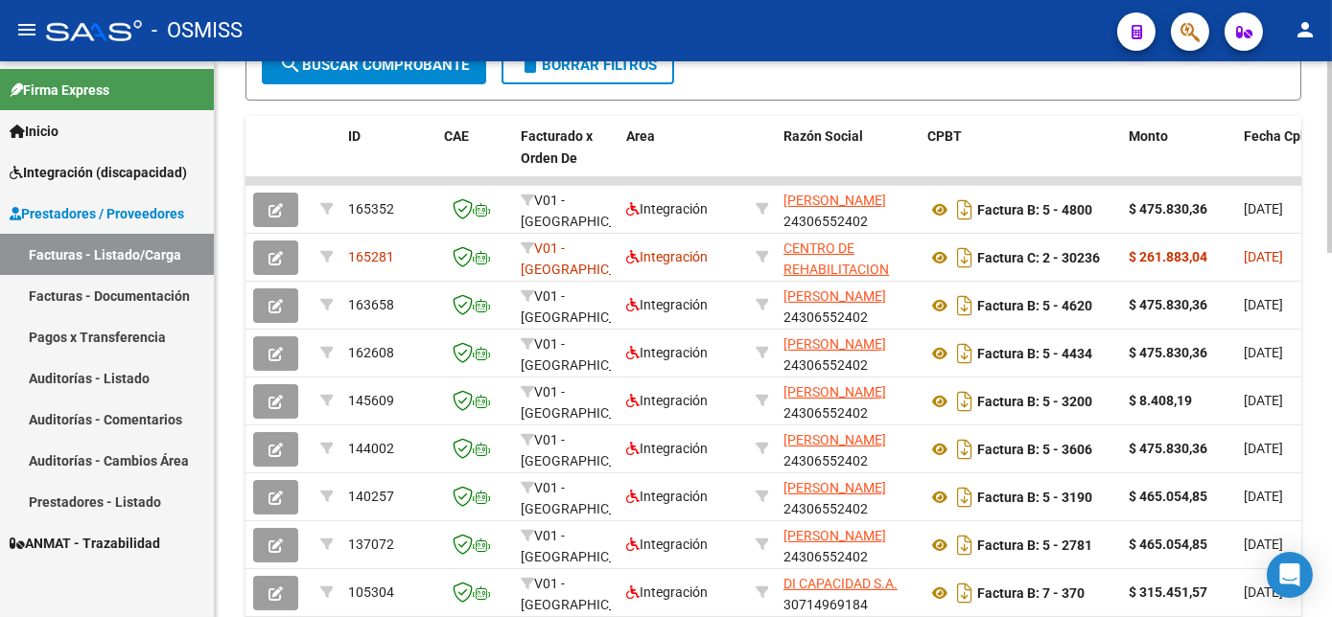
click at [1331, 503] on html "menu - OSMISS person Firma Express Inicio Instructivos Contacto OS Integración …" at bounding box center [666, 308] width 1332 height 617
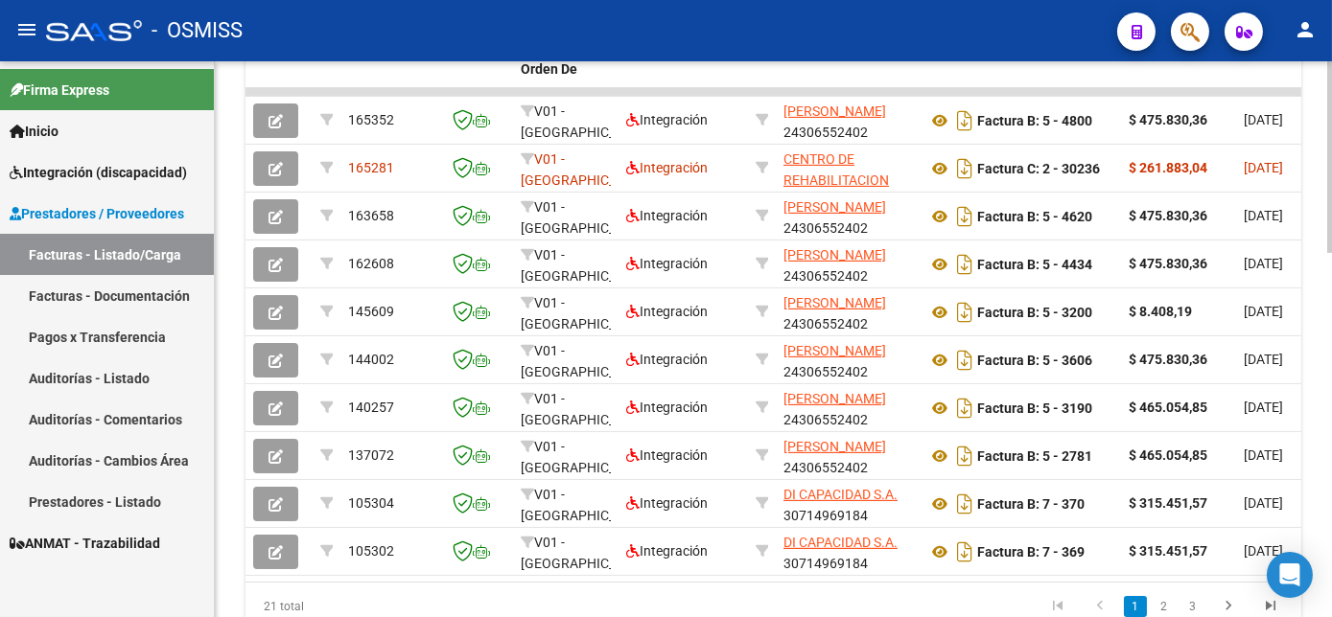
click at [1331, 526] on html "menu - OSMISS person Firma Express Inicio Instructivos Contacto OS Integración …" at bounding box center [666, 308] width 1332 height 617
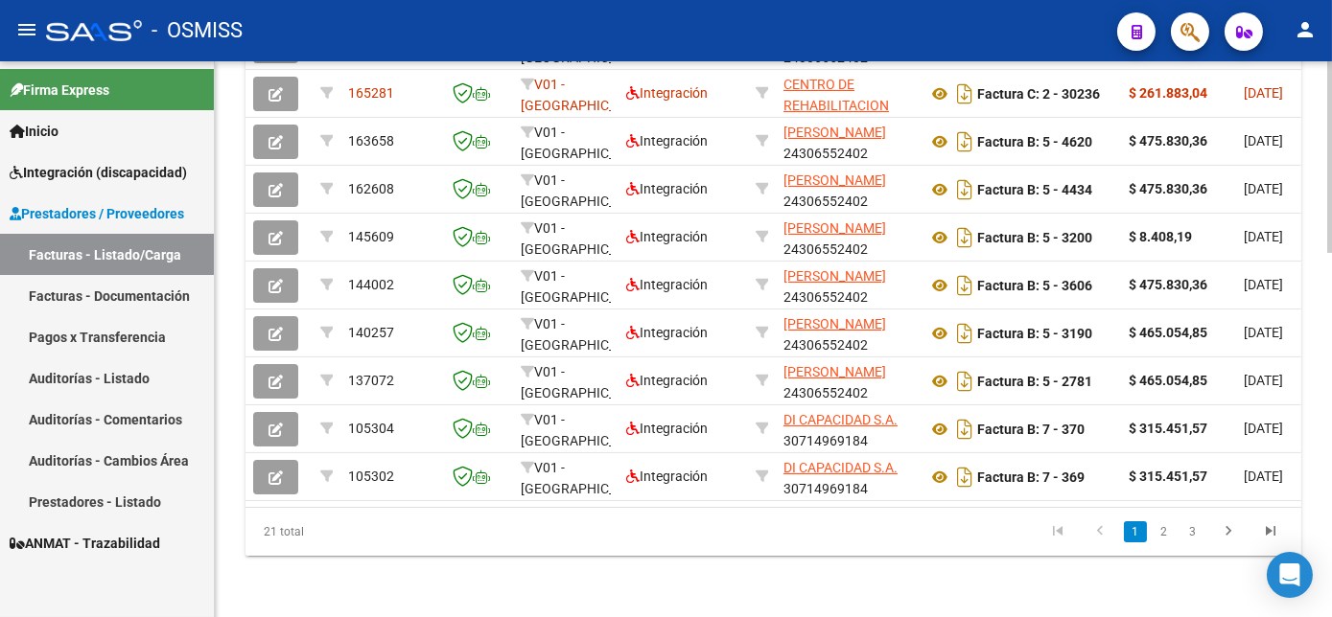
click at [1331, 550] on html "menu - OSMISS person Firma Express Inicio Instructivos Contacto OS Integración …" at bounding box center [666, 308] width 1332 height 617
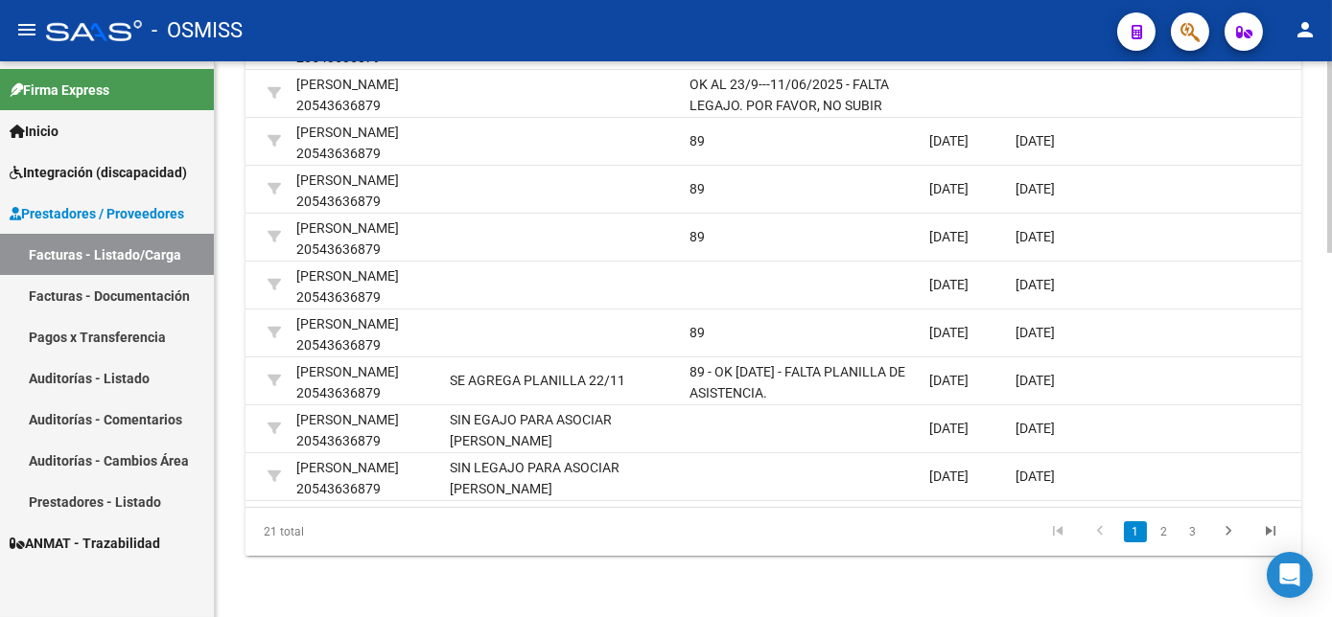
scroll to position [0, 2908]
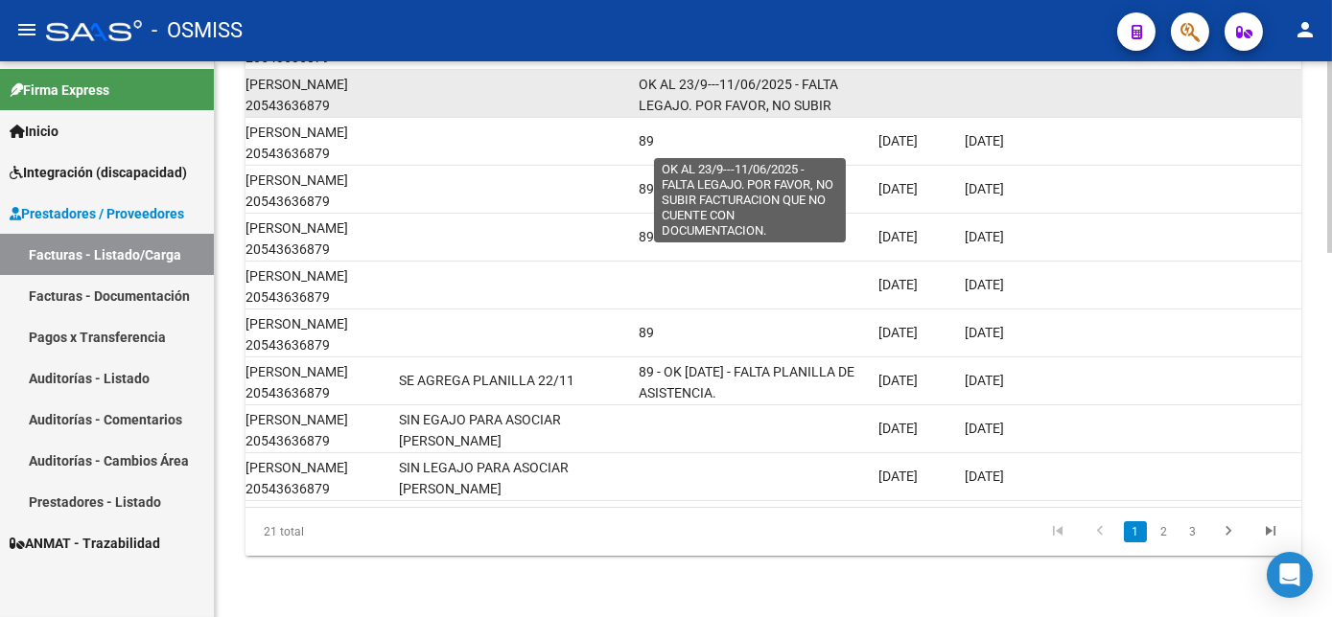
type input "20543636879"
click at [774, 92] on span "OK AL 23/9---11/06/2025 - FALTA LEGAJO. POR FAVOR, NO SUBIR FACTURACION QUE NO …" at bounding box center [749, 117] width 223 height 81
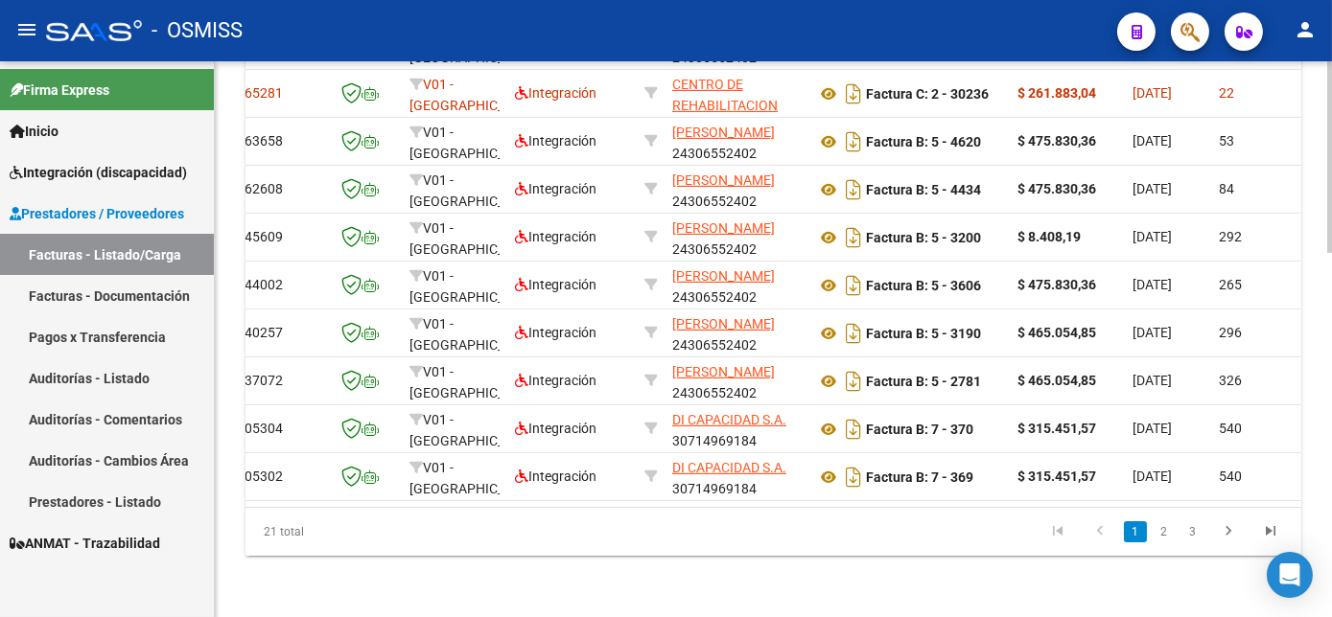
scroll to position [0, 0]
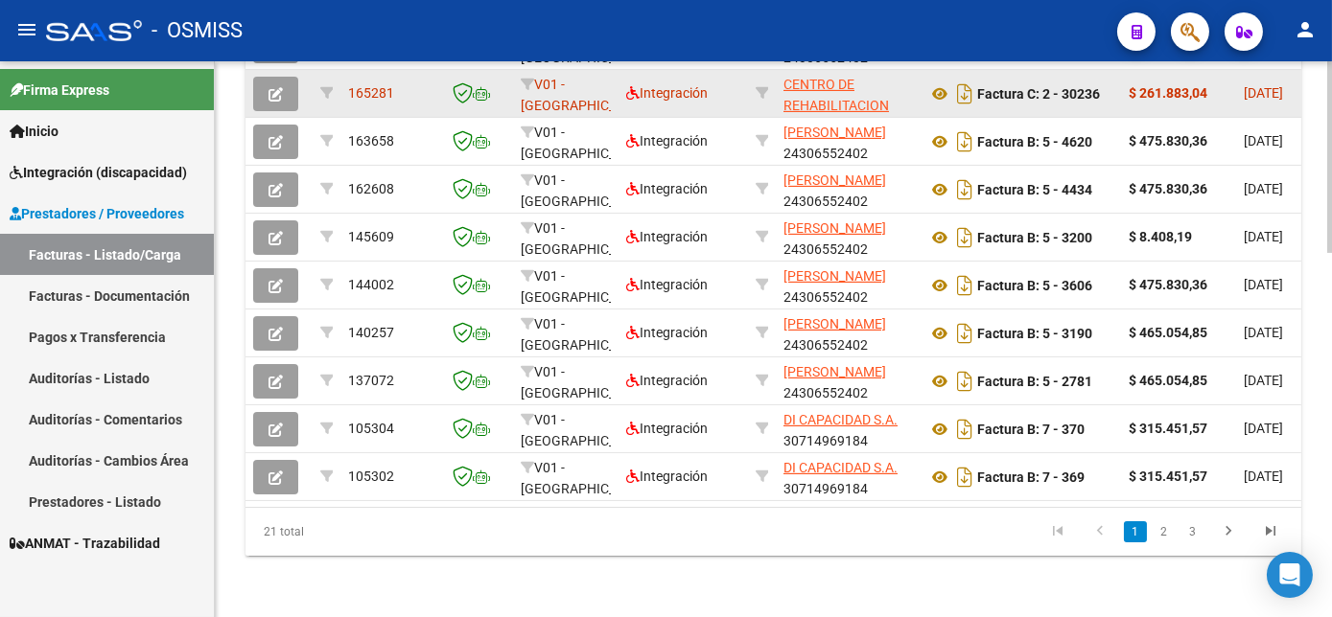
click at [284, 88] on button "button" at bounding box center [275, 94] width 45 height 35
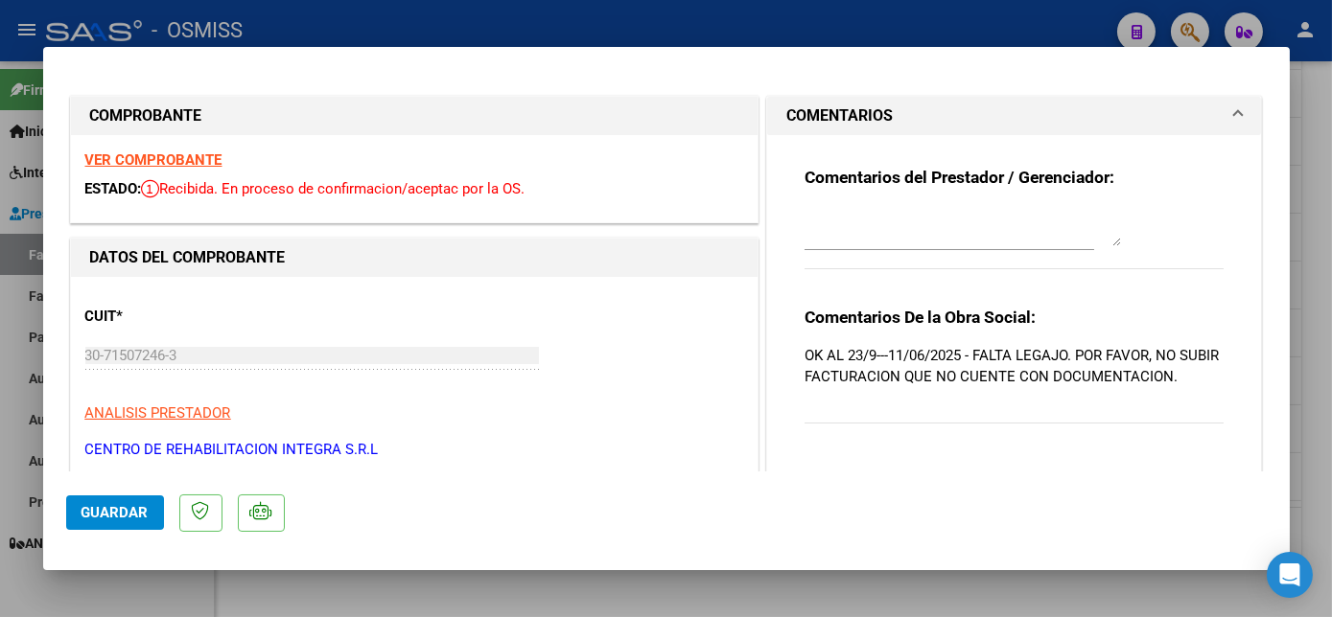
click at [871, 236] on textarea at bounding box center [962, 227] width 316 height 38
type textarea "C"
click at [925, 258] on div at bounding box center [949, 236] width 290 height 64
click at [910, 247] on div at bounding box center [962, 227] width 316 height 46
type textarea "LEGAJO CARGADO EL 31/07"
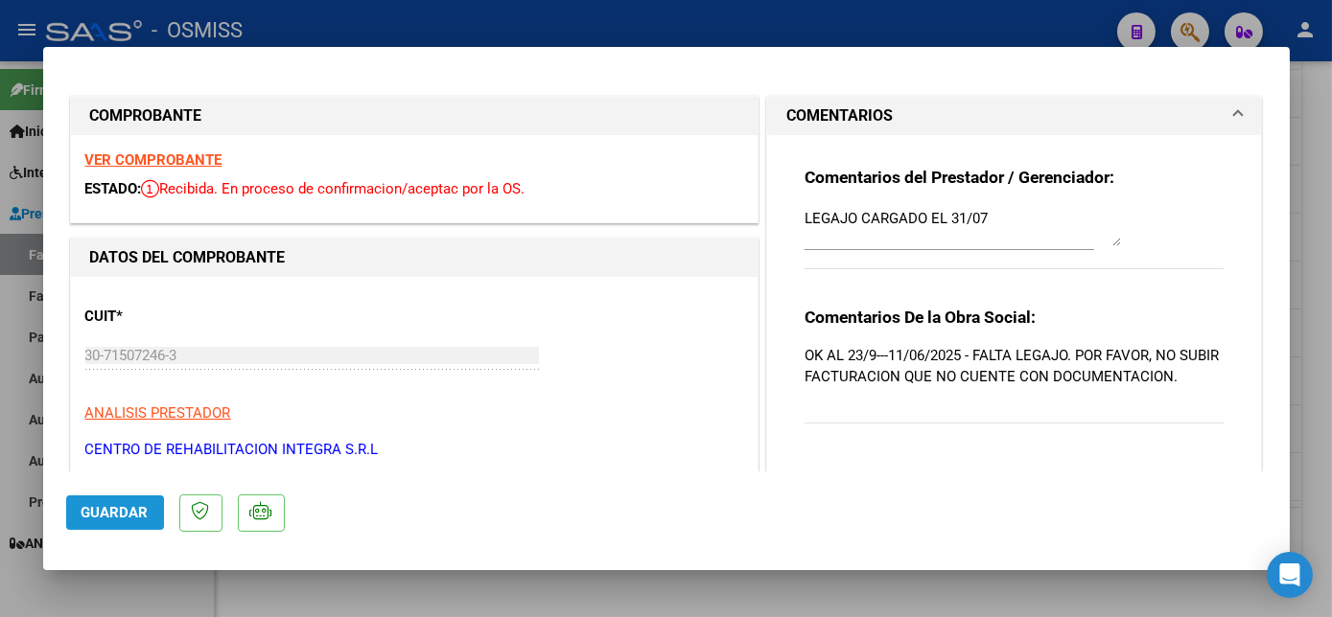
click at [127, 514] on span "Guardar" at bounding box center [114, 512] width 67 height 17
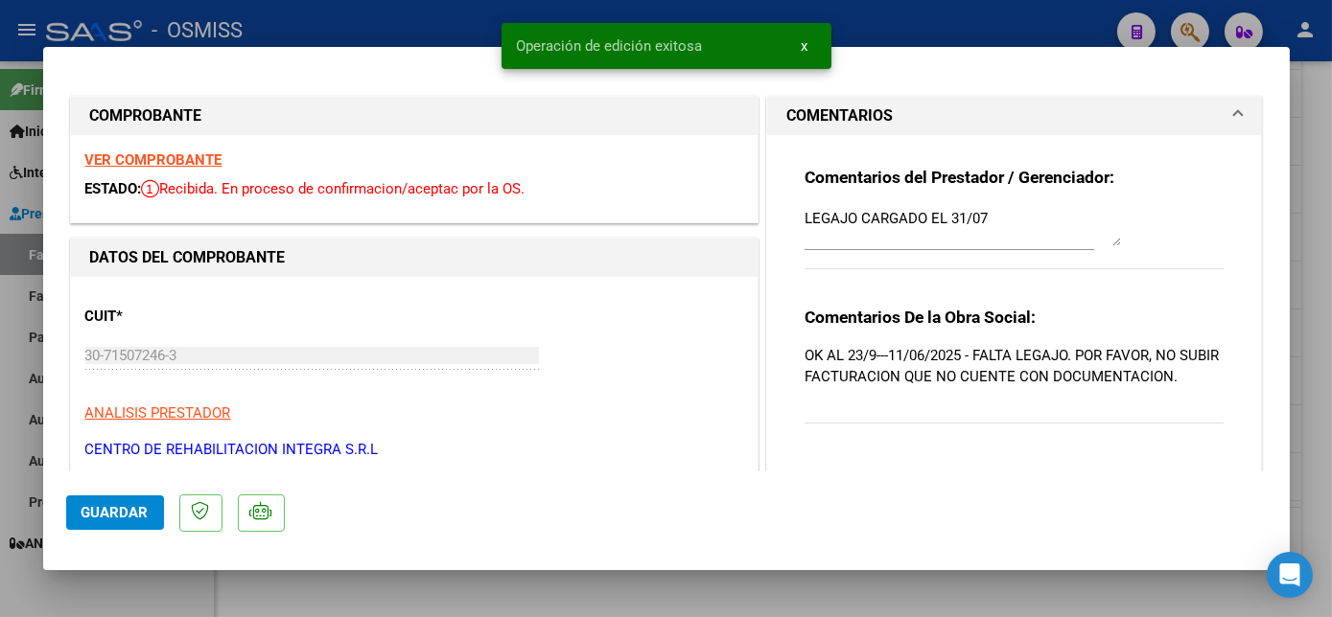
click at [122, 568] on mat-dialog-container "COMPROBANTE VER COMPROBANTE ESTADO: Recibida. En proceso de confirmacion/acepta…" at bounding box center [666, 308] width 1246 height 522
click at [107, 506] on span "Guardar" at bounding box center [114, 512] width 67 height 17
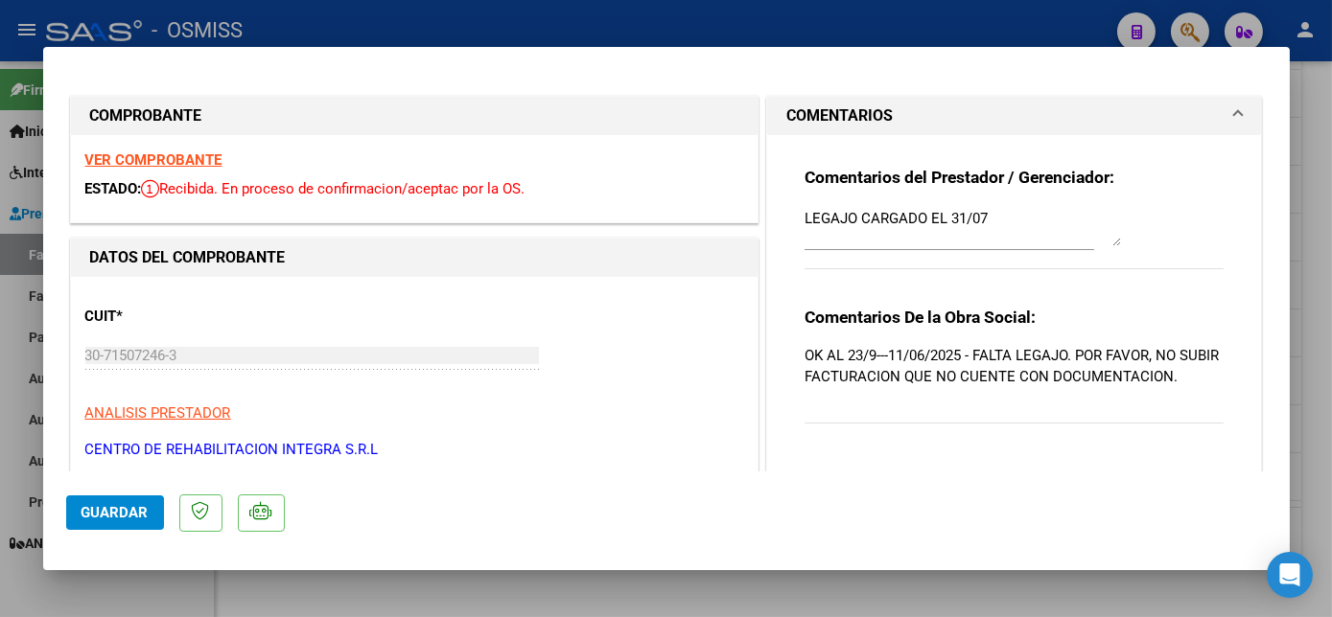
click at [1306, 340] on div at bounding box center [666, 308] width 1332 height 617
type input "$ 0,00"
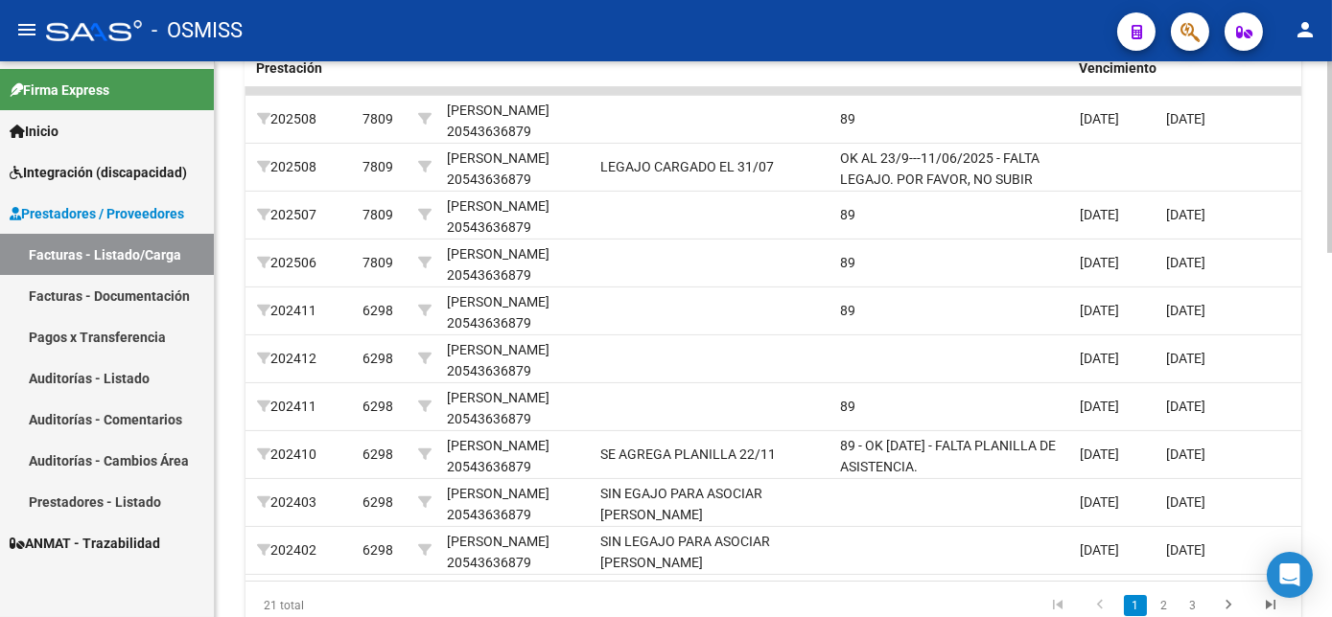
scroll to position [860, 0]
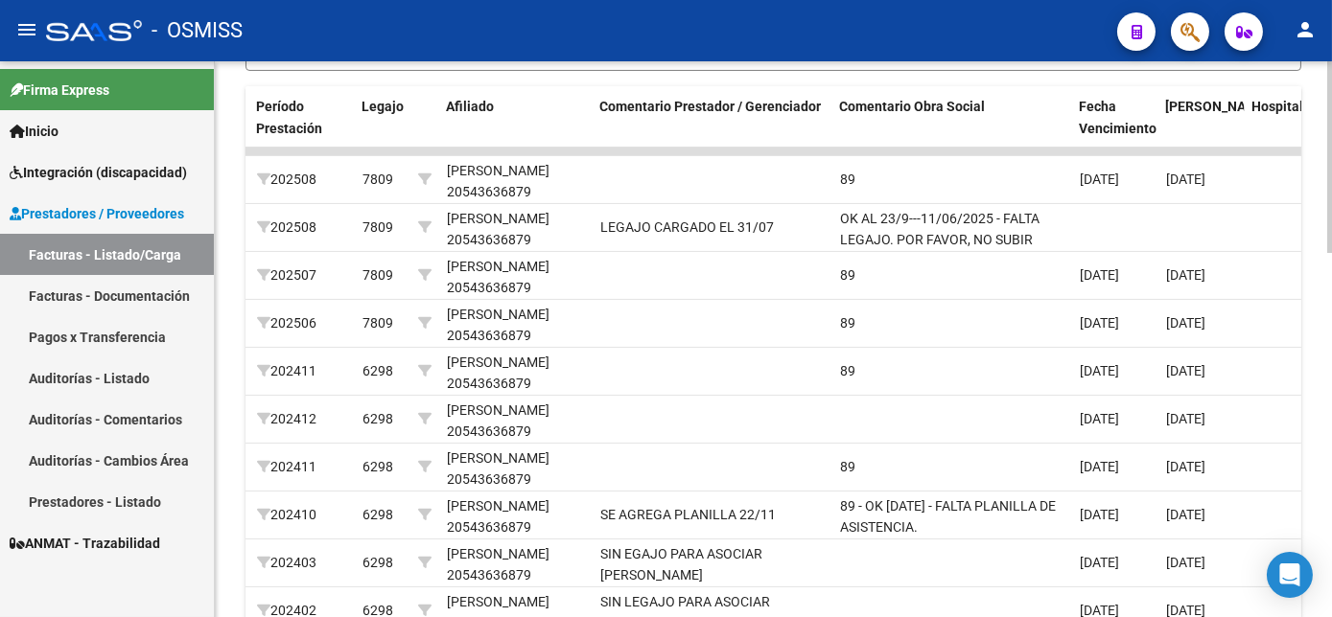
click at [1329, 383] on div at bounding box center [1329, 473] width 5 height 192
click at [641, 44] on span "delete Borrar Filtros" at bounding box center [588, 35] width 138 height 17
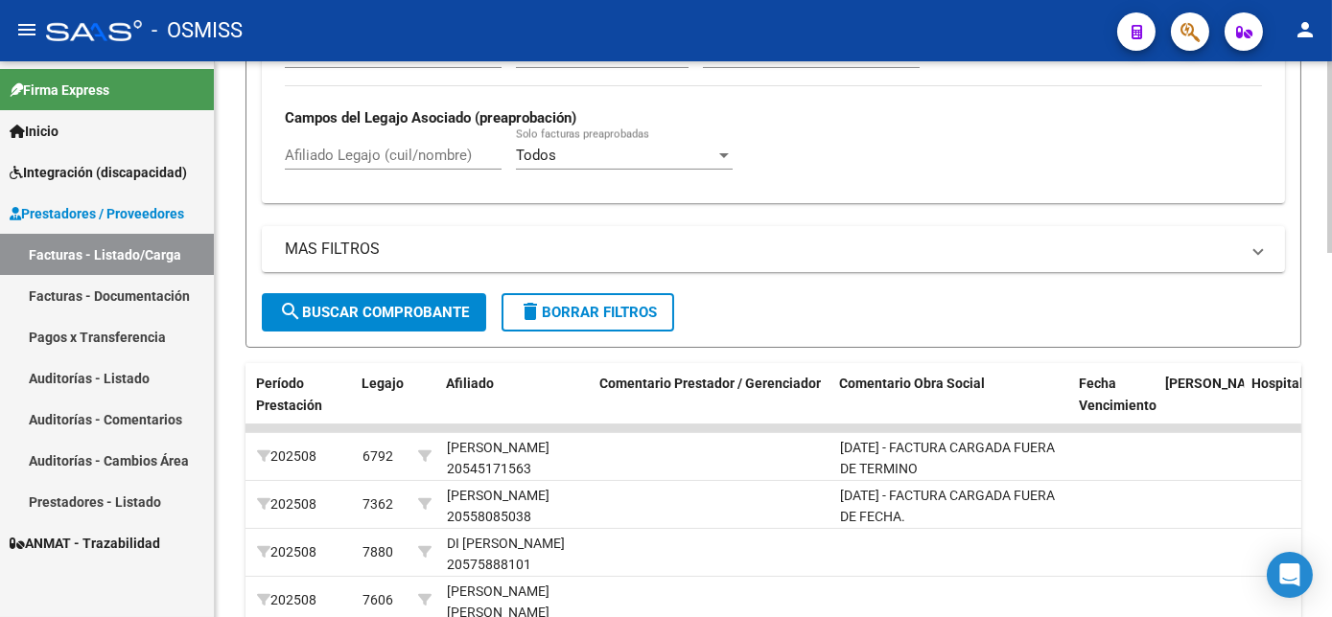
scroll to position [592, 0]
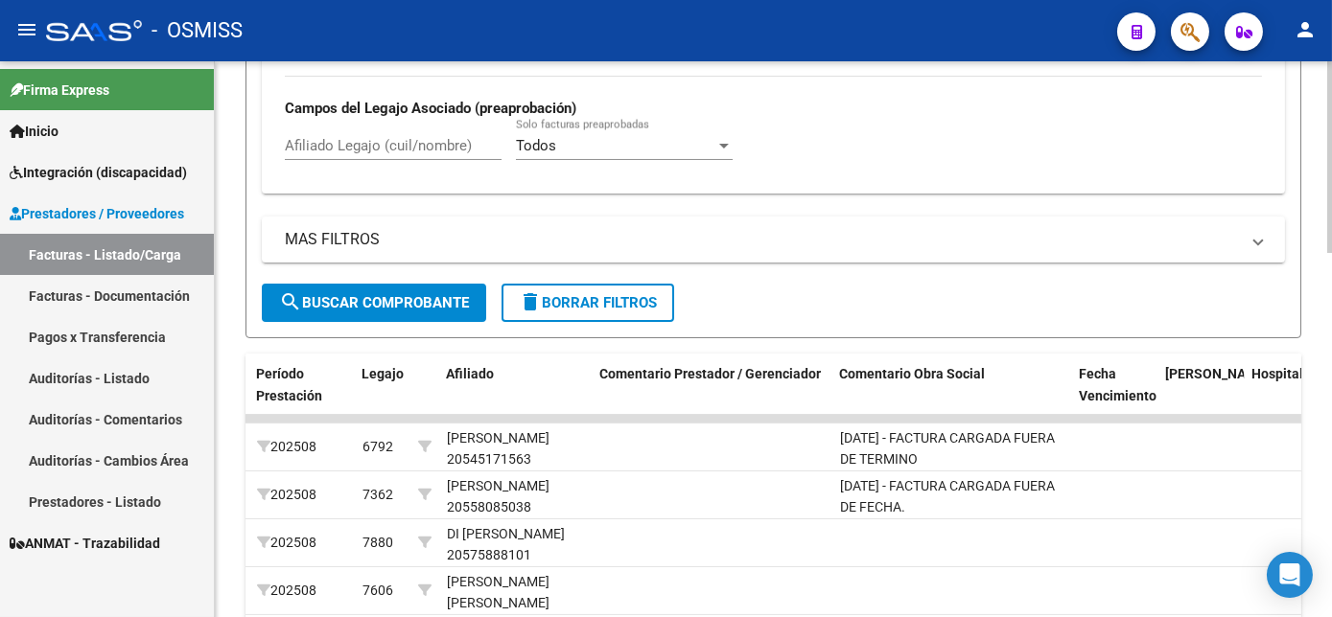
click at [1331, 282] on html "menu - OSMISS person Firma Express Inicio Instructivos Contacto OS Integración …" at bounding box center [666, 308] width 1332 height 617
click at [458, 312] on span "search Buscar Comprobante" at bounding box center [374, 302] width 190 height 17
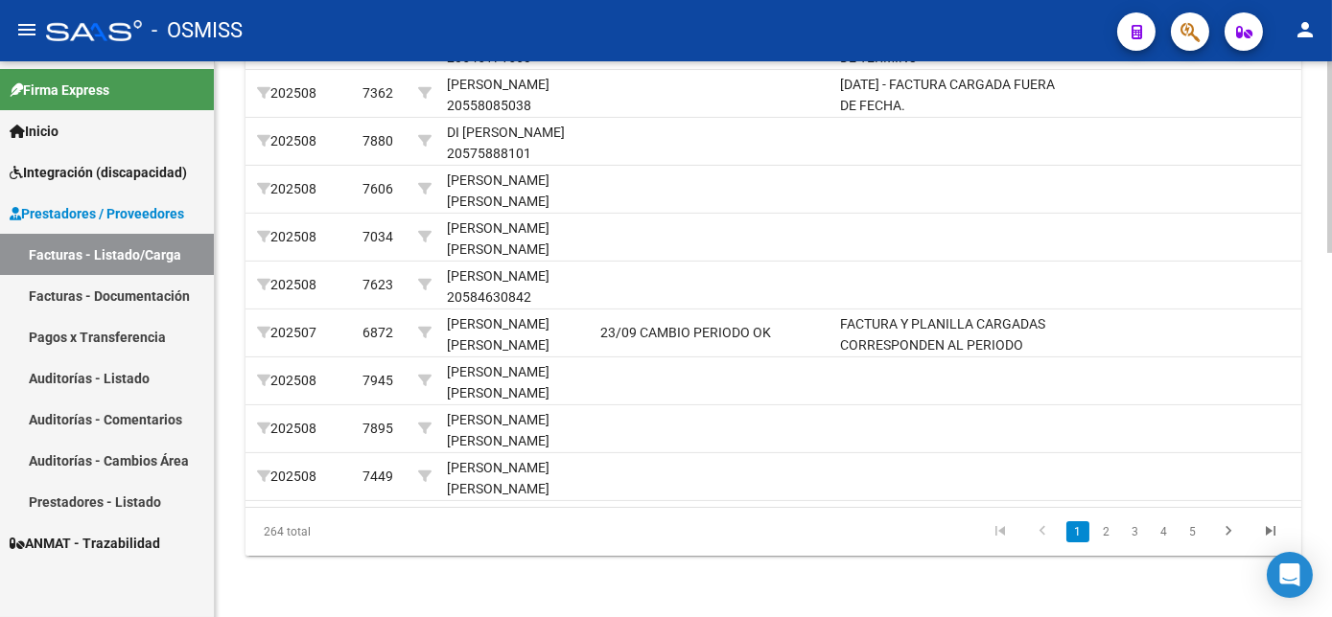
scroll to position [1031, 0]
click at [1331, 558] on html "menu - OSMISS person Firma Express Inicio Instructivos Contacto OS Integración …" at bounding box center [666, 308] width 1332 height 617
click at [1104, 543] on link "2" at bounding box center [1106, 531] width 23 height 21
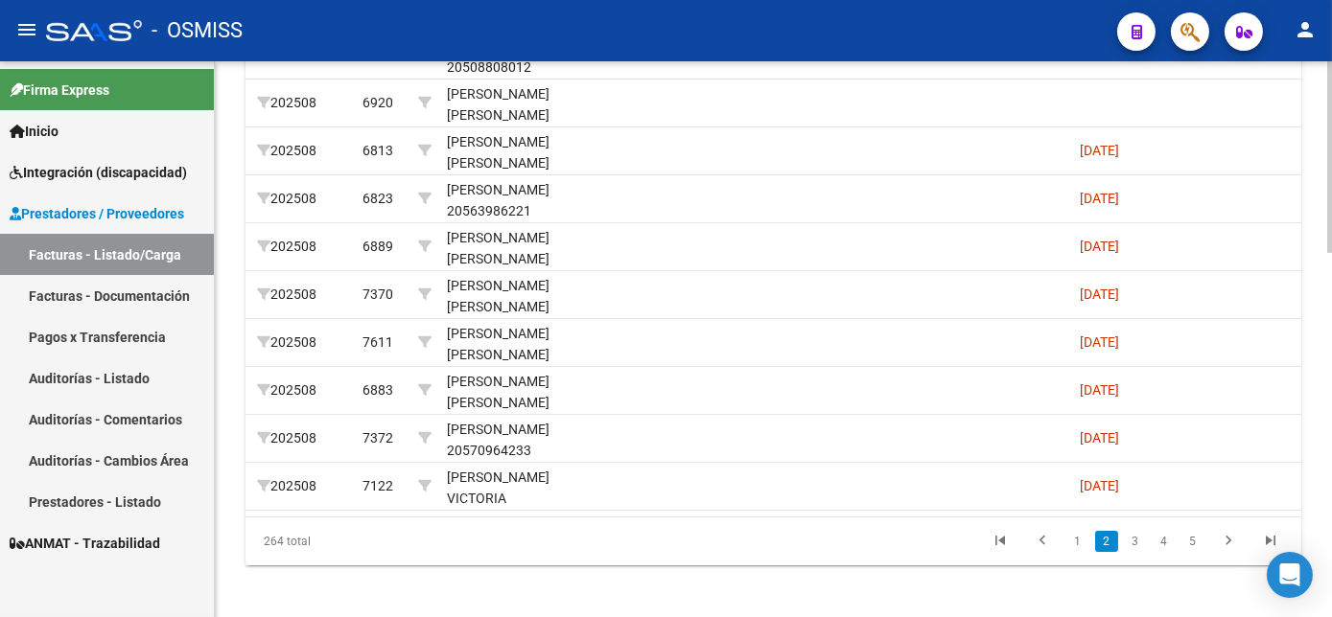
scroll to position [995, 0]
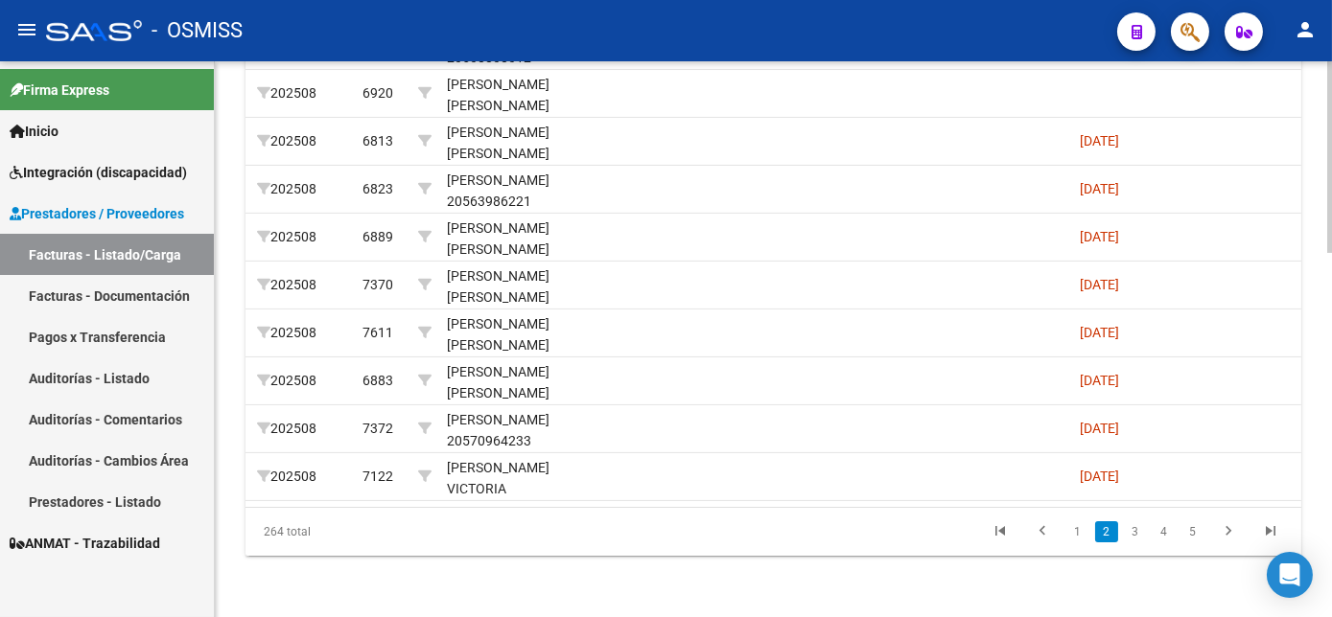
click at [1331, 457] on html "menu - OSMISS person Firma Express Inicio Instructivos Contacto OS Integración …" at bounding box center [666, 308] width 1332 height 617
click at [1131, 543] on link "3" at bounding box center [1135, 531] width 23 height 21
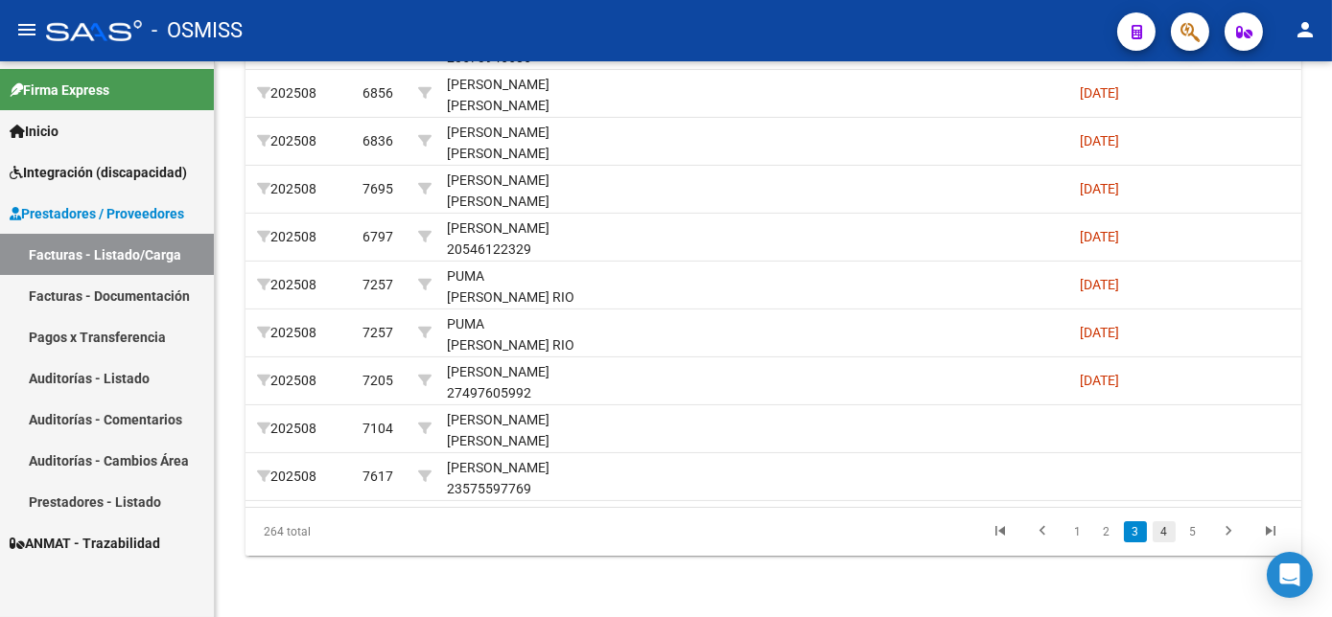
click at [1167, 543] on link "4" at bounding box center [1163, 531] width 23 height 21
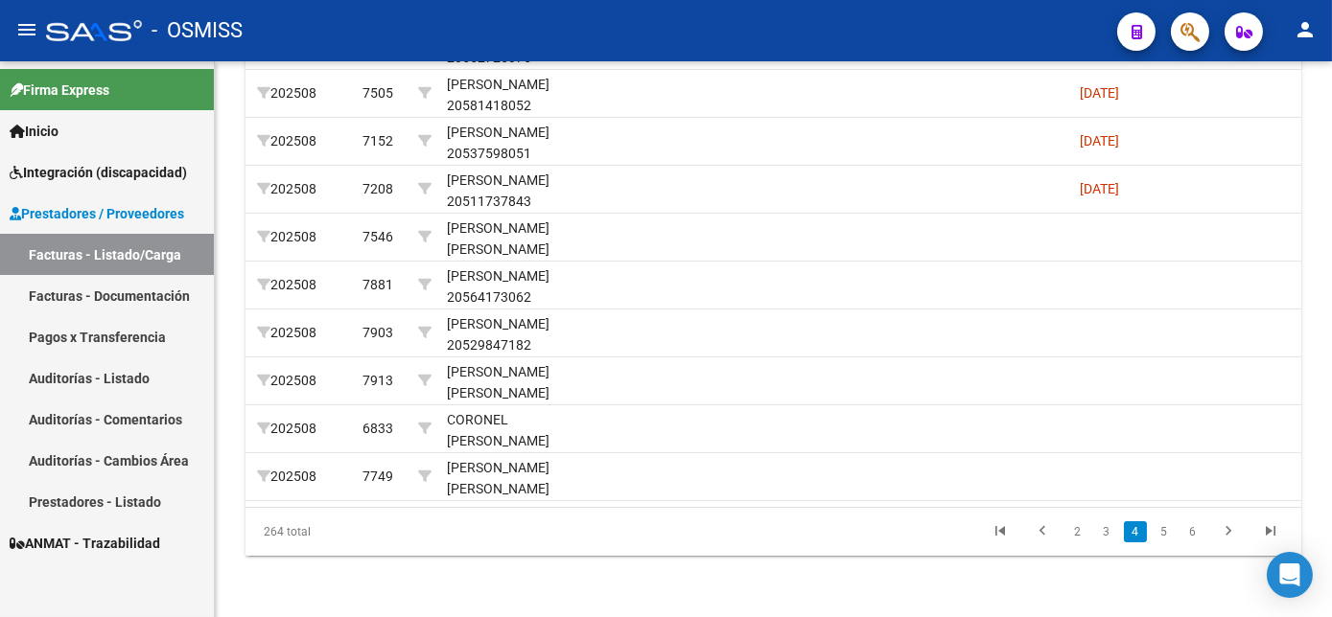
click at [1167, 543] on link "5" at bounding box center [1163, 531] width 23 height 21
click at [1167, 543] on link "6" at bounding box center [1163, 531] width 23 height 21
click at [1167, 543] on link "7" at bounding box center [1163, 531] width 23 height 21
click at [1167, 543] on link "8" at bounding box center [1163, 531] width 23 height 21
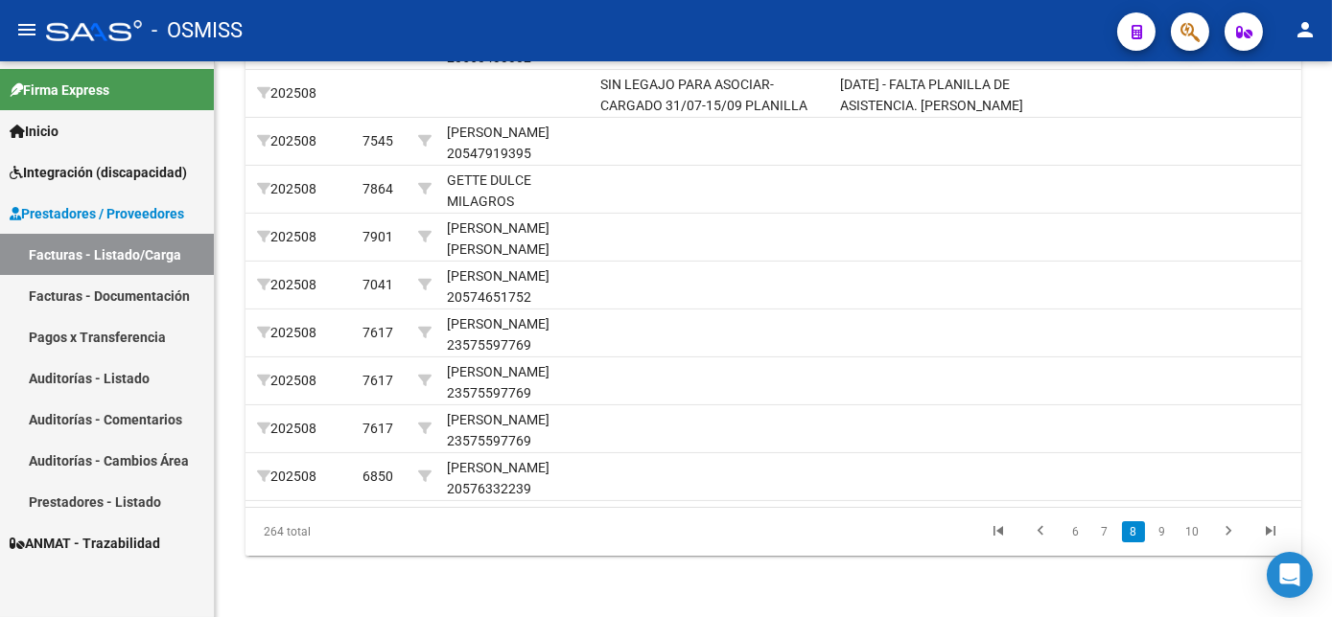
click at [1167, 543] on link "9" at bounding box center [1161, 531] width 23 height 21
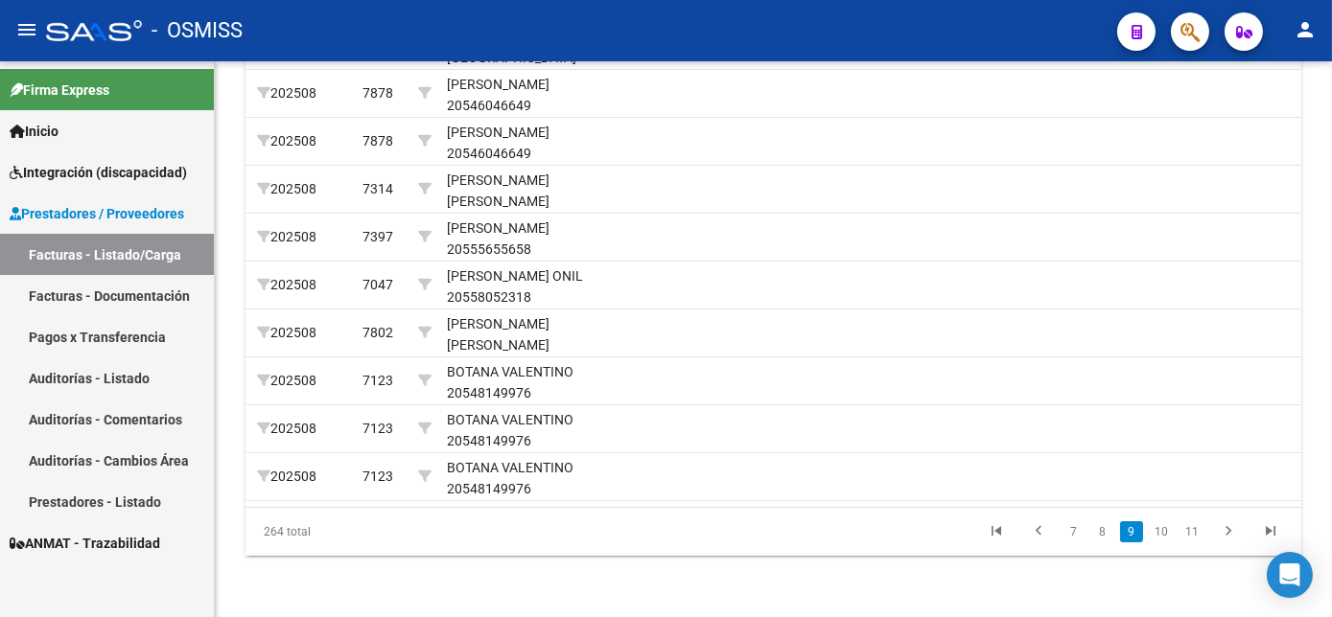
click at [1167, 543] on link "10" at bounding box center [1160, 531] width 25 height 21
click at [1167, 543] on link "11" at bounding box center [1160, 531] width 25 height 21
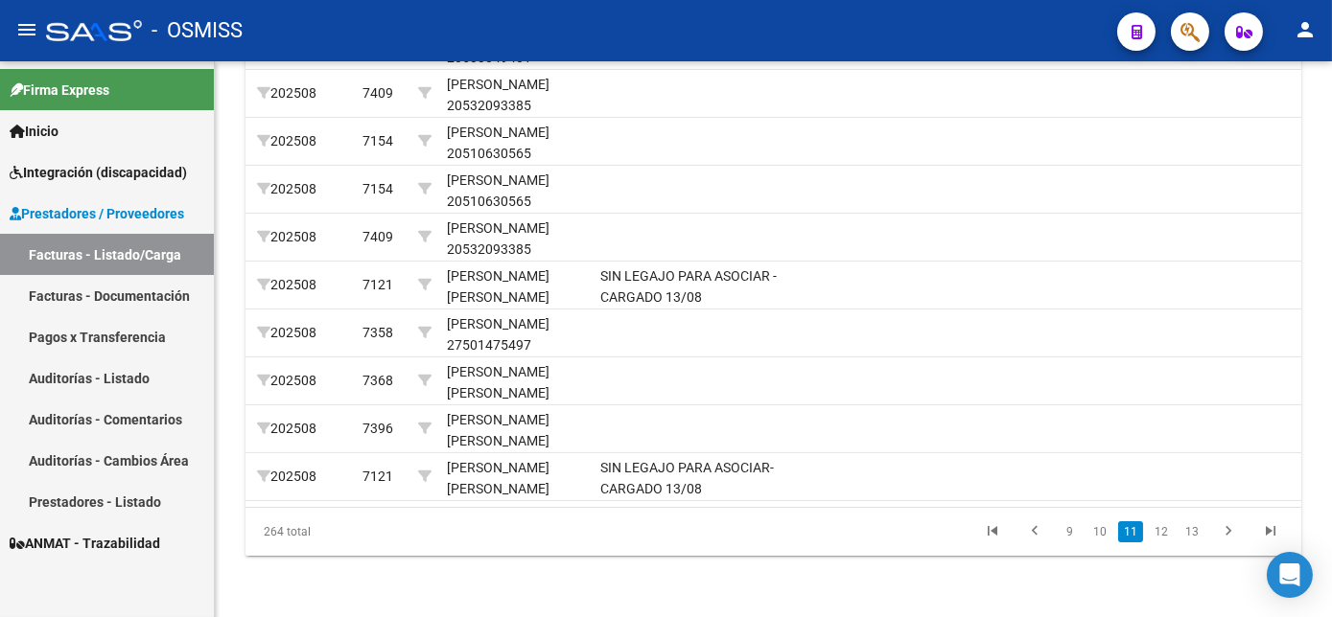
click at [1167, 543] on link "12" at bounding box center [1160, 531] width 25 height 21
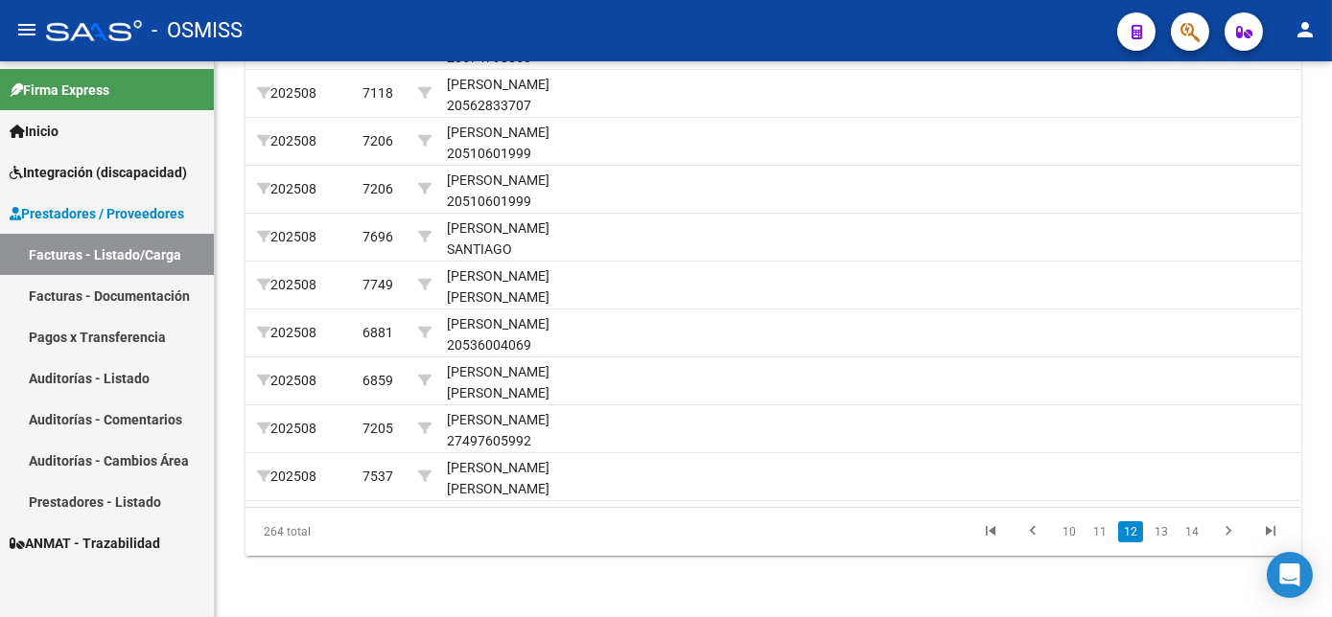
click at [1167, 543] on link "13" at bounding box center [1160, 531] width 25 height 21
